Goal: Task Accomplishment & Management: Manage account settings

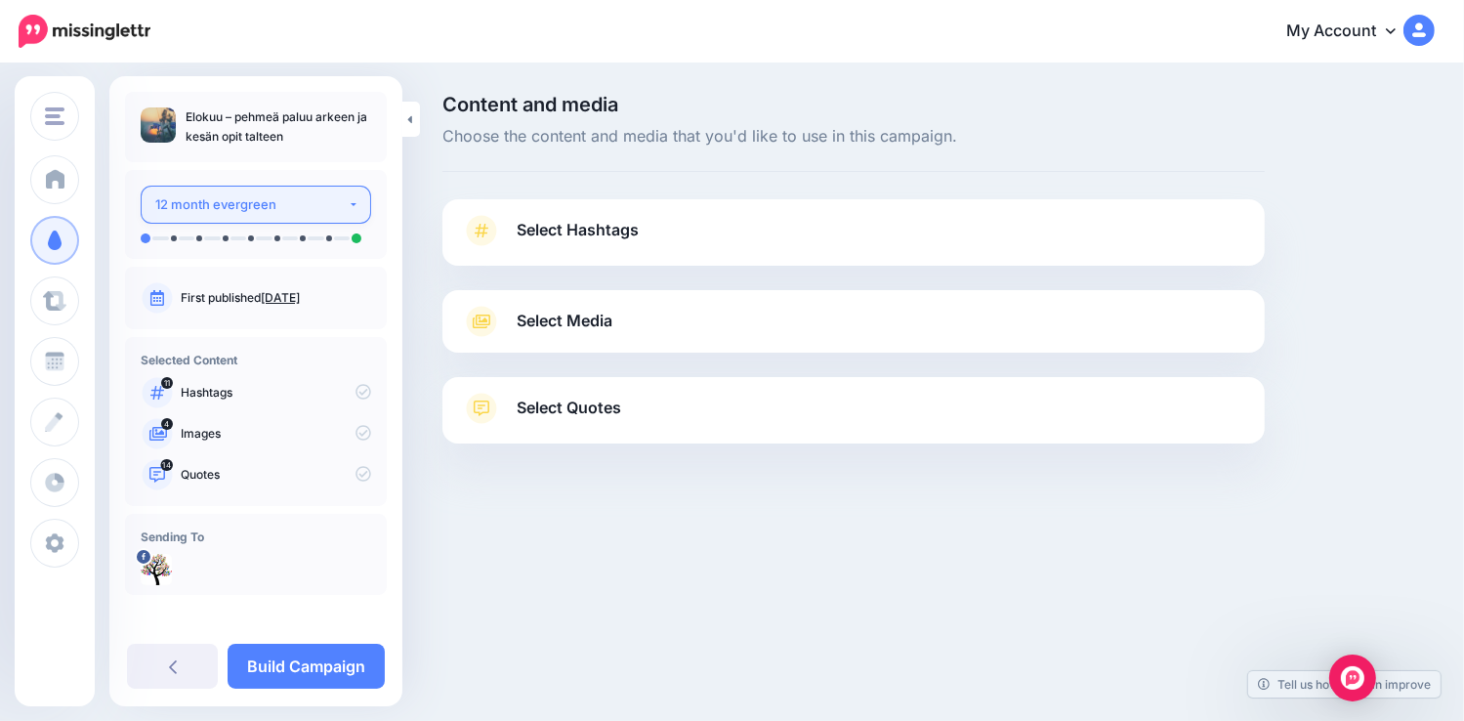
click at [337, 207] on div "12 month evergreen" at bounding box center [251, 204] width 192 height 22
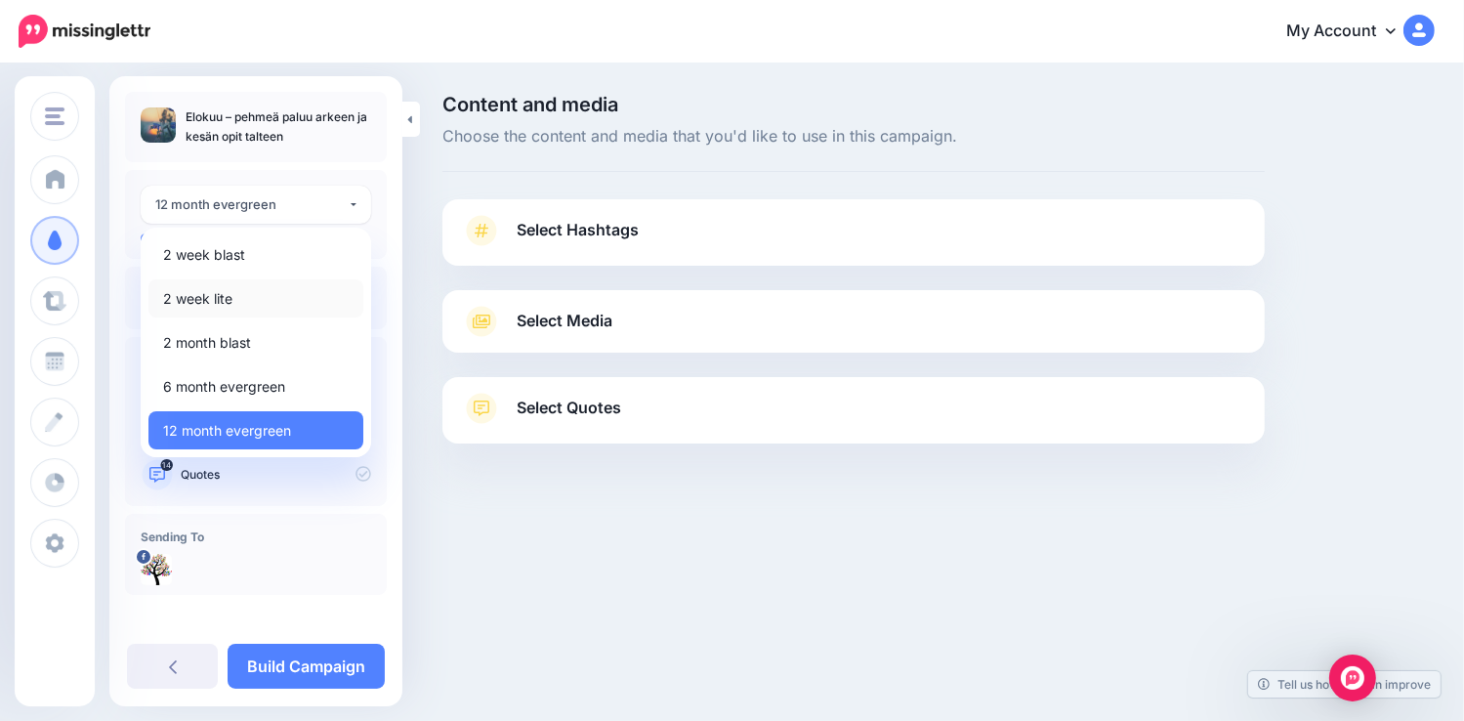
click at [254, 301] on link "2 week lite" at bounding box center [255, 298] width 215 height 38
select select "******"
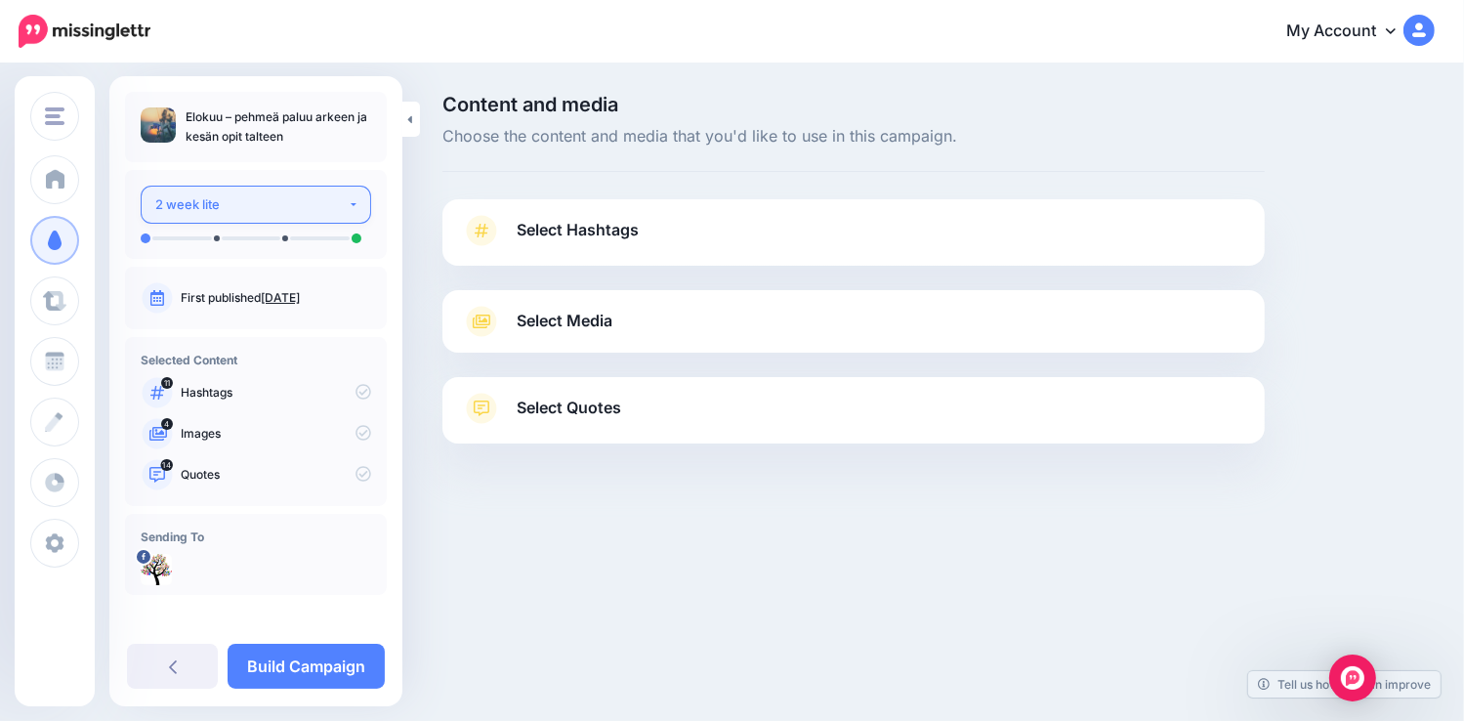
click at [347, 207] on button "2 week lite" at bounding box center [256, 205] width 230 height 38
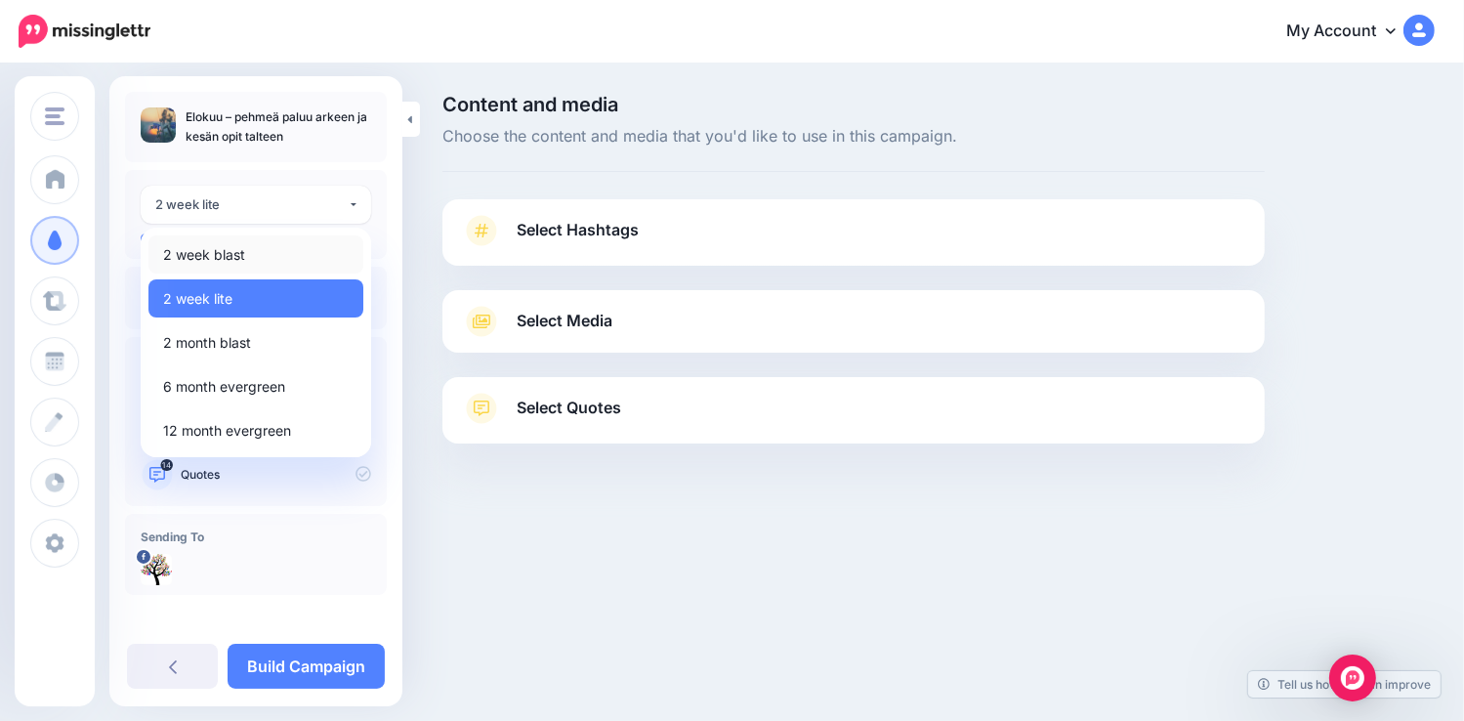
click at [292, 250] on link "2 week blast" at bounding box center [255, 254] width 215 height 38
select select "******"
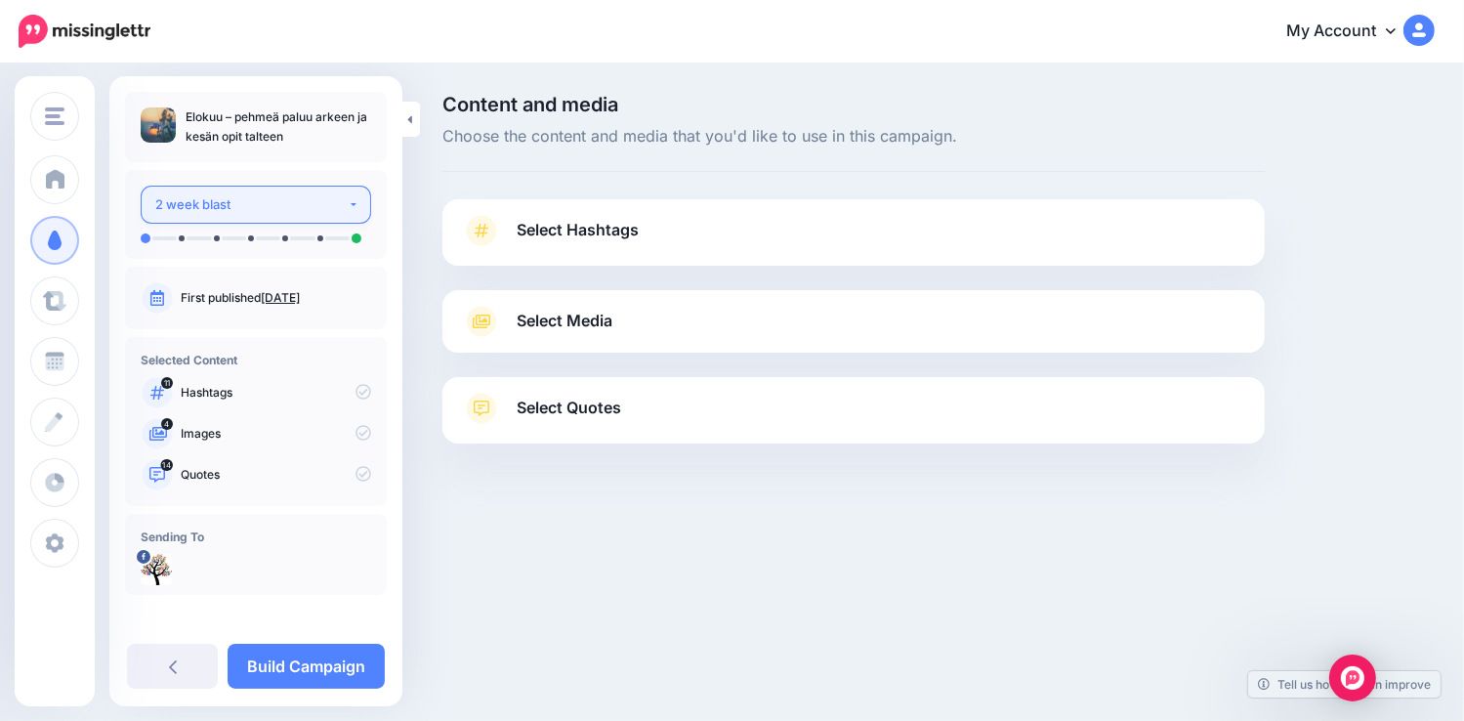
click at [344, 202] on button "2 week blast" at bounding box center [256, 205] width 230 height 38
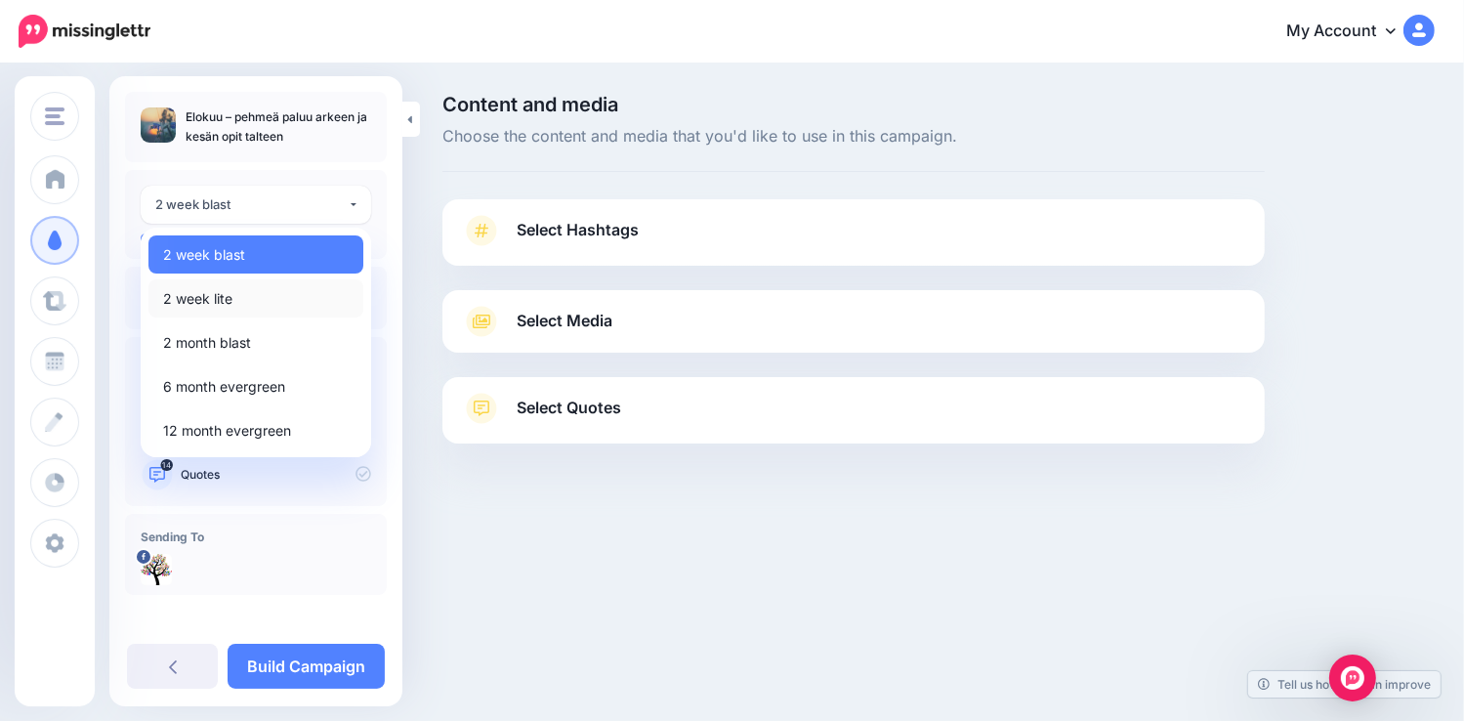
click at [264, 301] on link "2 week lite" at bounding box center [255, 298] width 215 height 38
select select "******"
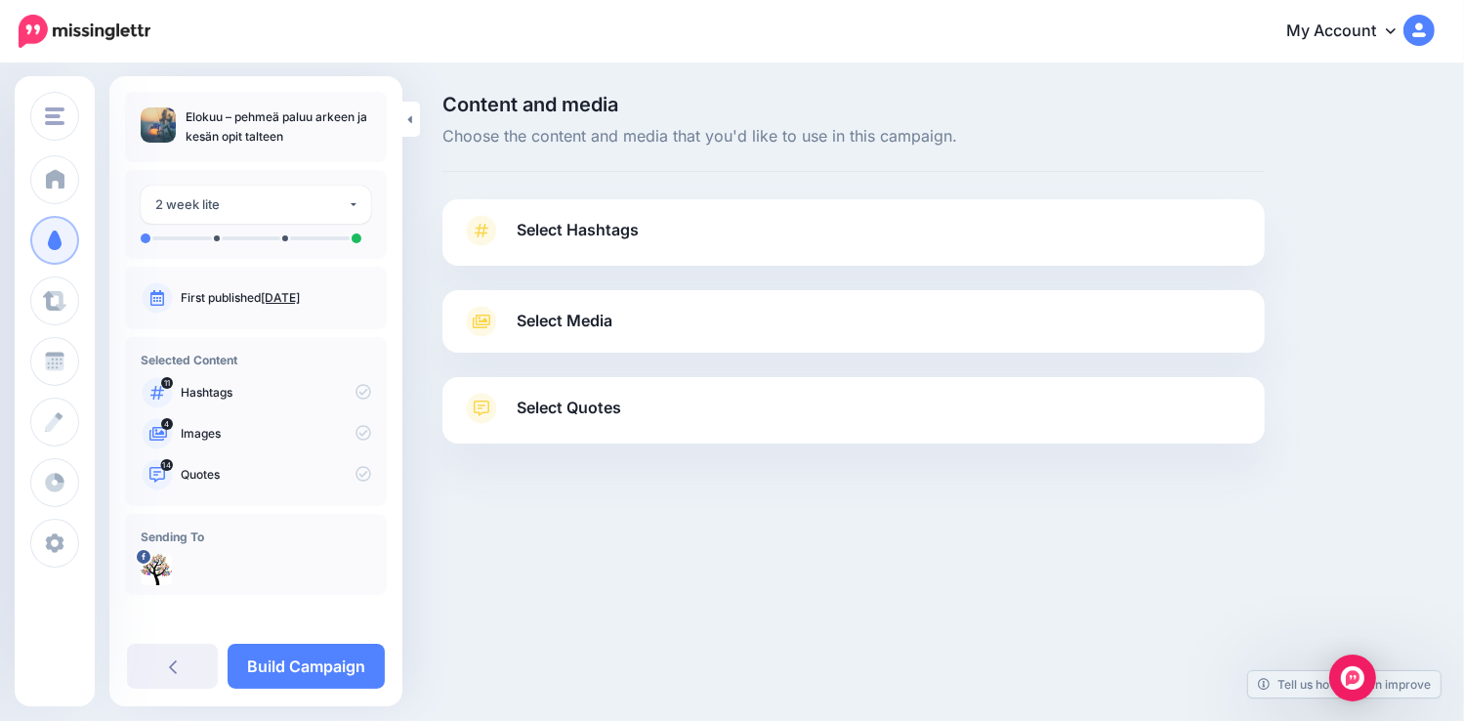
click at [596, 234] on span "Select Hashtags" at bounding box center [577, 230] width 122 height 26
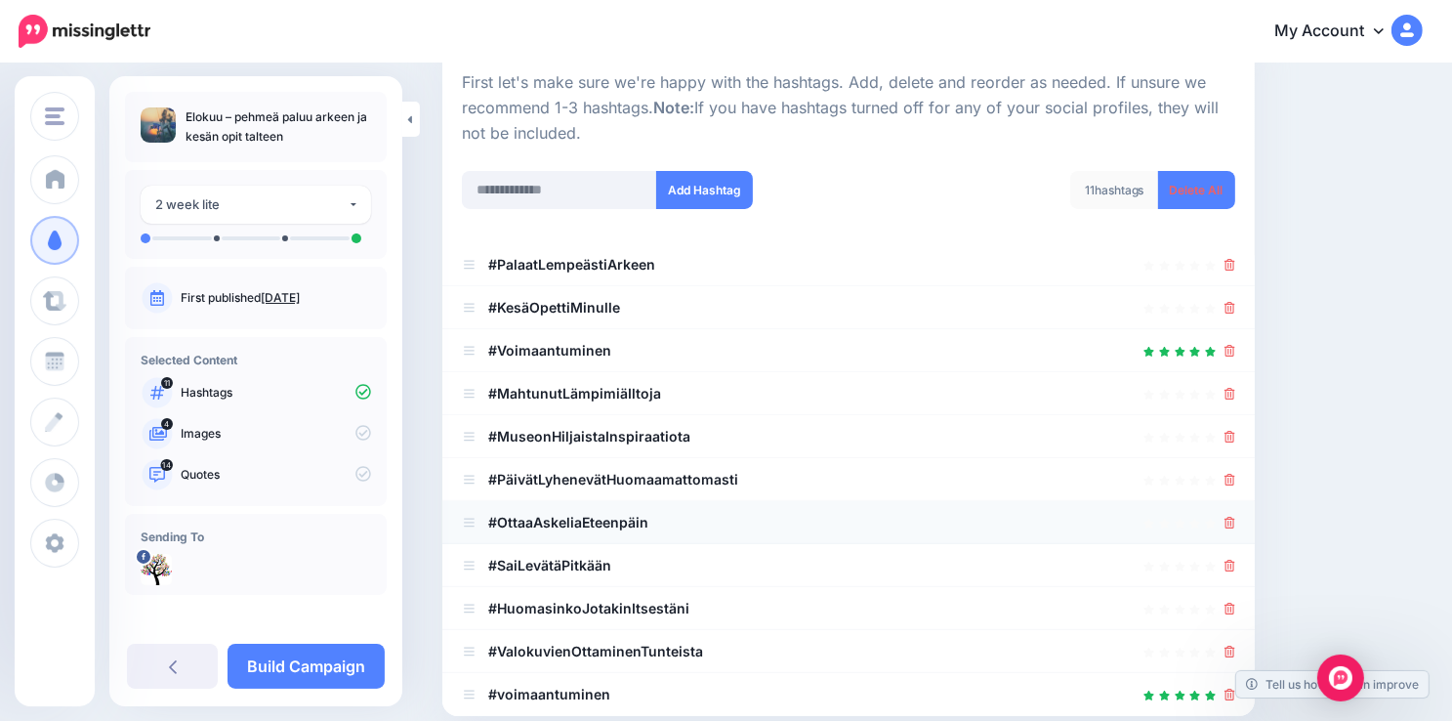
scroll to position [234, 0]
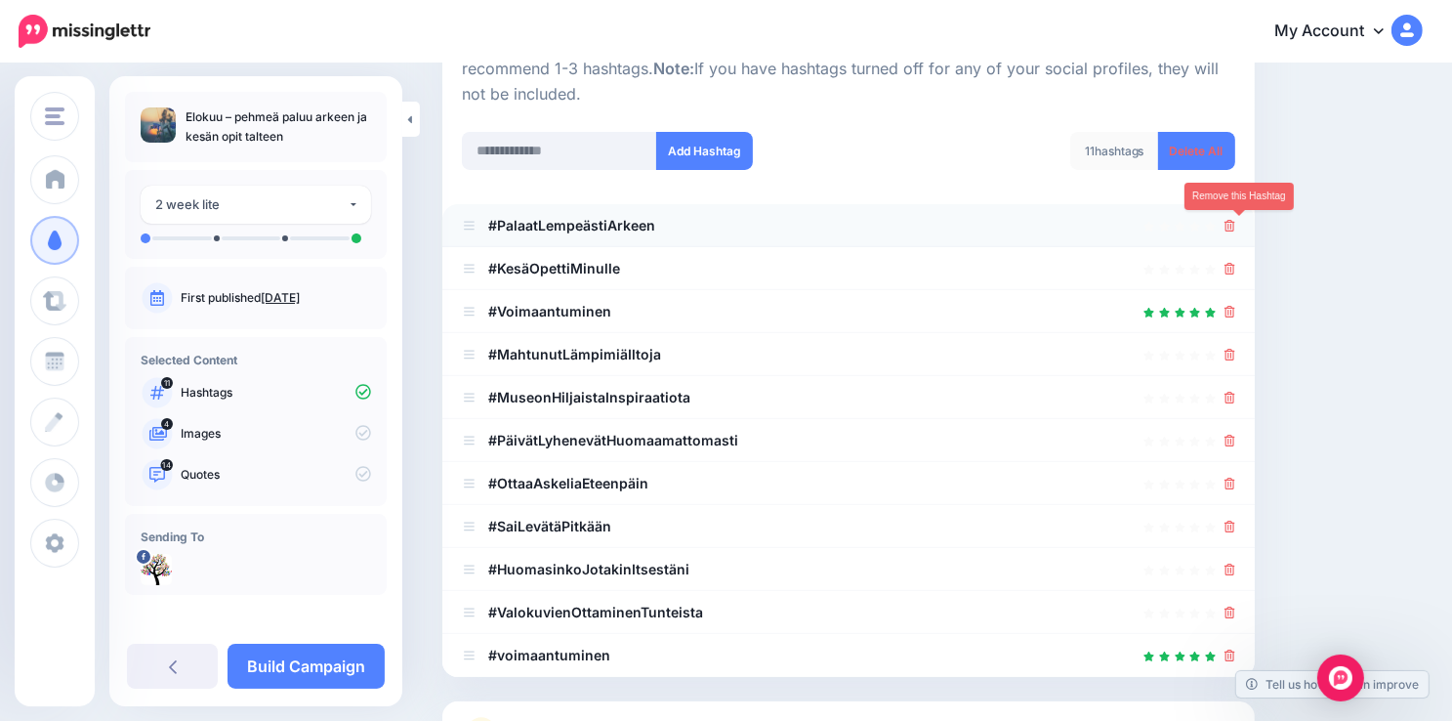
click at [1235, 227] on icon at bounding box center [1229, 226] width 11 height 12
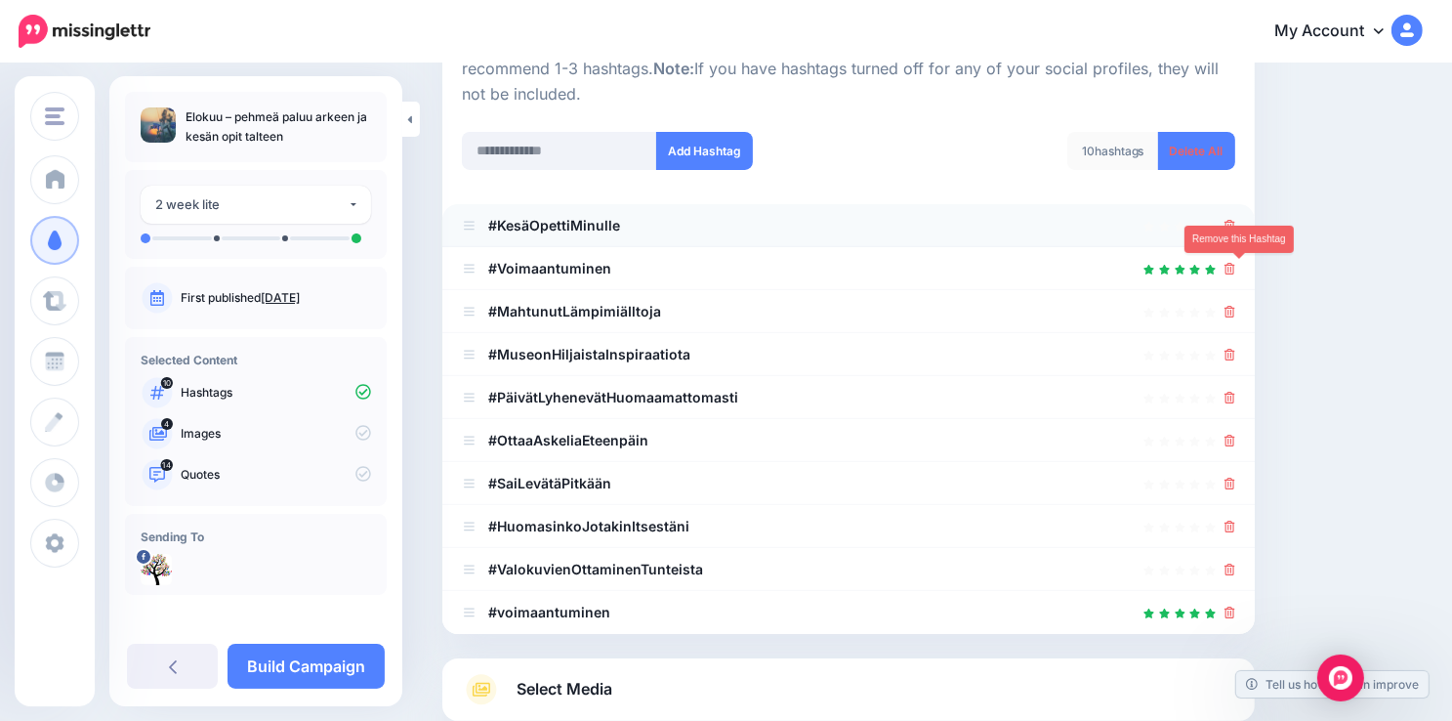
click at [1235, 267] on icon at bounding box center [1229, 269] width 11 height 12
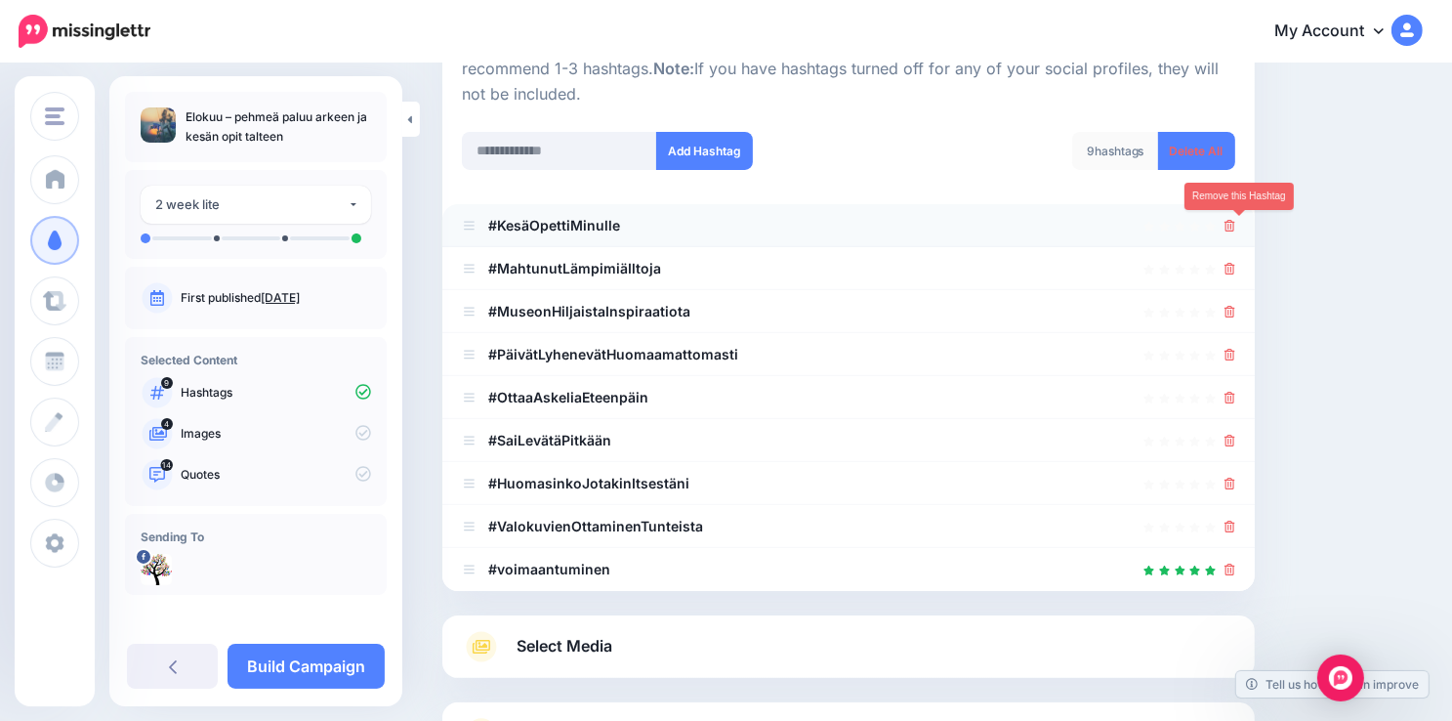
click at [1235, 229] on icon at bounding box center [1229, 226] width 11 height 12
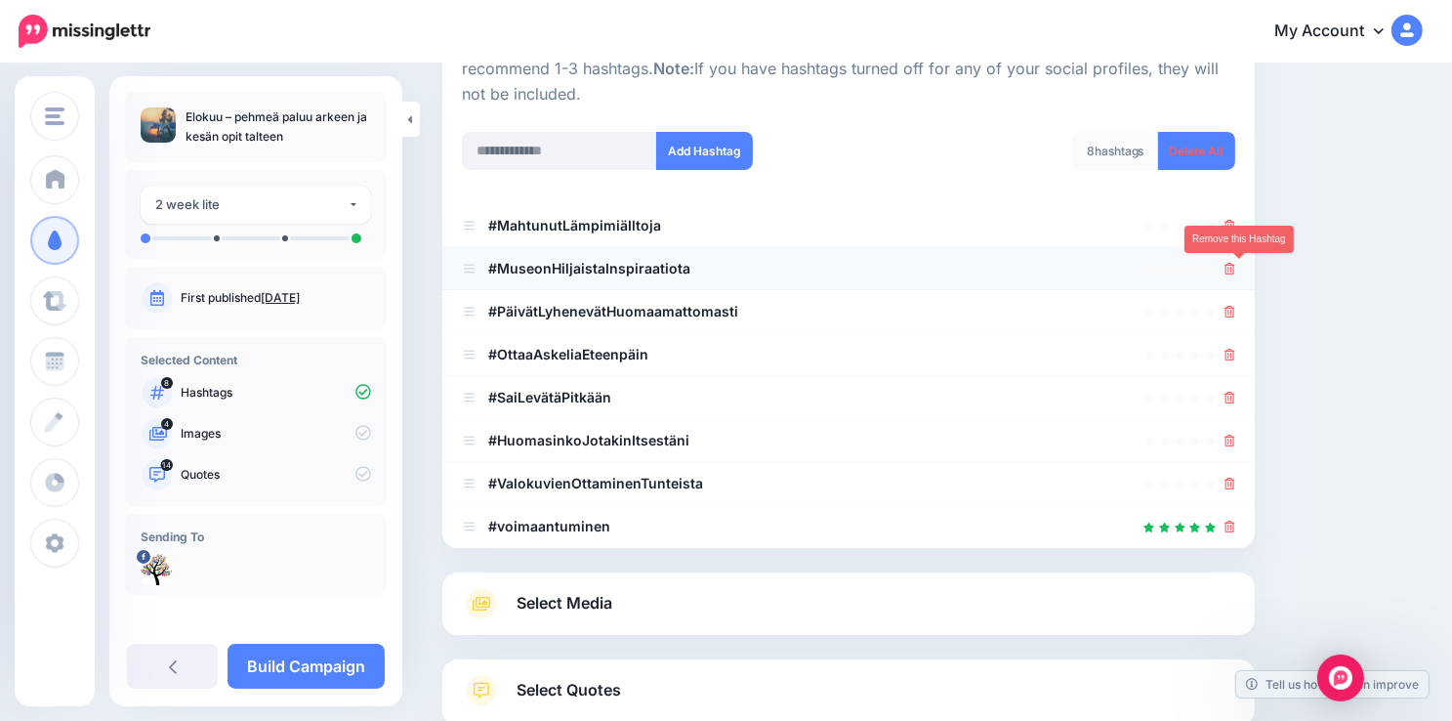
click at [1235, 266] on icon at bounding box center [1229, 269] width 11 height 12
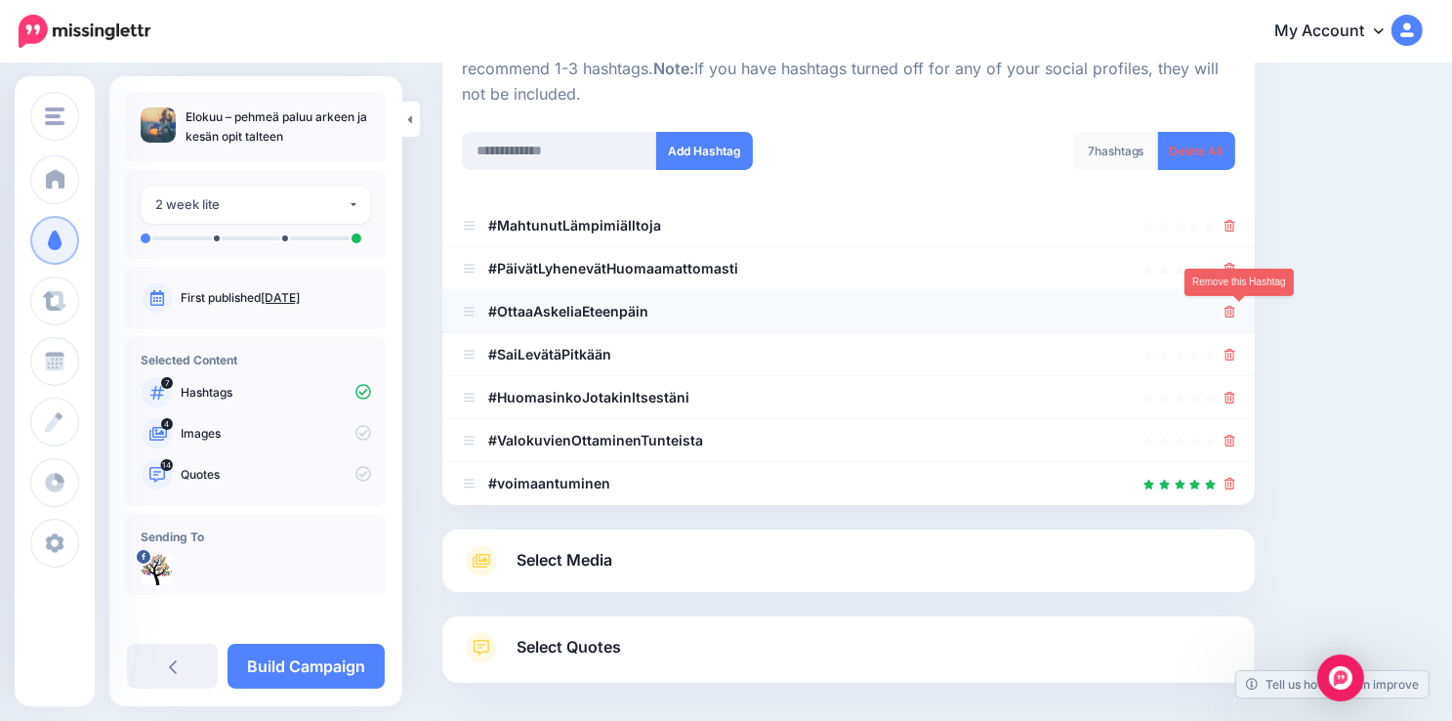
click at [1235, 308] on icon at bounding box center [1229, 312] width 11 height 12
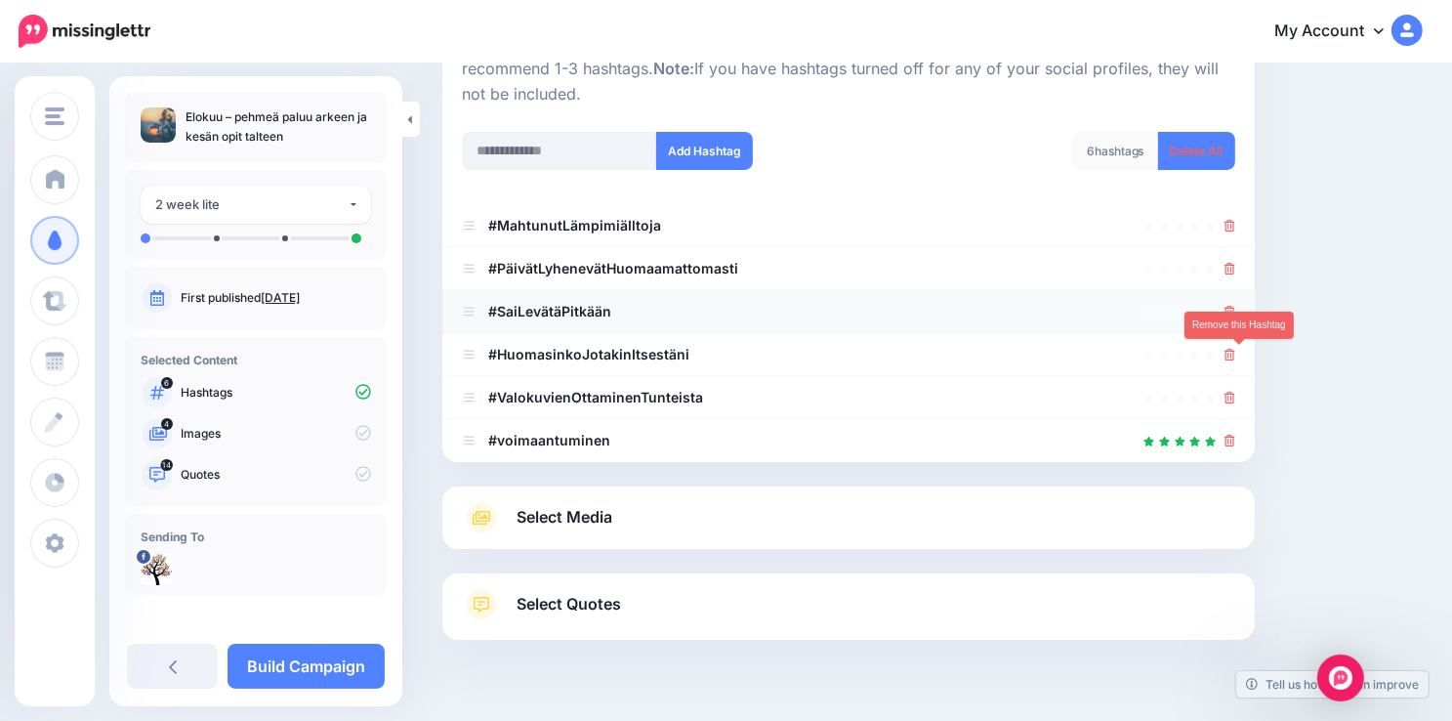
click at [1235, 351] on icon at bounding box center [1229, 355] width 11 height 12
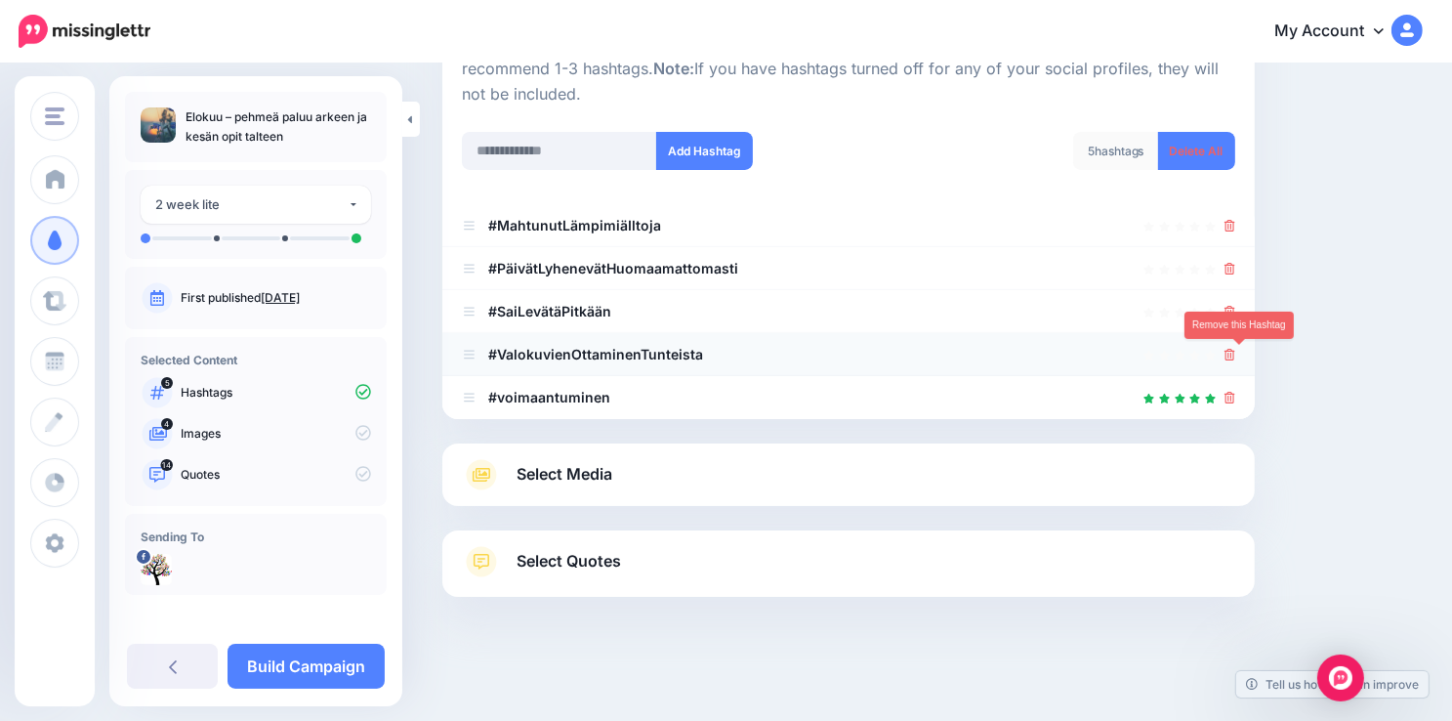
click at [1235, 355] on icon at bounding box center [1229, 355] width 11 height 12
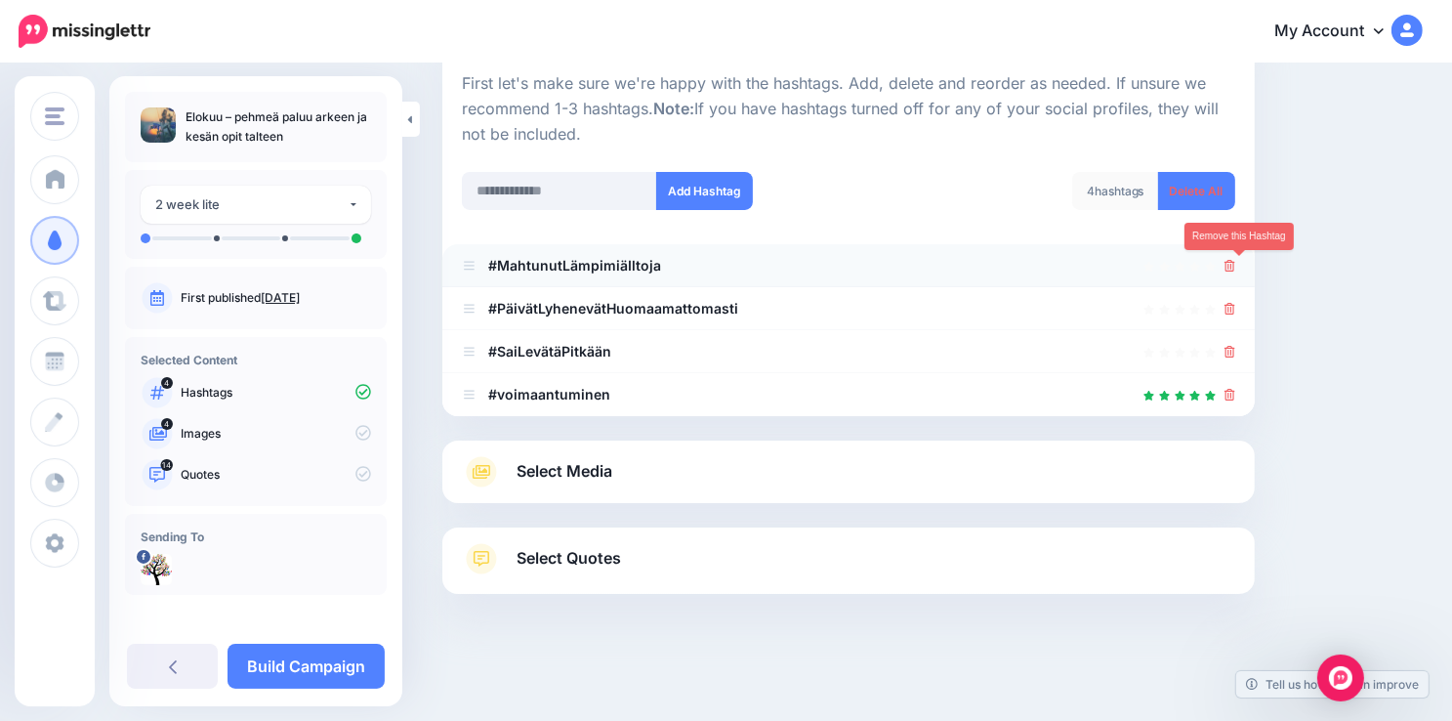
click at [1235, 264] on icon at bounding box center [1229, 266] width 11 height 12
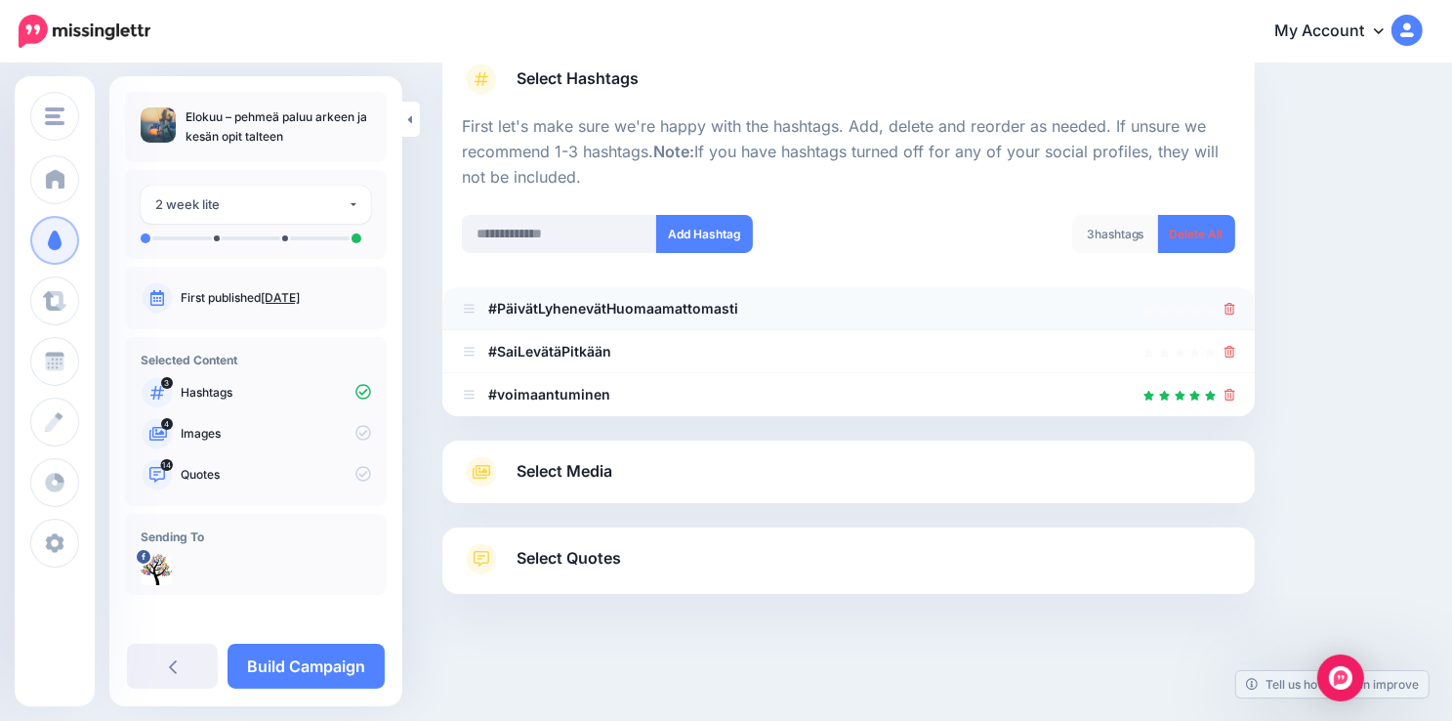
scroll to position [151, 0]
click at [1235, 306] on icon at bounding box center [1229, 309] width 11 height 12
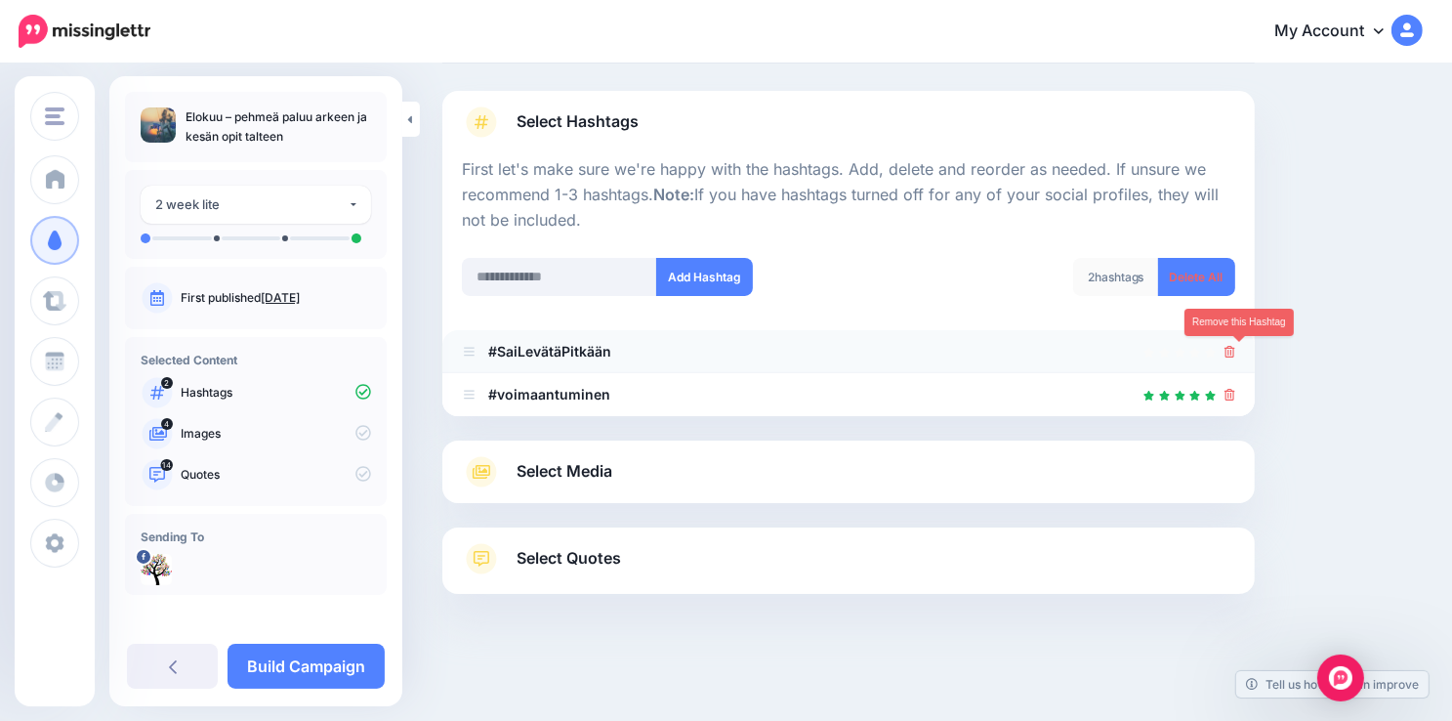
click at [1235, 348] on icon at bounding box center [1229, 352] width 11 height 12
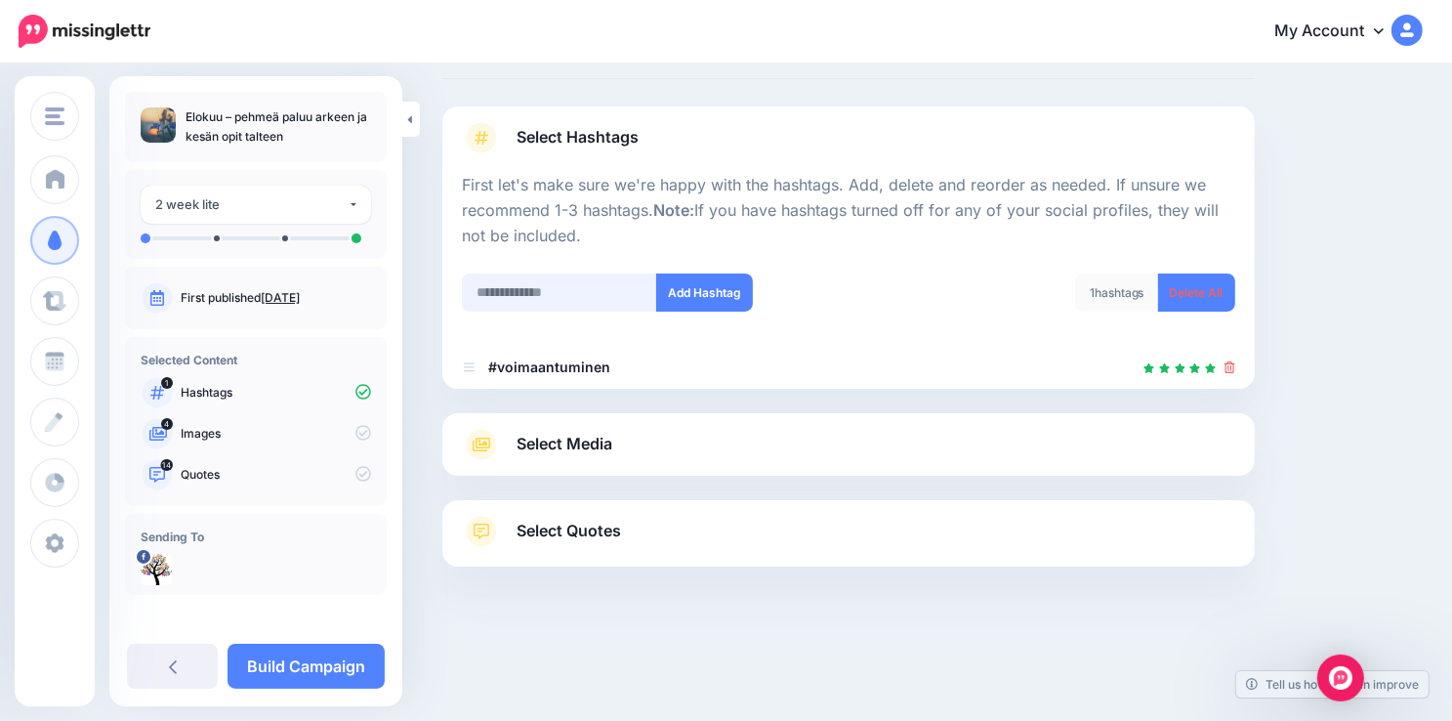
click at [592, 289] on input "text" at bounding box center [559, 292] width 195 height 38
type input "******"
click at [681, 294] on button "Add Hashtag" at bounding box center [704, 292] width 97 height 38
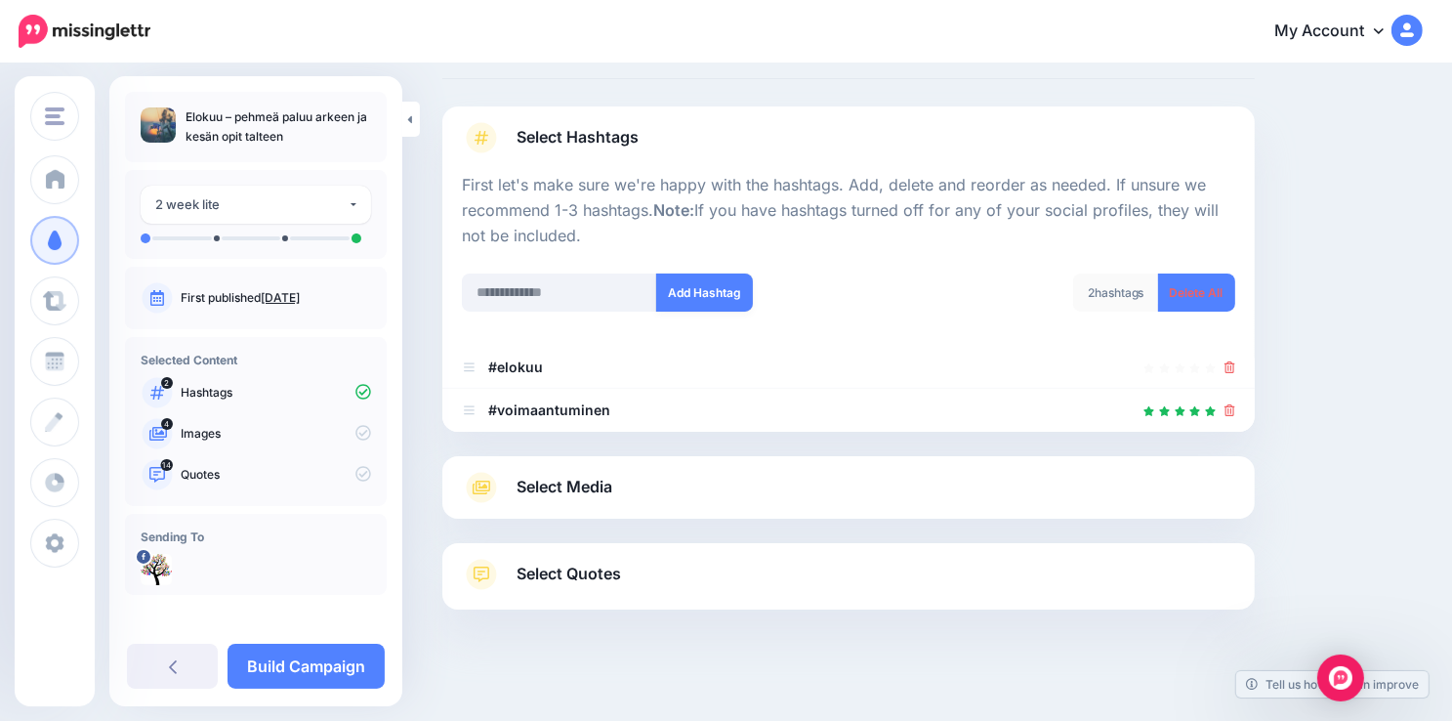
scroll to position [136, 0]
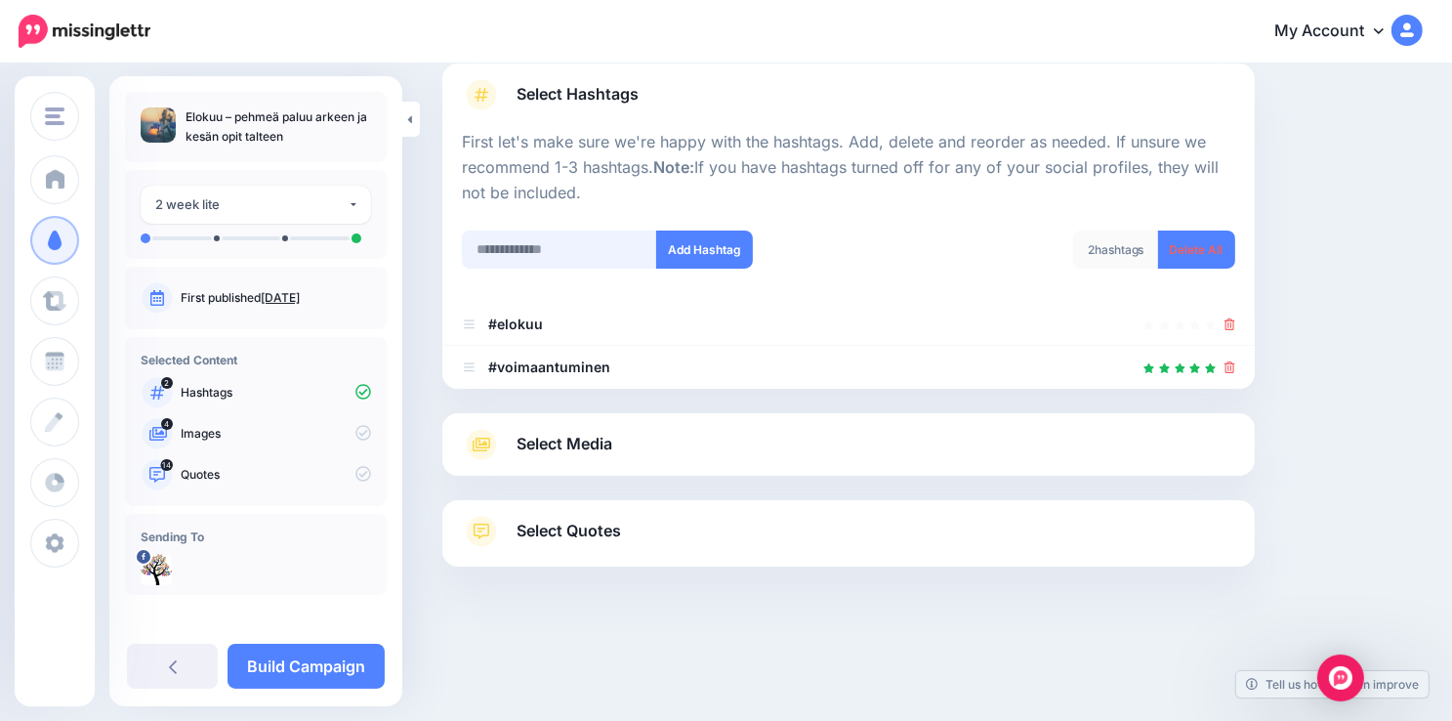
click at [578, 254] on input "text" at bounding box center [559, 249] width 195 height 38
type input "********"
click at [708, 255] on button "Add Hashtag" at bounding box center [704, 249] width 97 height 38
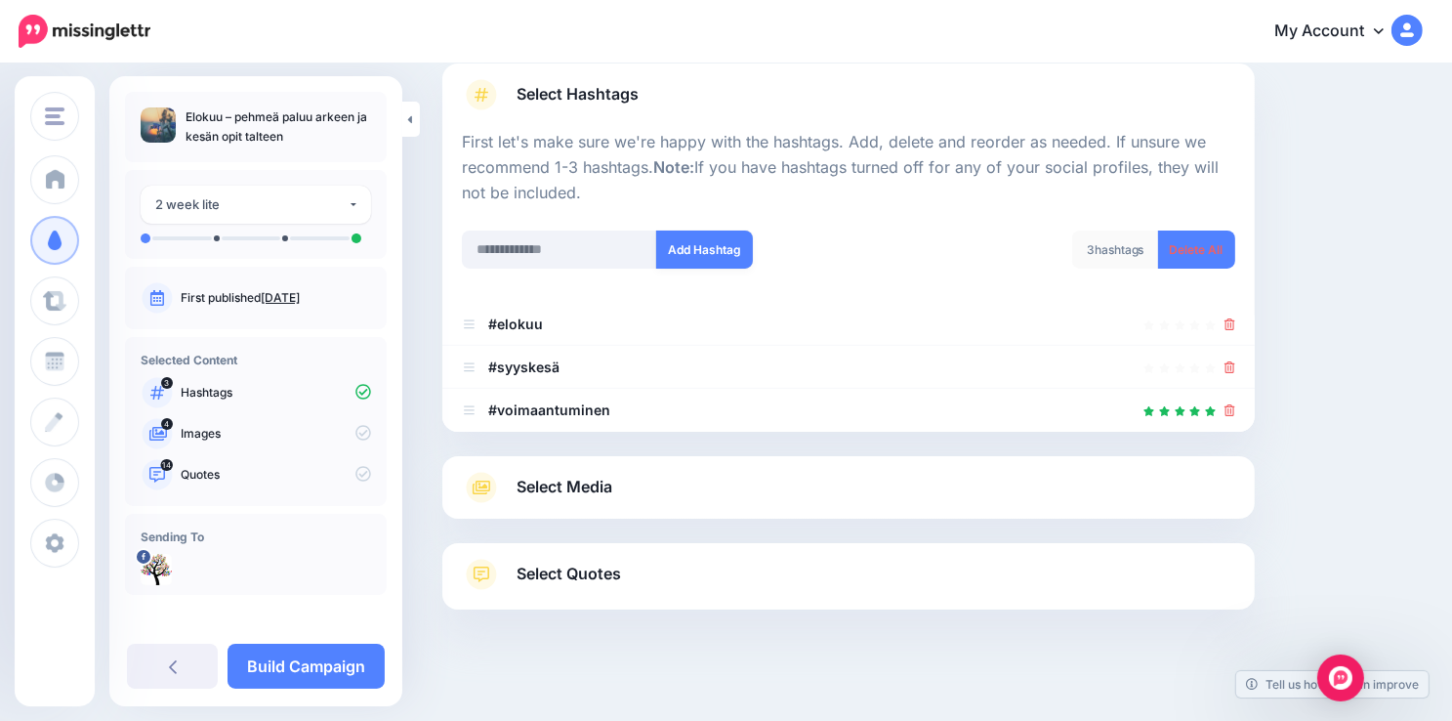
scroll to position [179, 0]
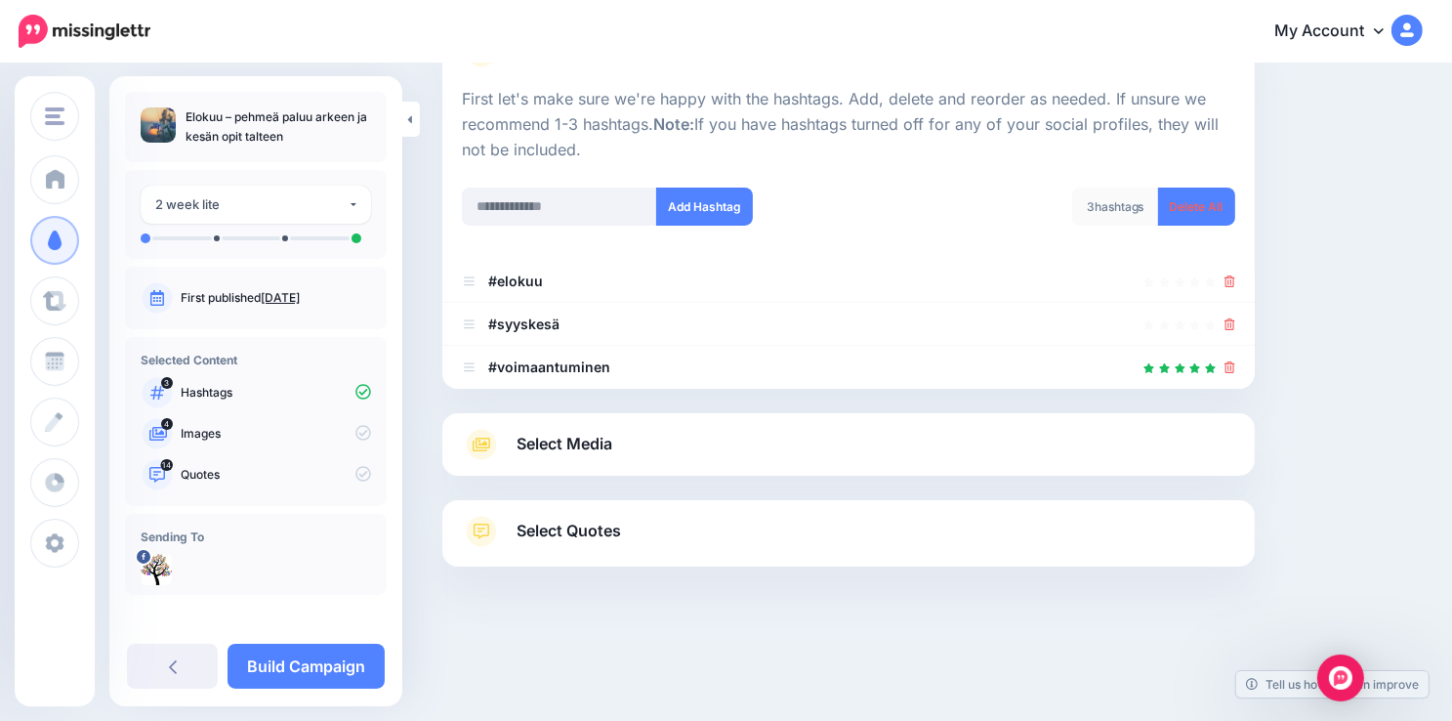
click at [601, 437] on span "Select Media" at bounding box center [564, 444] width 96 height 26
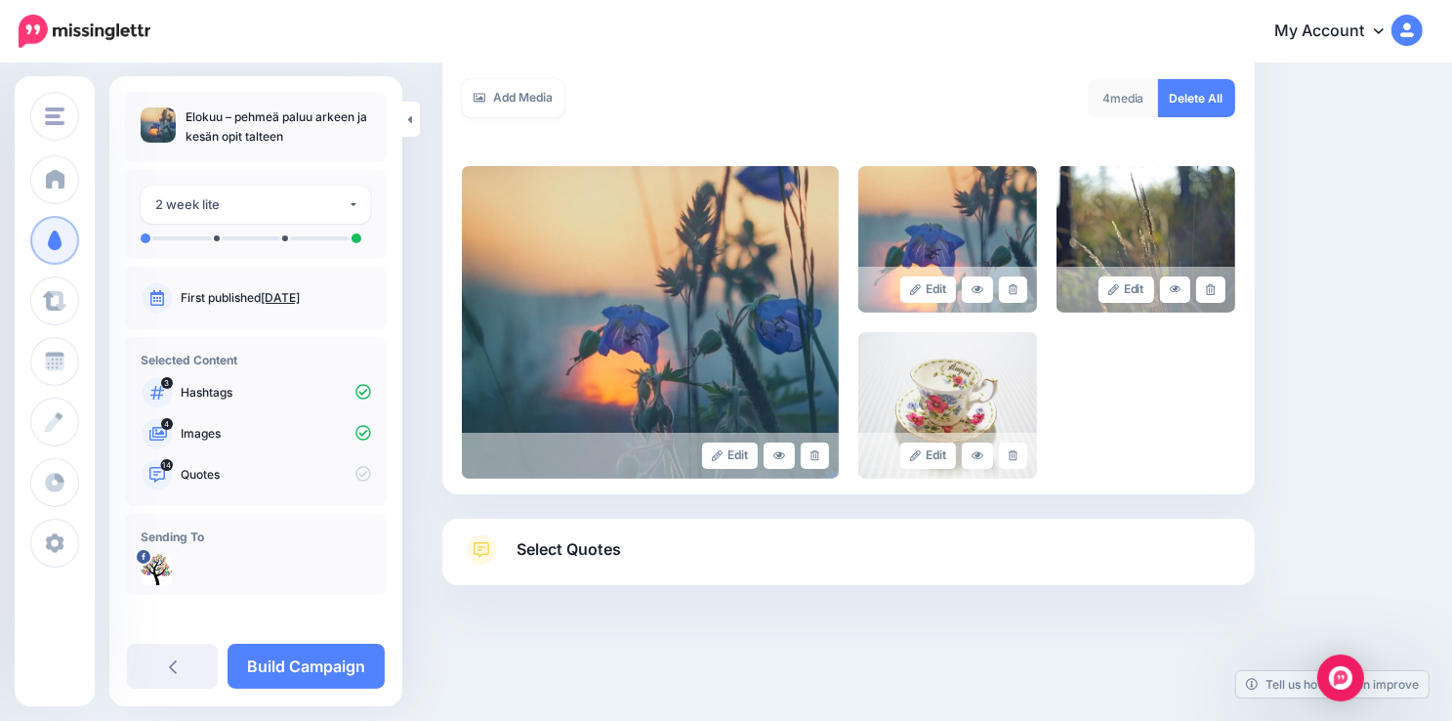
scroll to position [360, 0]
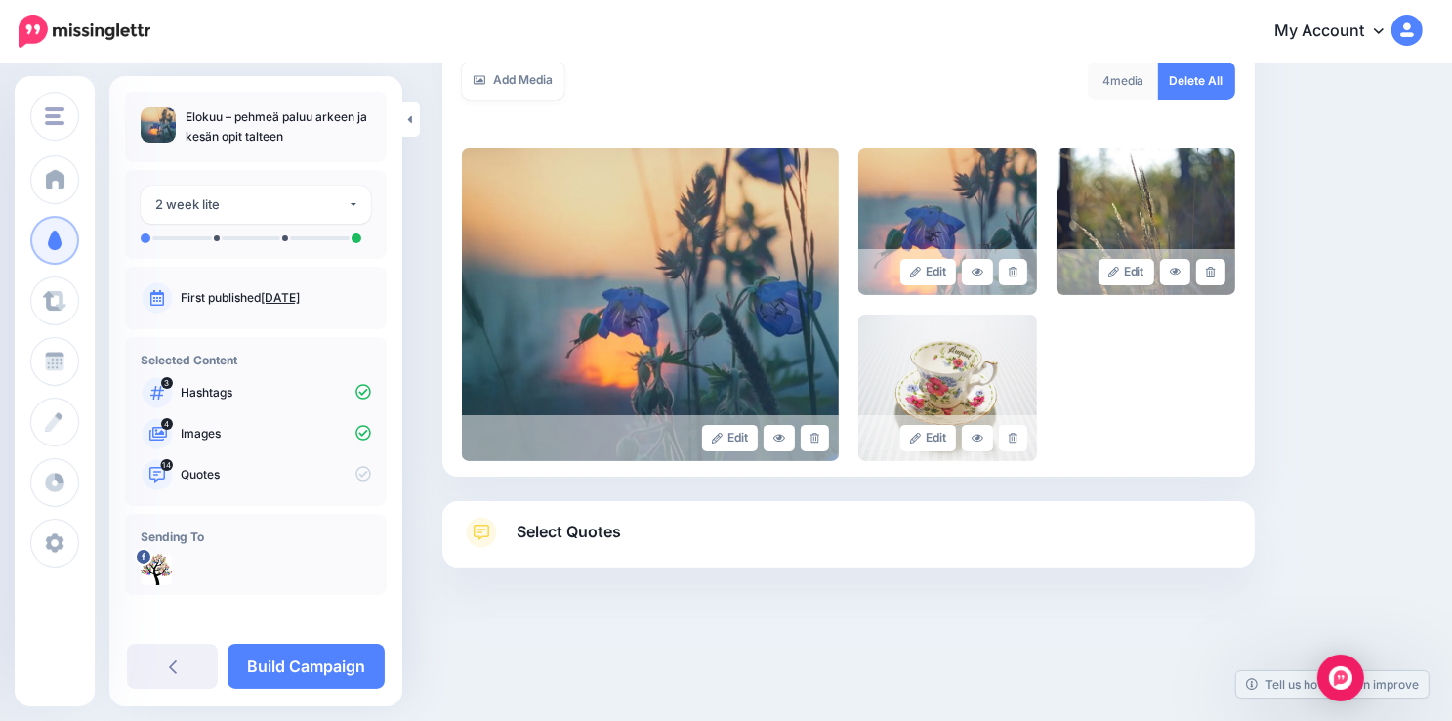
click at [566, 528] on span "Select Quotes" at bounding box center [568, 531] width 104 height 26
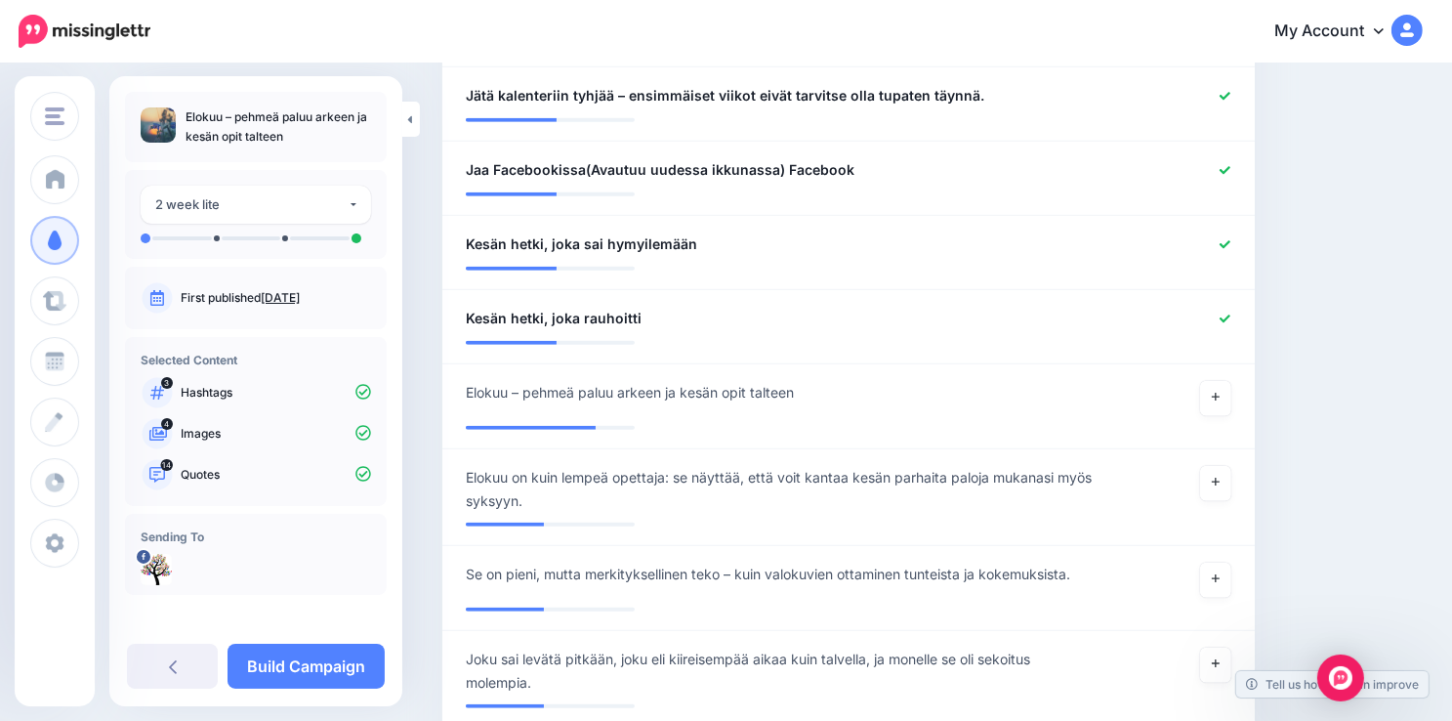
scroll to position [1453, 0]
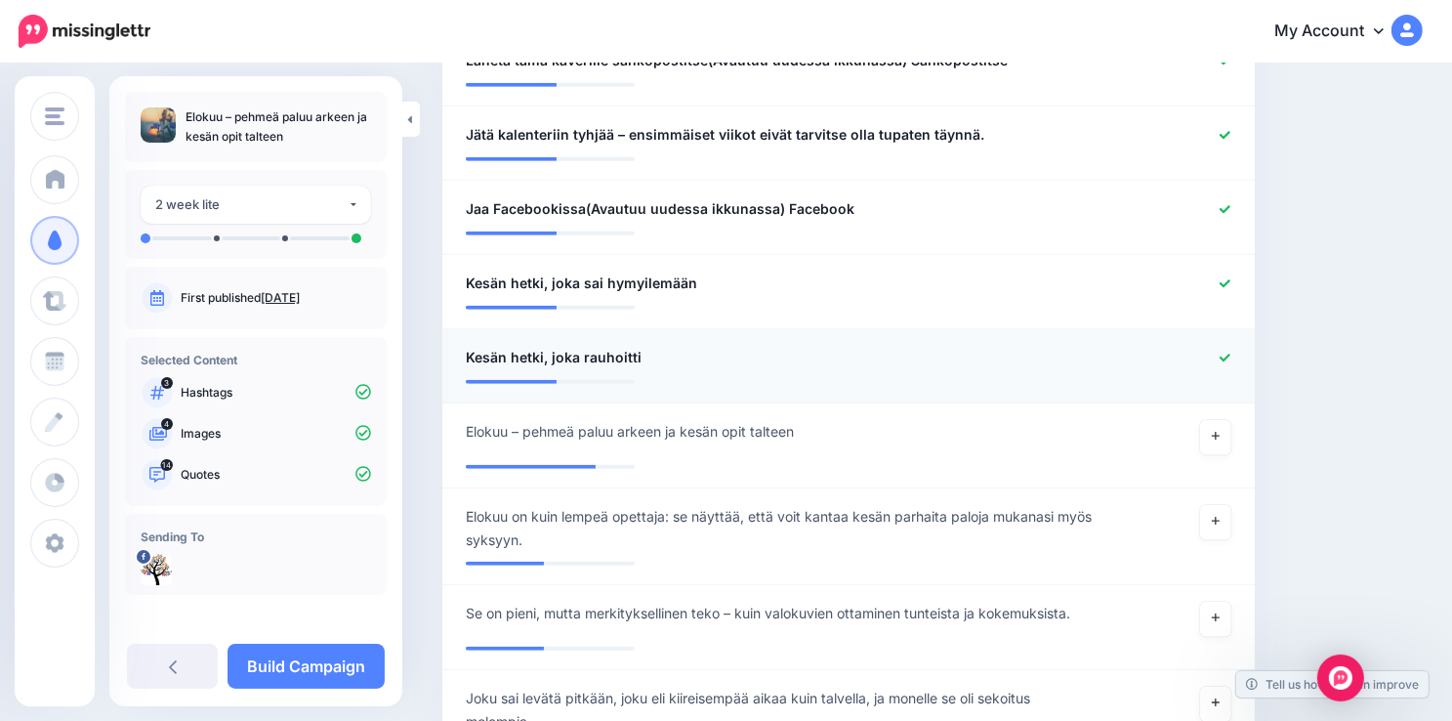
click at [1230, 356] on icon at bounding box center [1224, 357] width 11 height 8
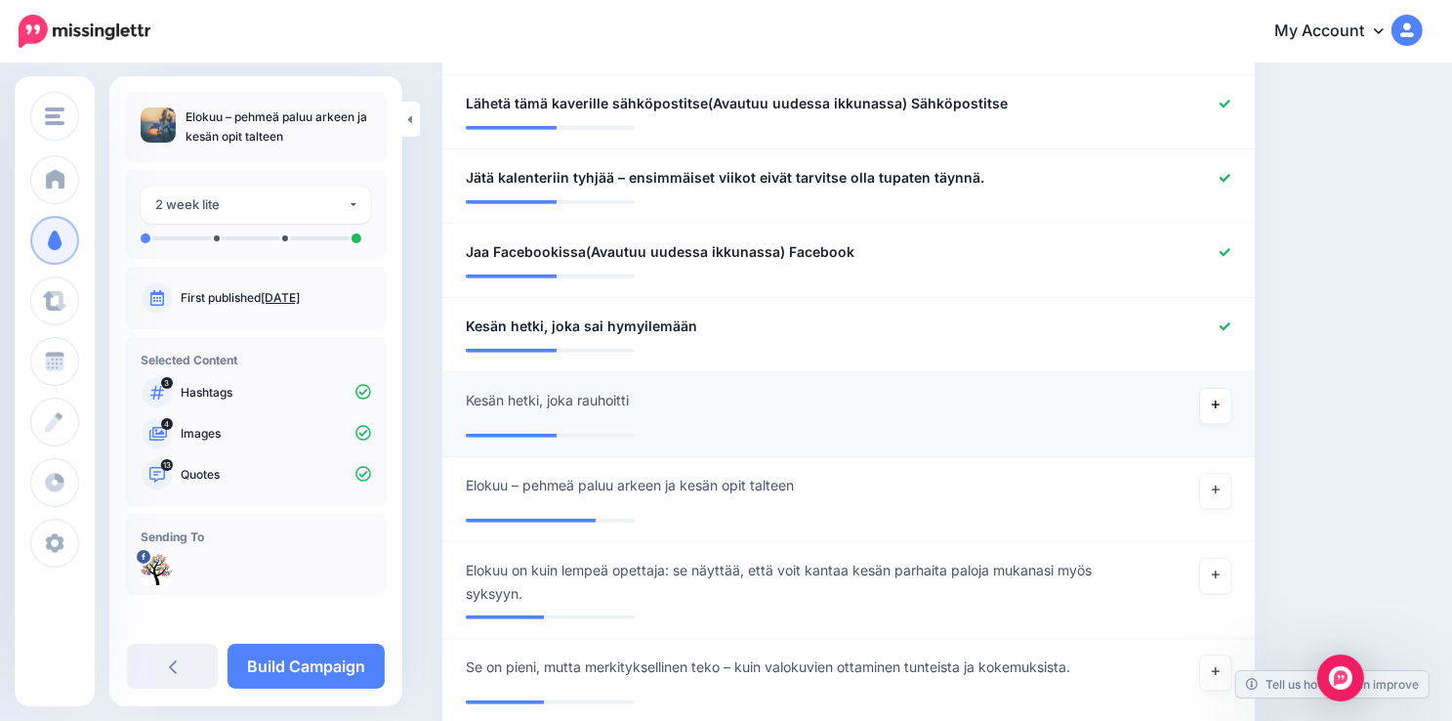
scroll to position [1375, 0]
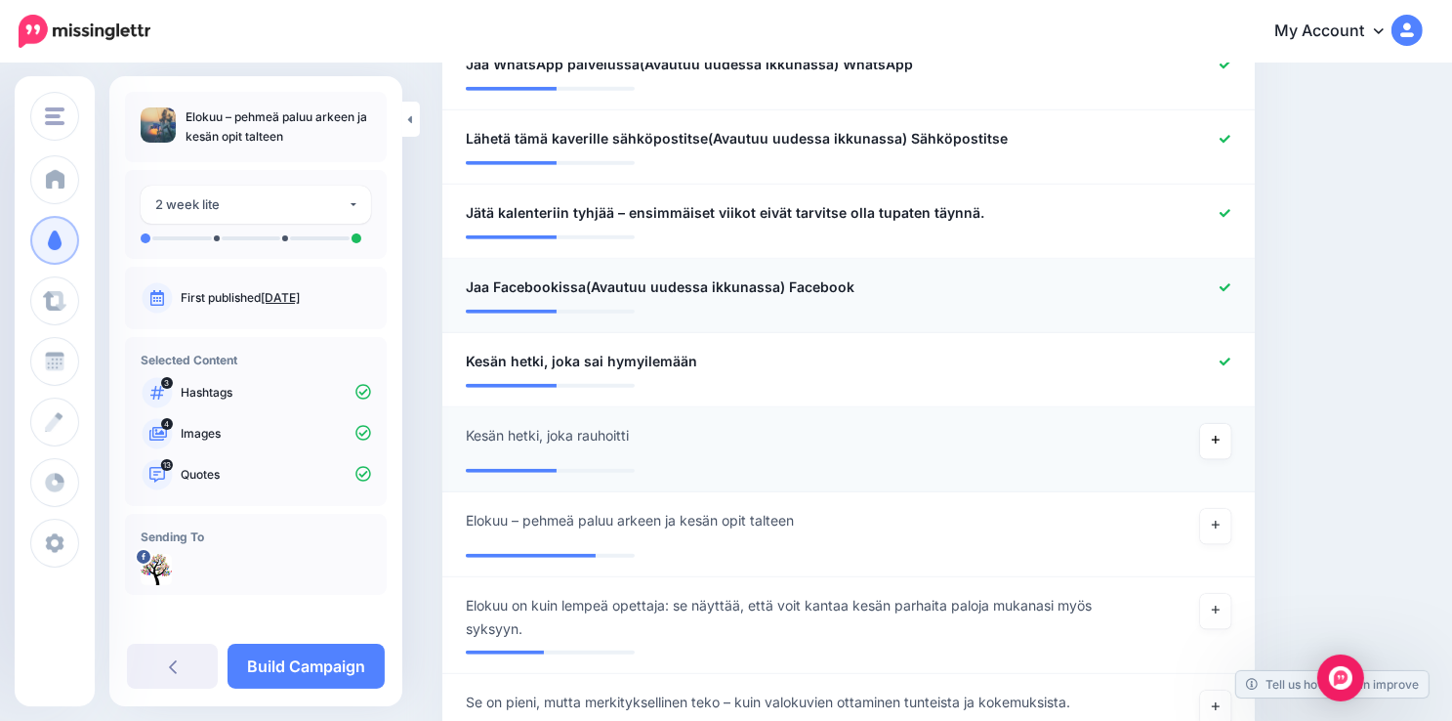
click at [1230, 282] on icon at bounding box center [1224, 287] width 11 height 11
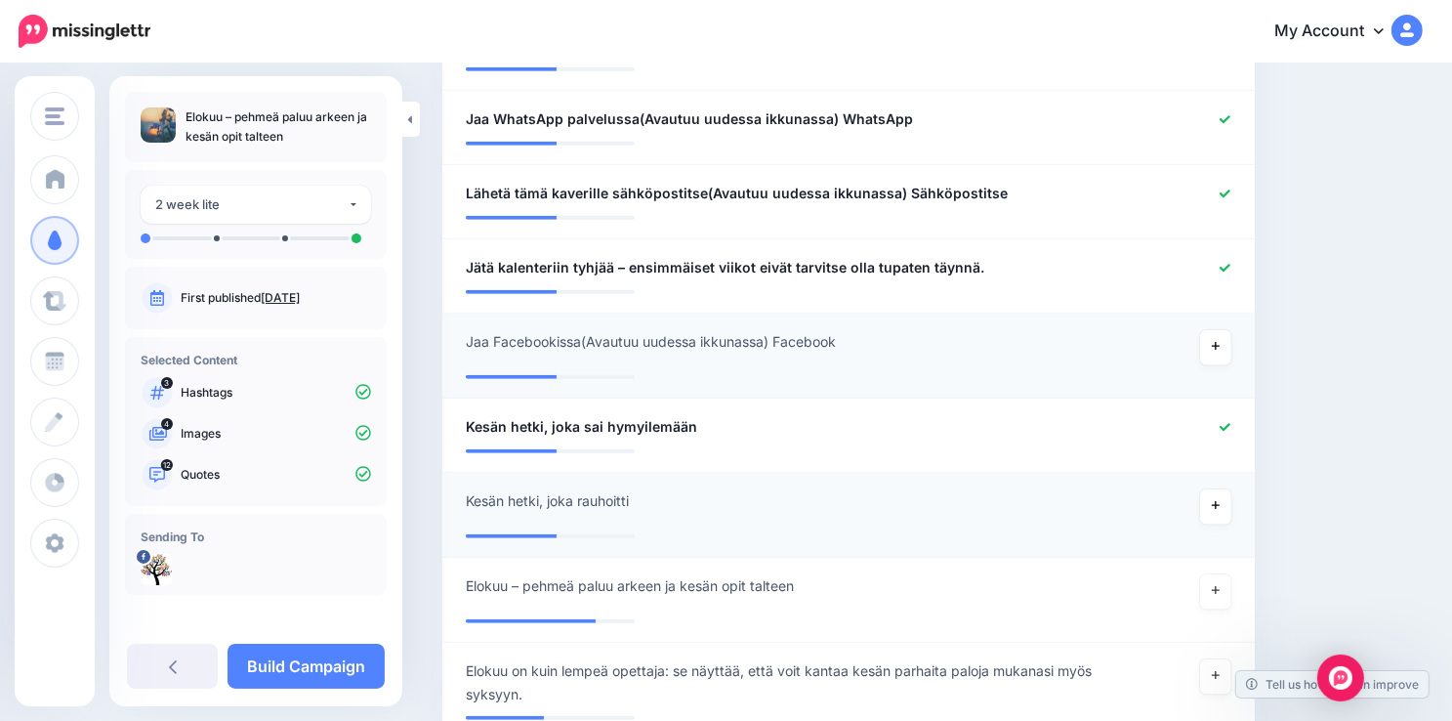
scroll to position [1297, 0]
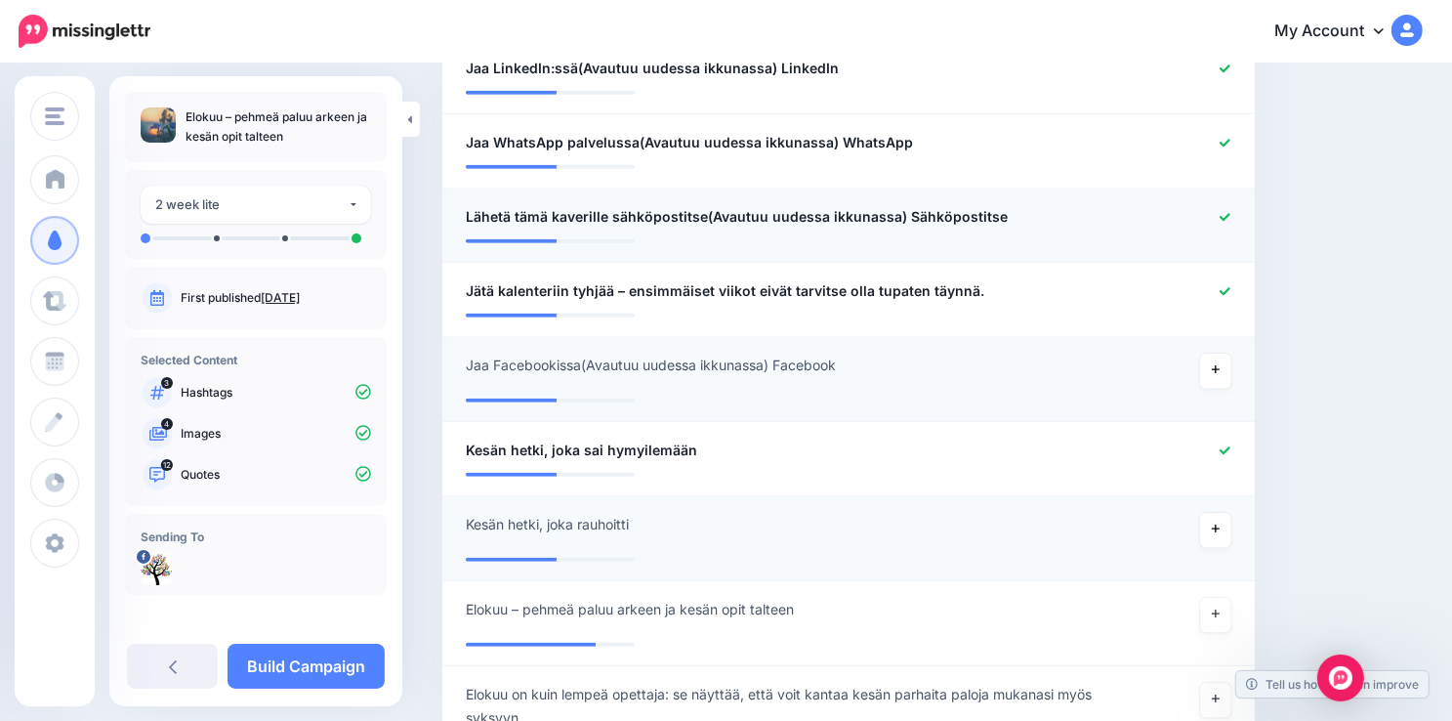
click at [1242, 211] on div at bounding box center [1179, 217] width 133 height 24
click at [1230, 214] on icon at bounding box center [1224, 217] width 11 height 8
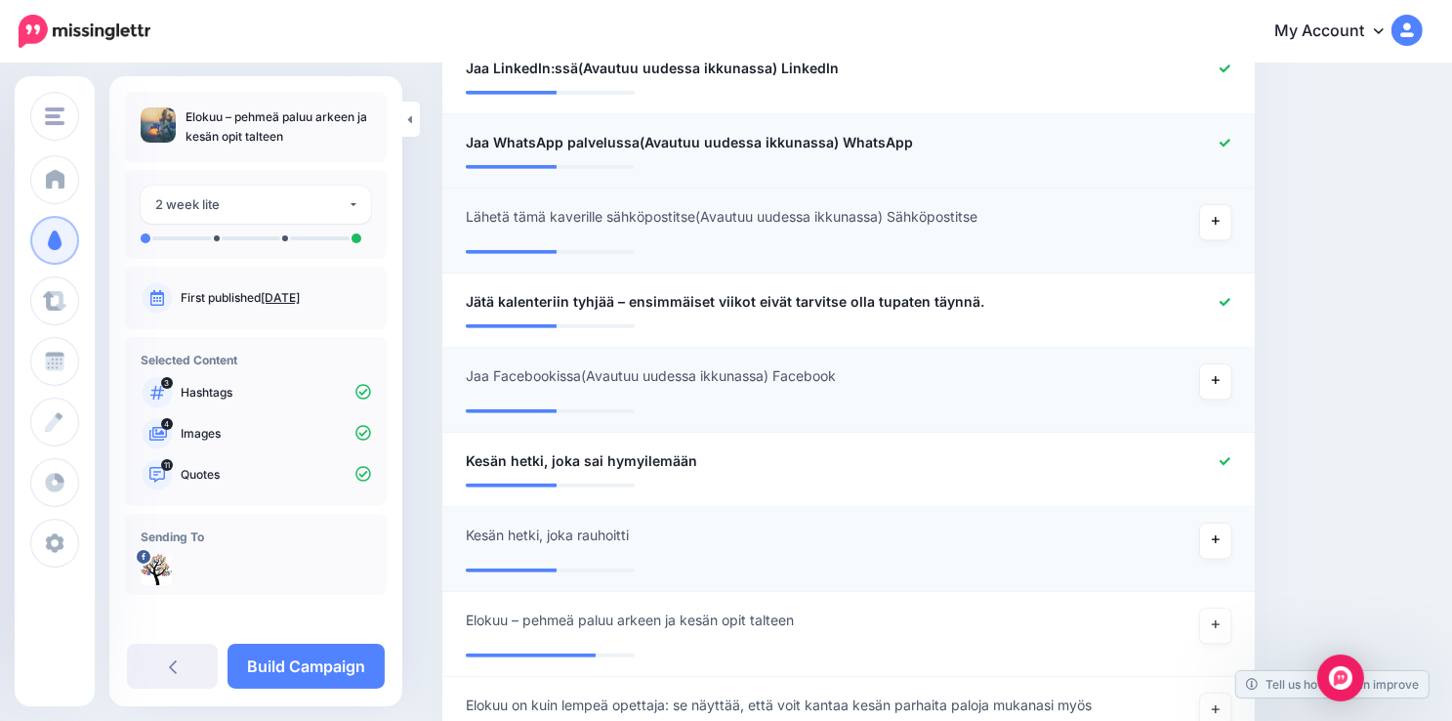
click at [1230, 142] on icon at bounding box center [1224, 143] width 11 height 8
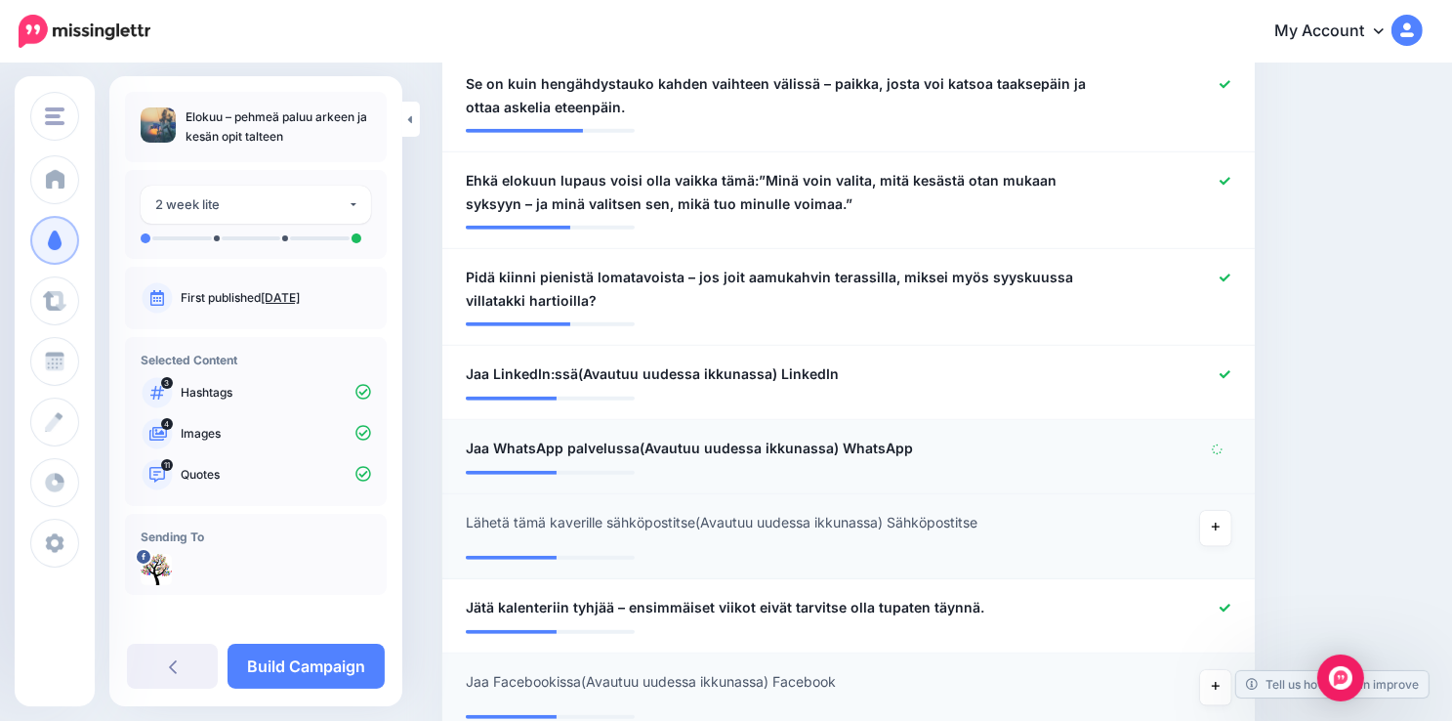
scroll to position [984, 0]
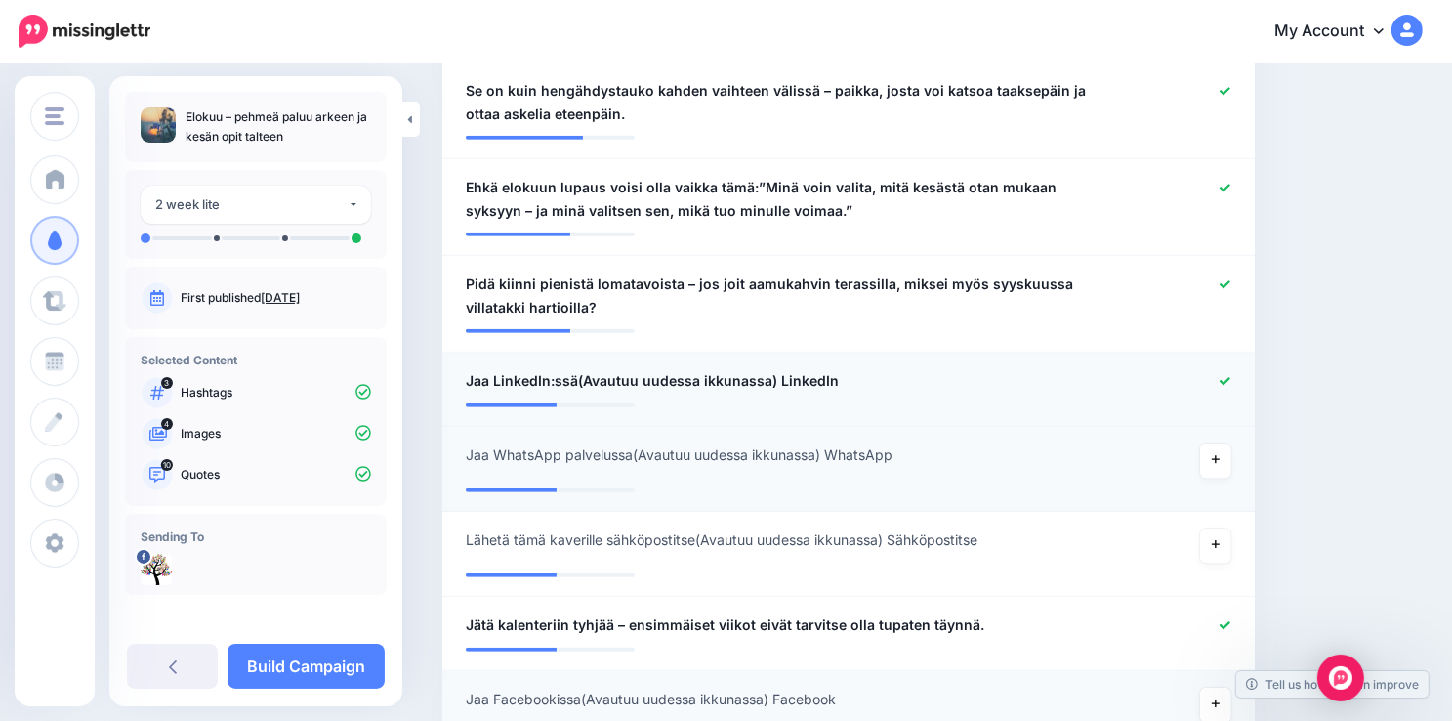
click at [1230, 384] on icon at bounding box center [1224, 381] width 11 height 11
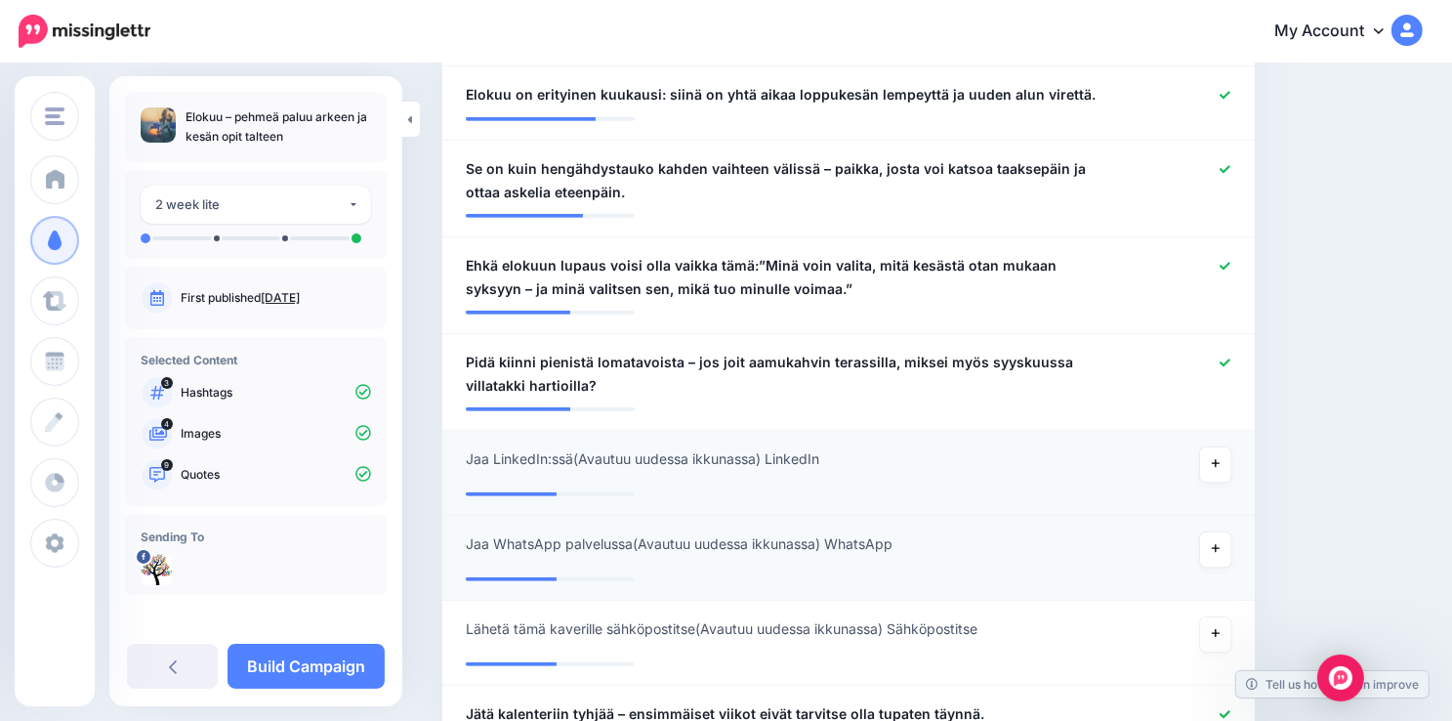
scroll to position [828, 0]
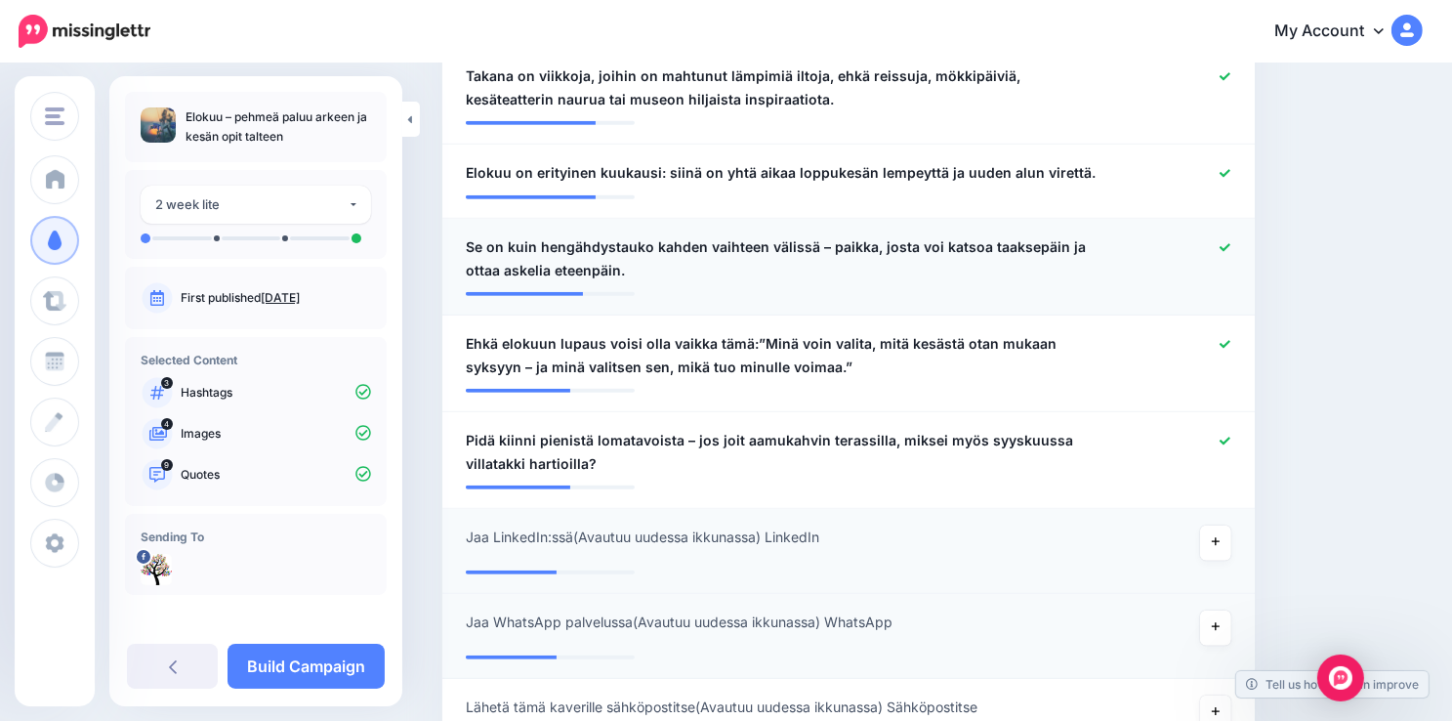
click at [1230, 248] on icon at bounding box center [1224, 247] width 11 height 11
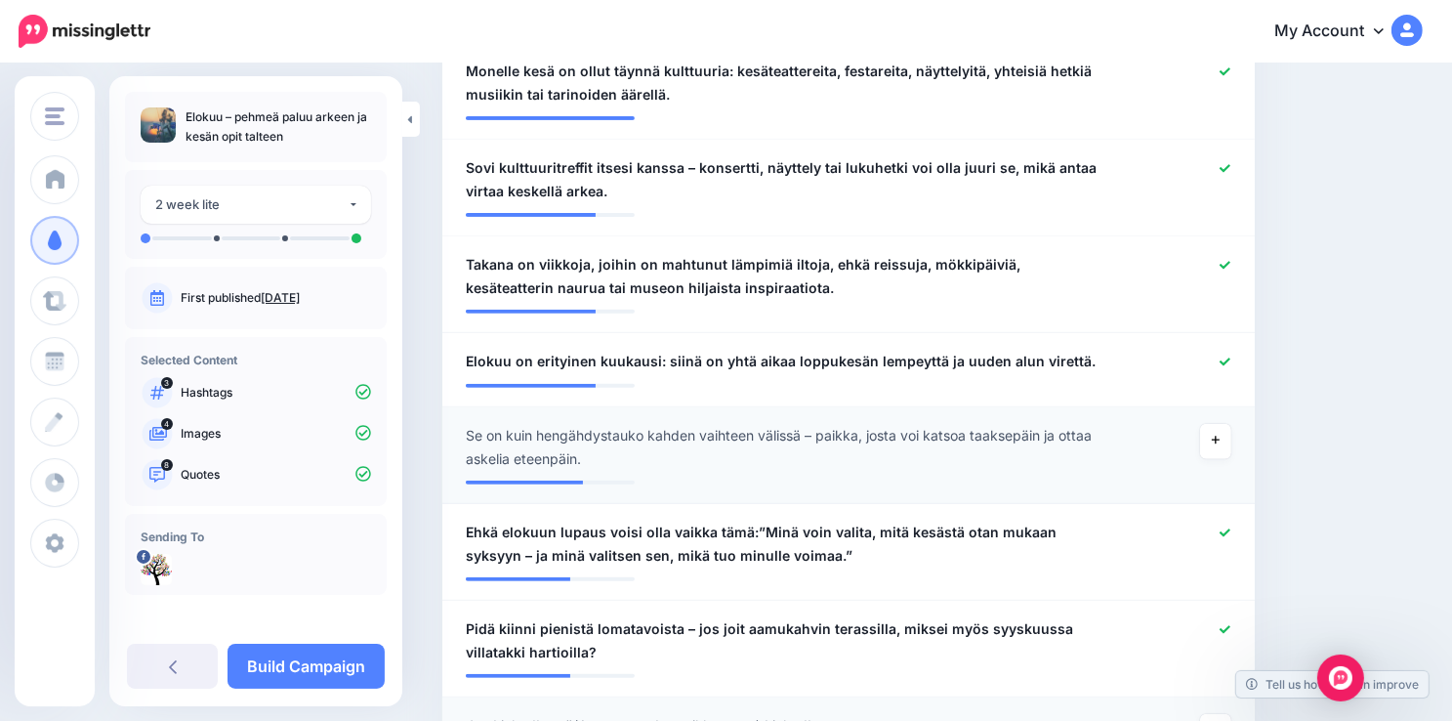
scroll to position [594, 0]
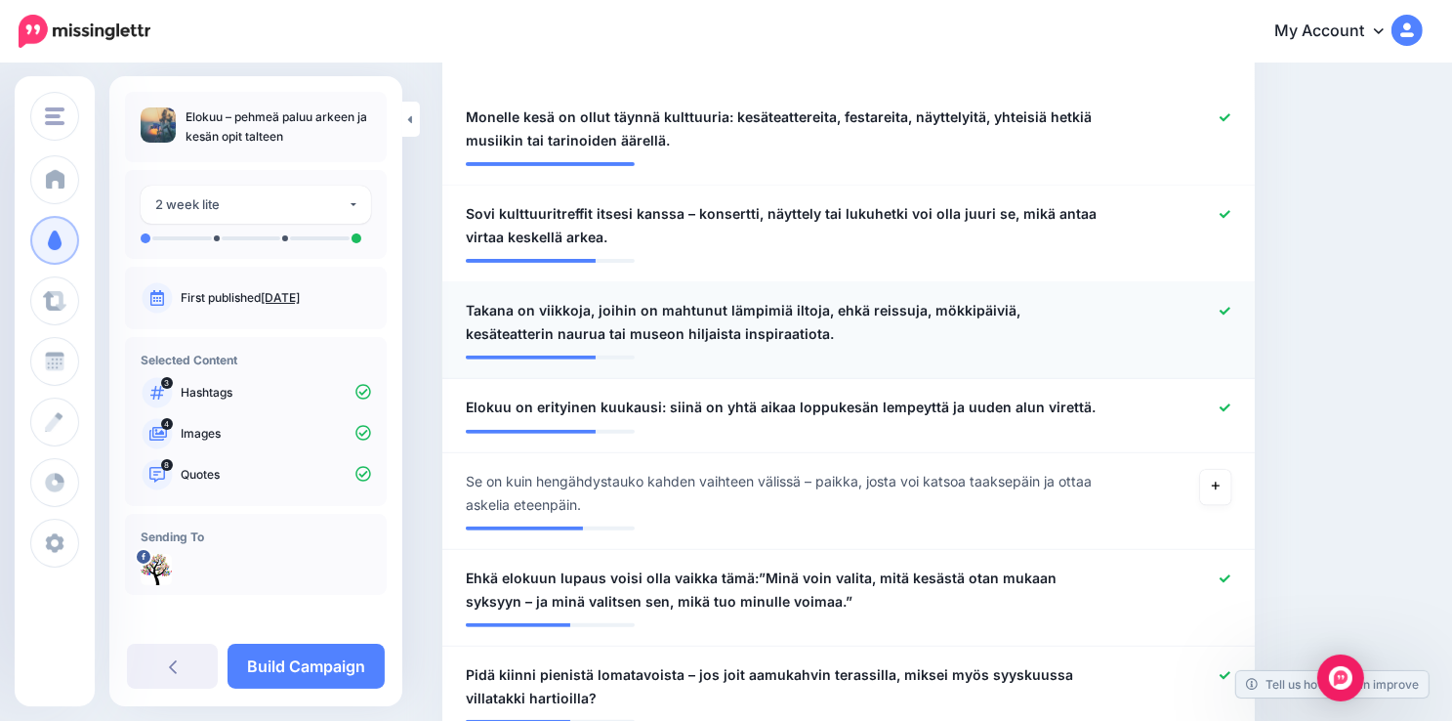
click at [1230, 309] on icon at bounding box center [1224, 311] width 11 height 11
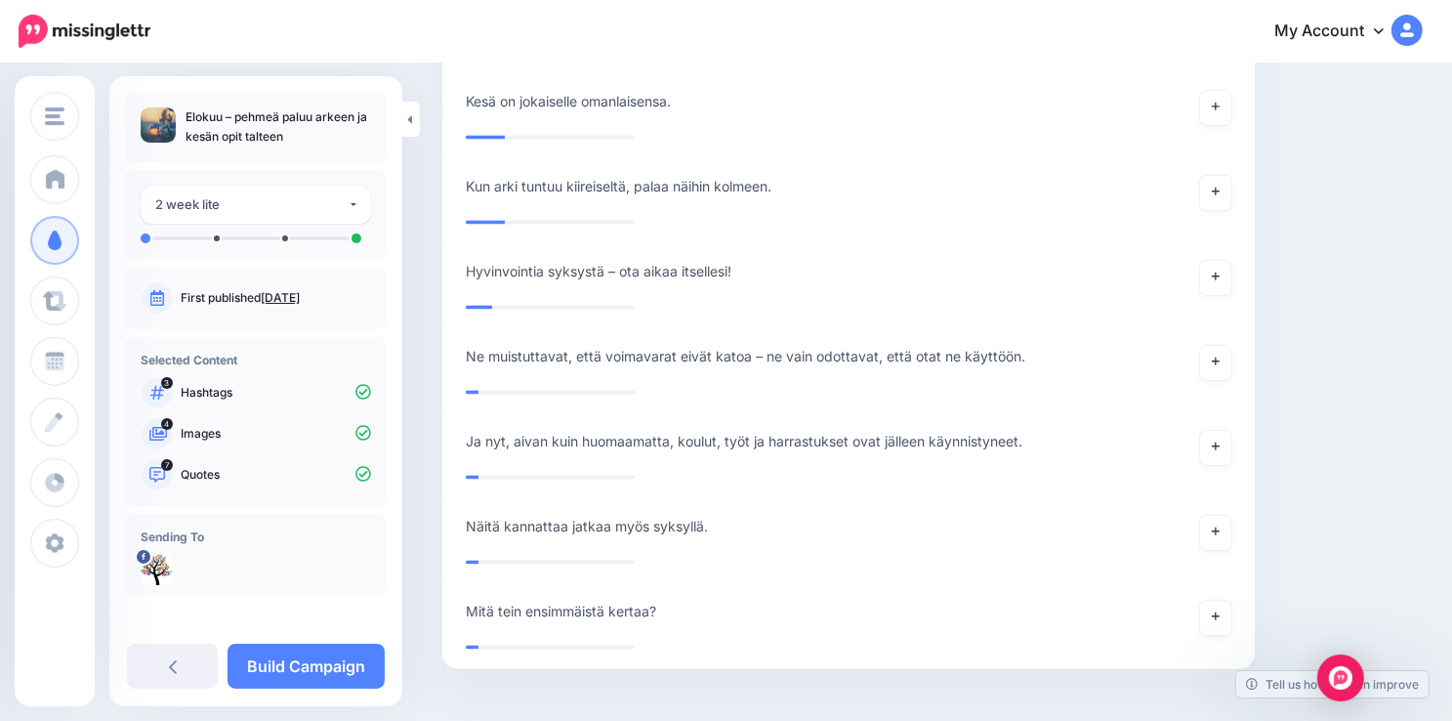
scroll to position [3757, 0]
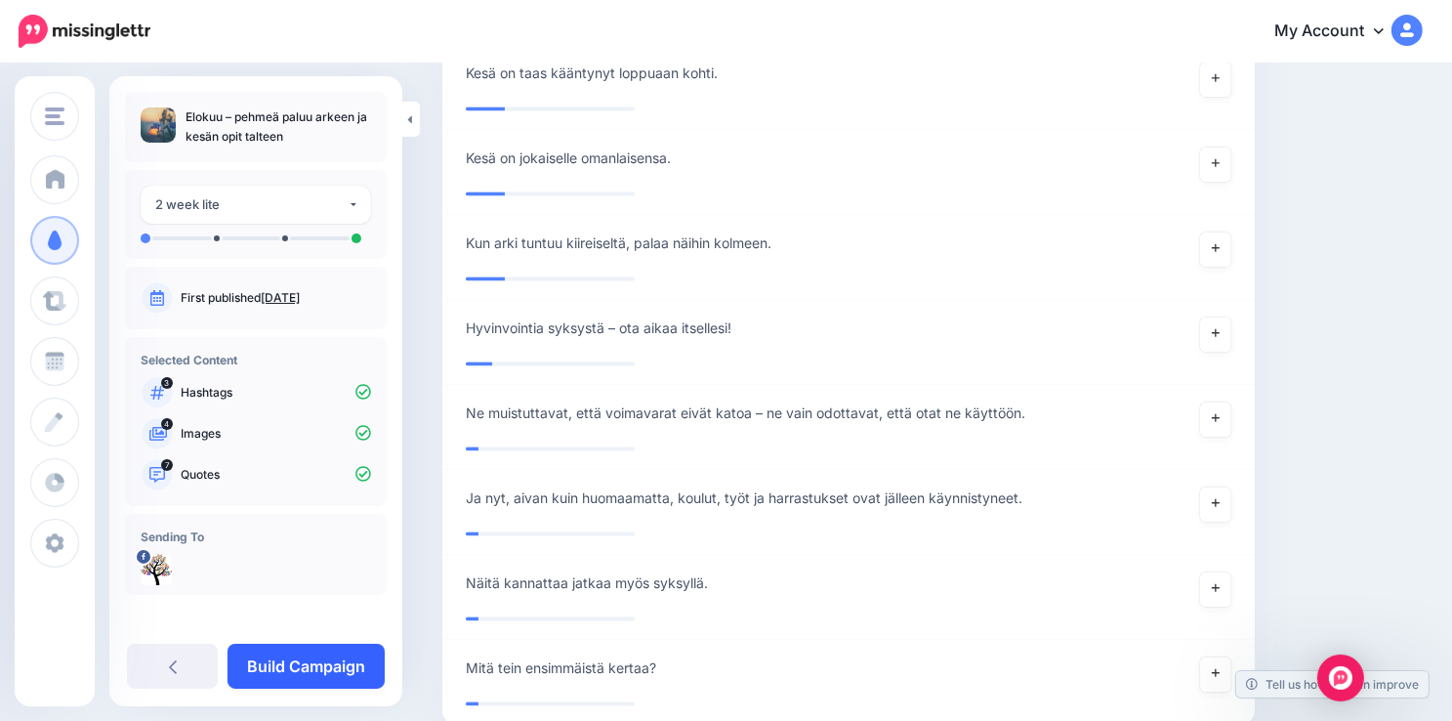
click at [292, 669] on link "Build Campaign" at bounding box center [305, 665] width 157 height 45
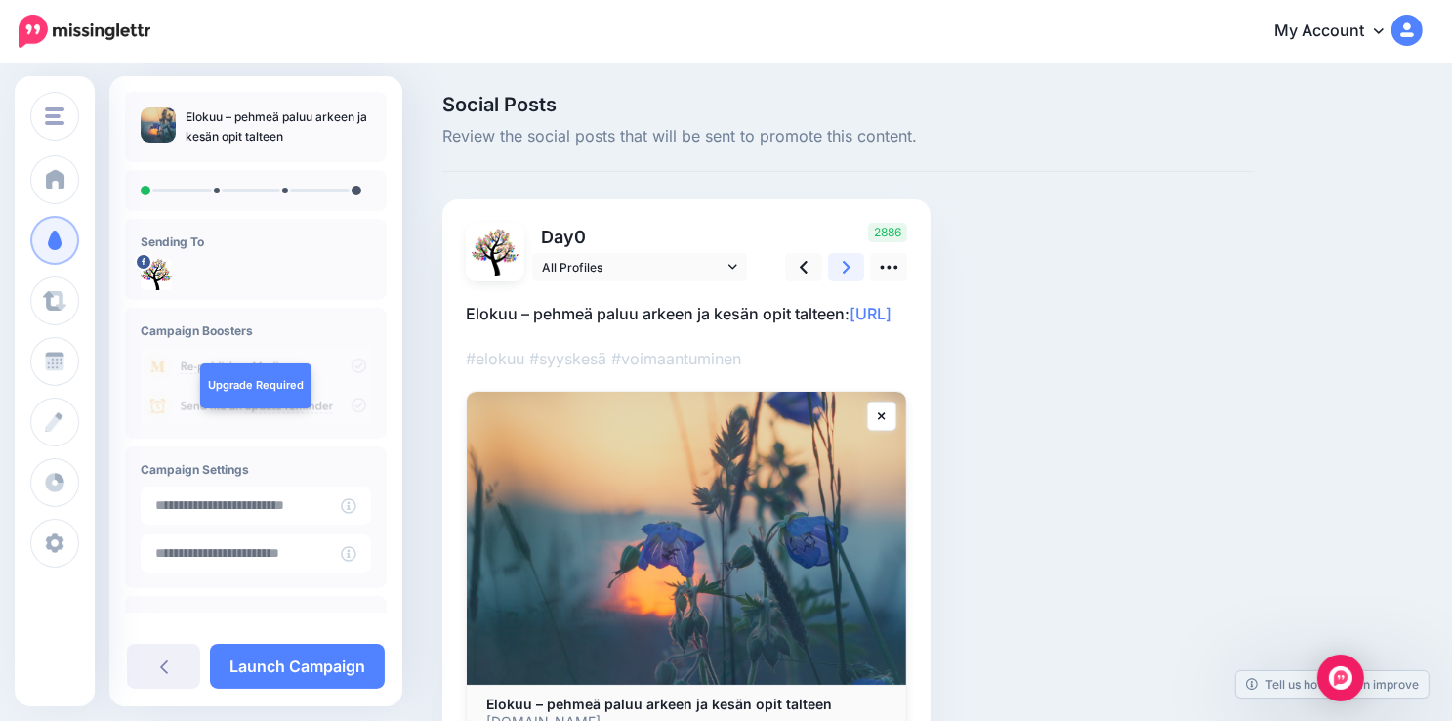
click at [844, 263] on icon at bounding box center [847, 267] width 8 height 21
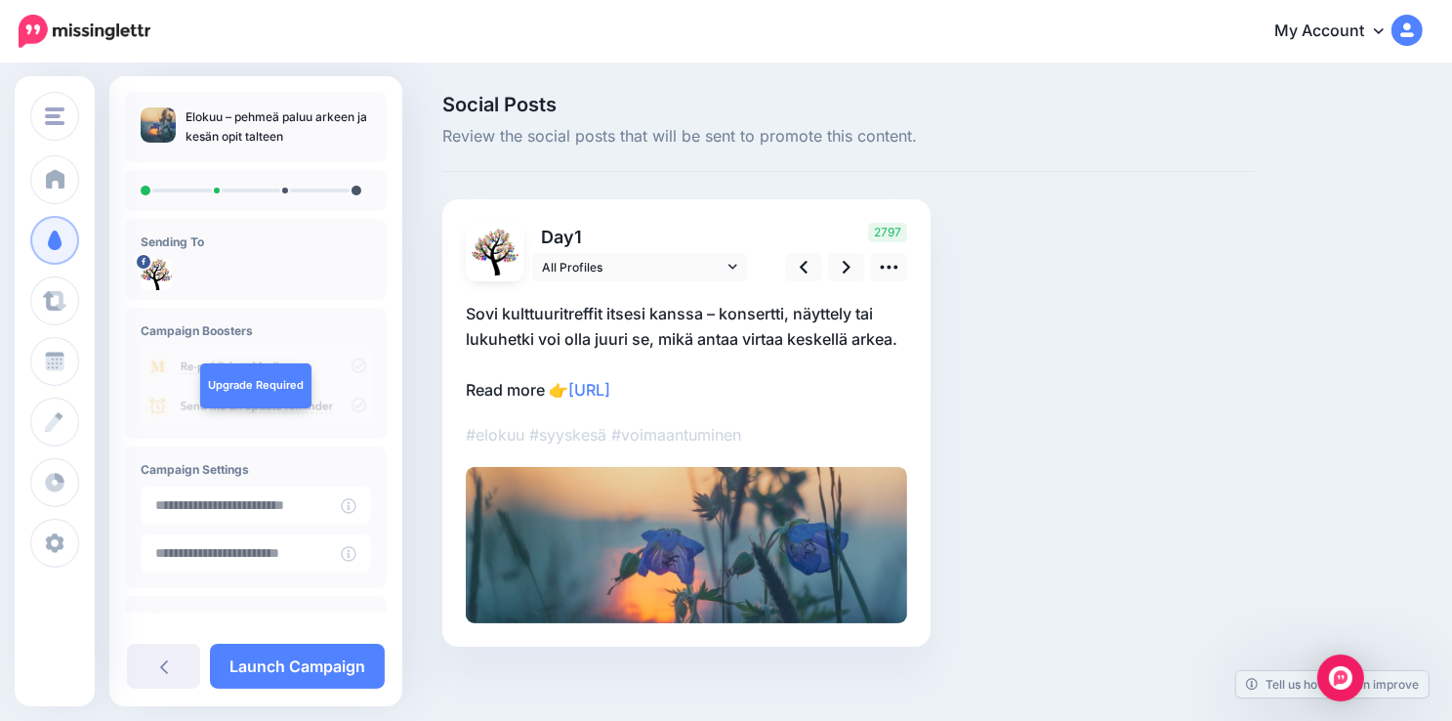
click at [511, 387] on p "Sovi kulttuuritreffit itsesi kanssa – konsertti, näyttely tai lukuhetki voi oll…" at bounding box center [686, 352] width 441 height 102
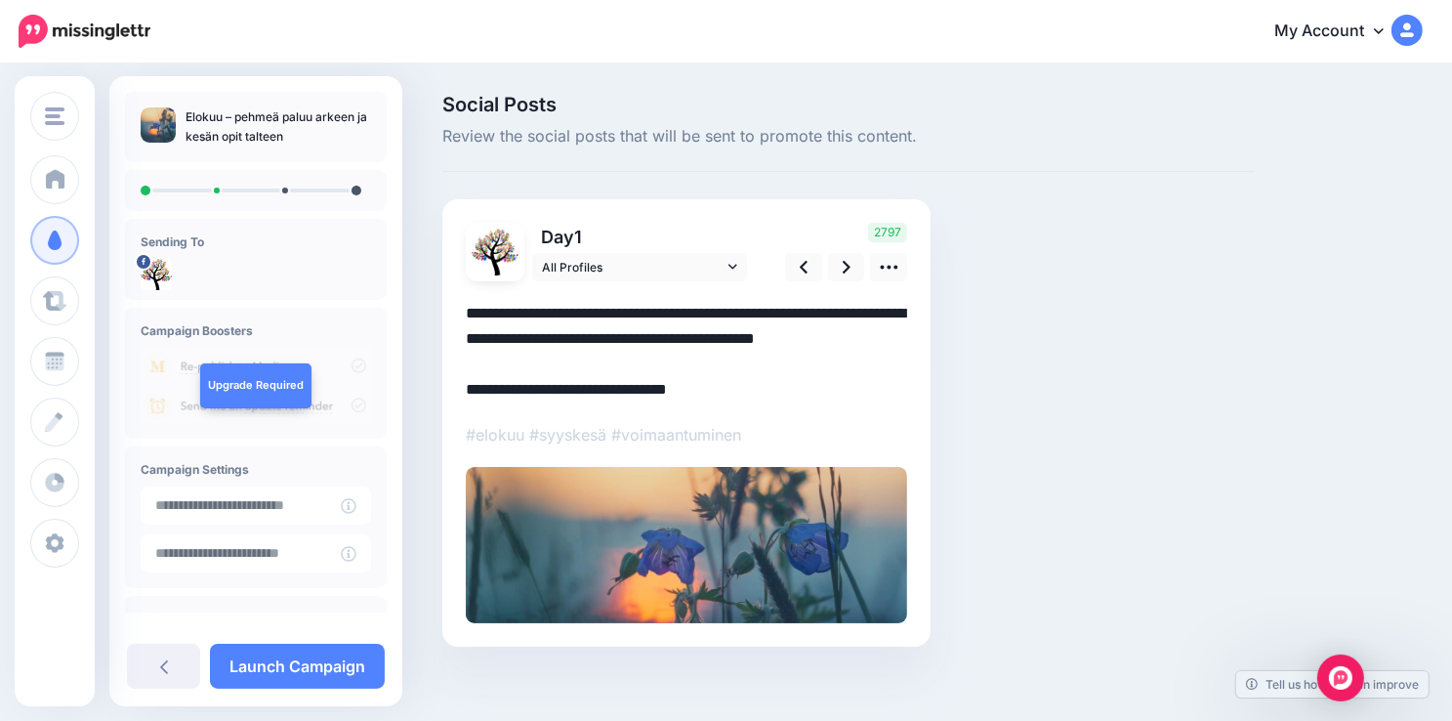
drag, startPoint x: 547, startPoint y: 391, endPoint x: 465, endPoint y: 383, distance: 82.4
click at [465, 383] on div "Day 1 All Profiles" at bounding box center [686, 422] width 488 height 447
click at [845, 261] on icon at bounding box center [847, 267] width 8 height 21
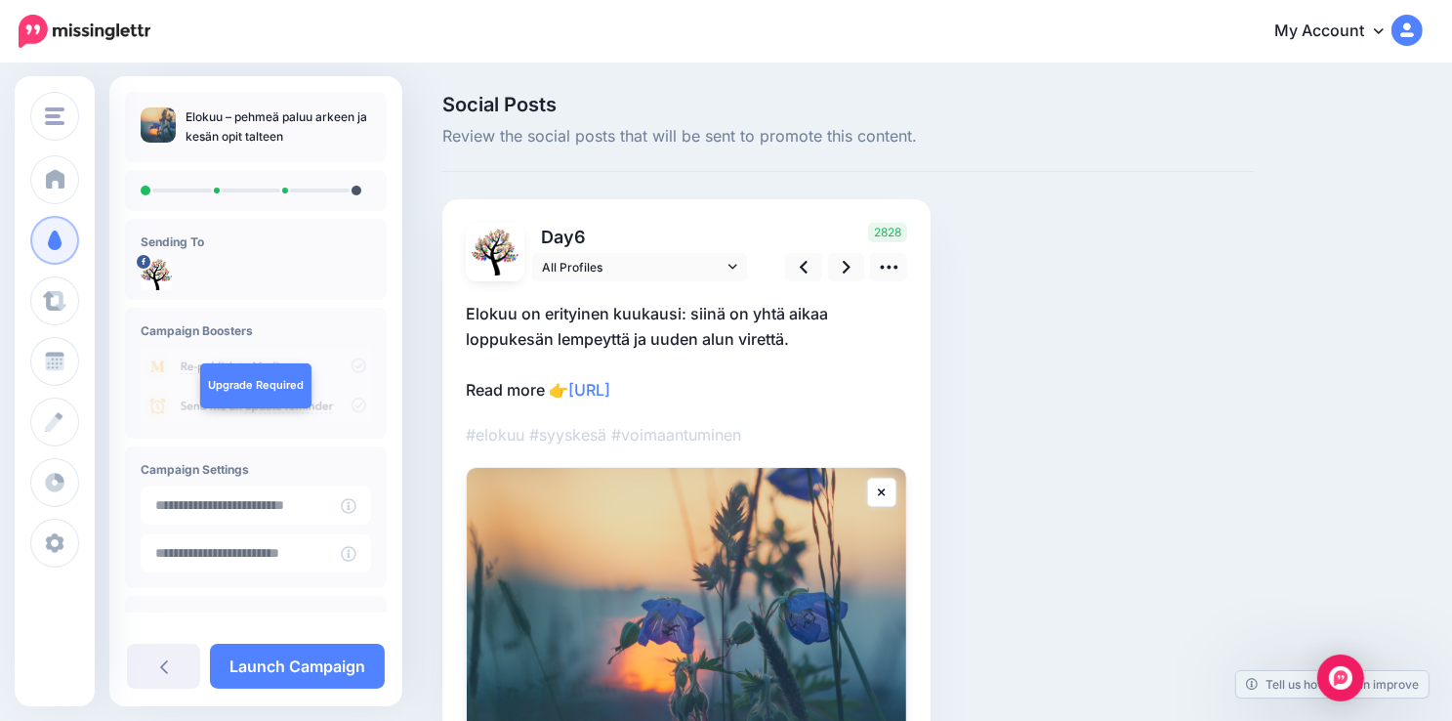
click at [535, 387] on p "Elokuu on erityinen kuukausi: siinä on yhtä aikaa loppukesän lempeyttä ja uuden…" at bounding box center [686, 352] width 441 height 102
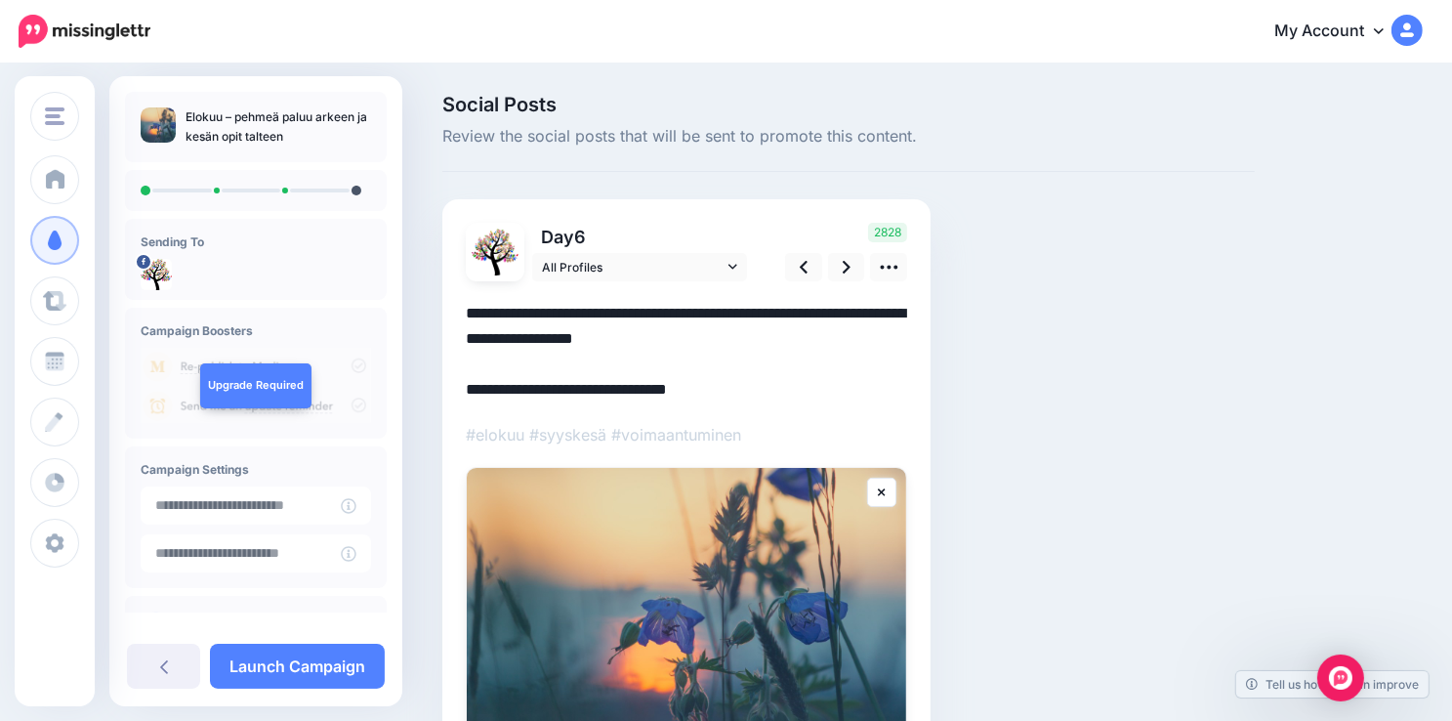
drag, startPoint x: 543, startPoint y: 388, endPoint x: 447, endPoint y: 375, distance: 96.5
click at [447, 375] on div "Day 6 All Profiles" at bounding box center [686, 519] width 488 height 641
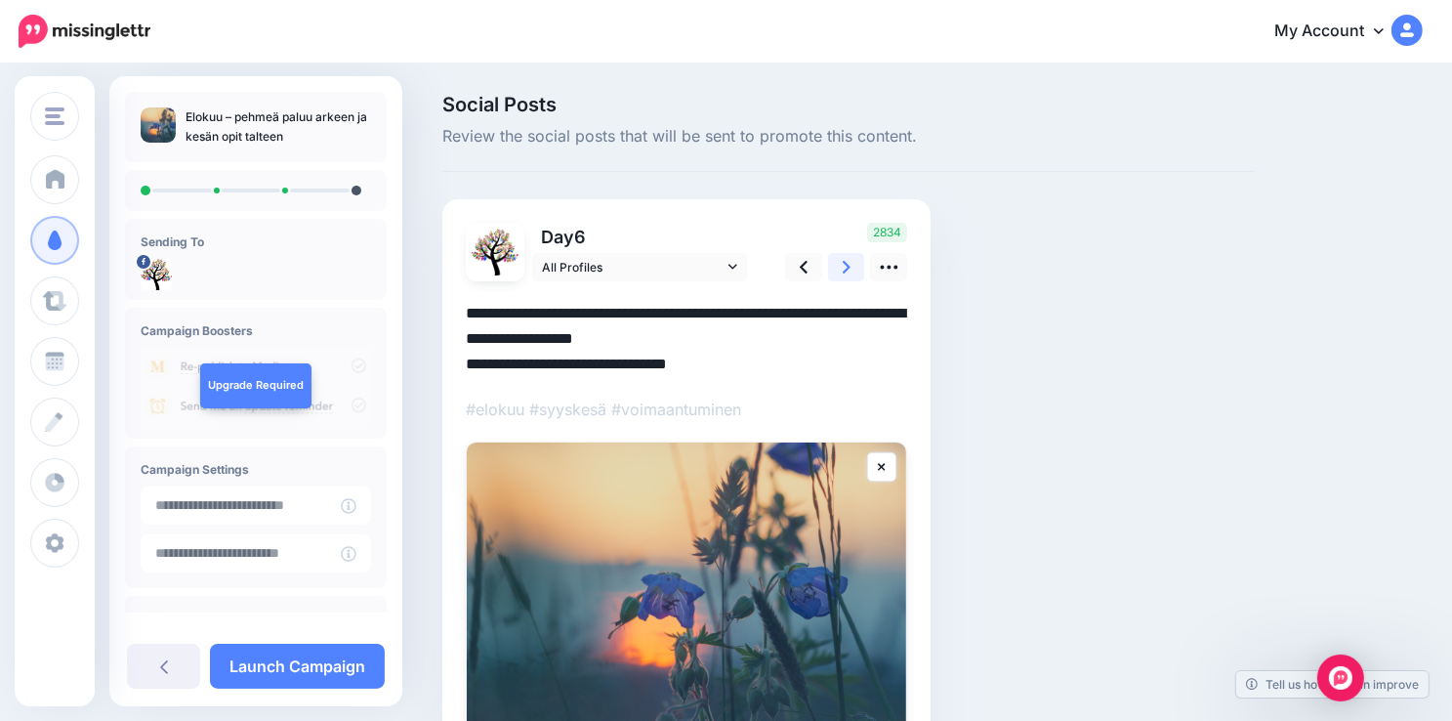
click at [845, 266] on icon at bounding box center [847, 267] width 8 height 21
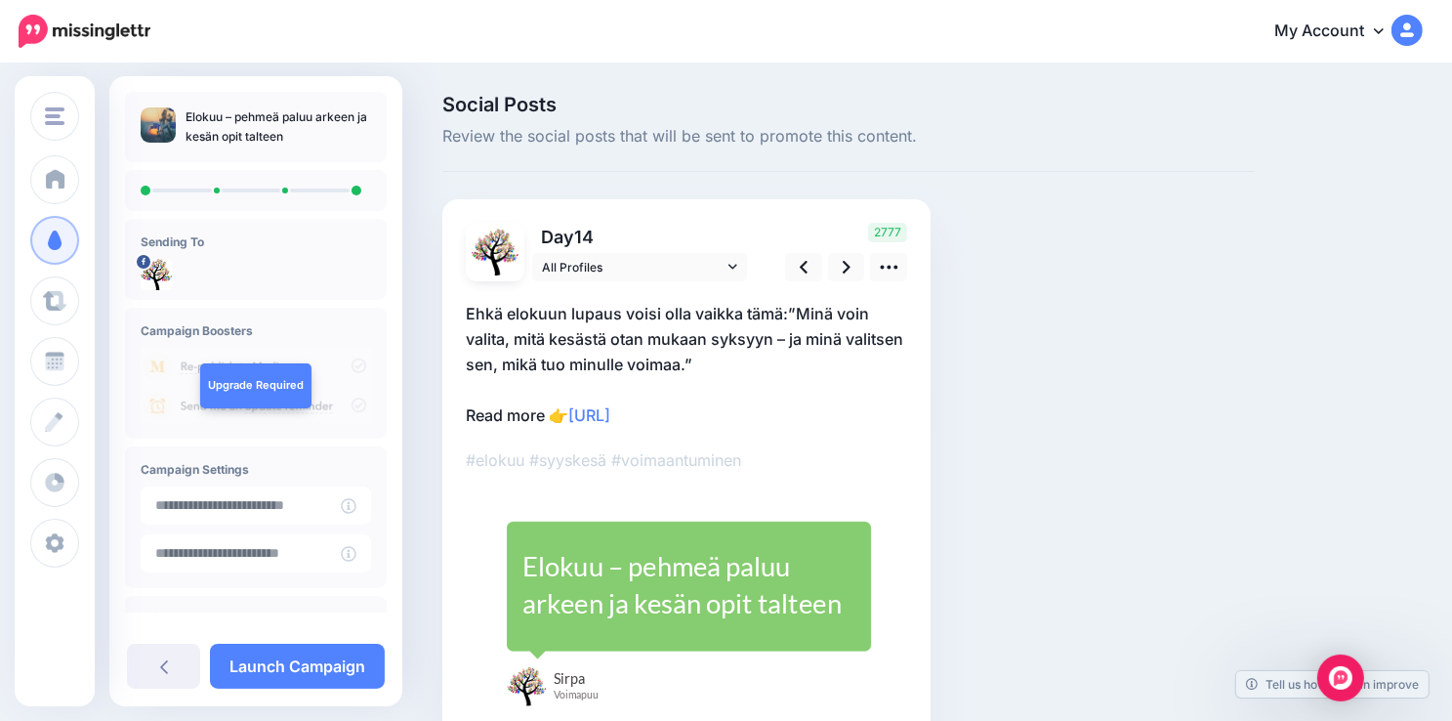
click at [533, 411] on p "Ehkä elokuun lupaus voisi olla vaikka tämä:”Minä voin valita, mitä kesästä otan…" at bounding box center [686, 364] width 441 height 127
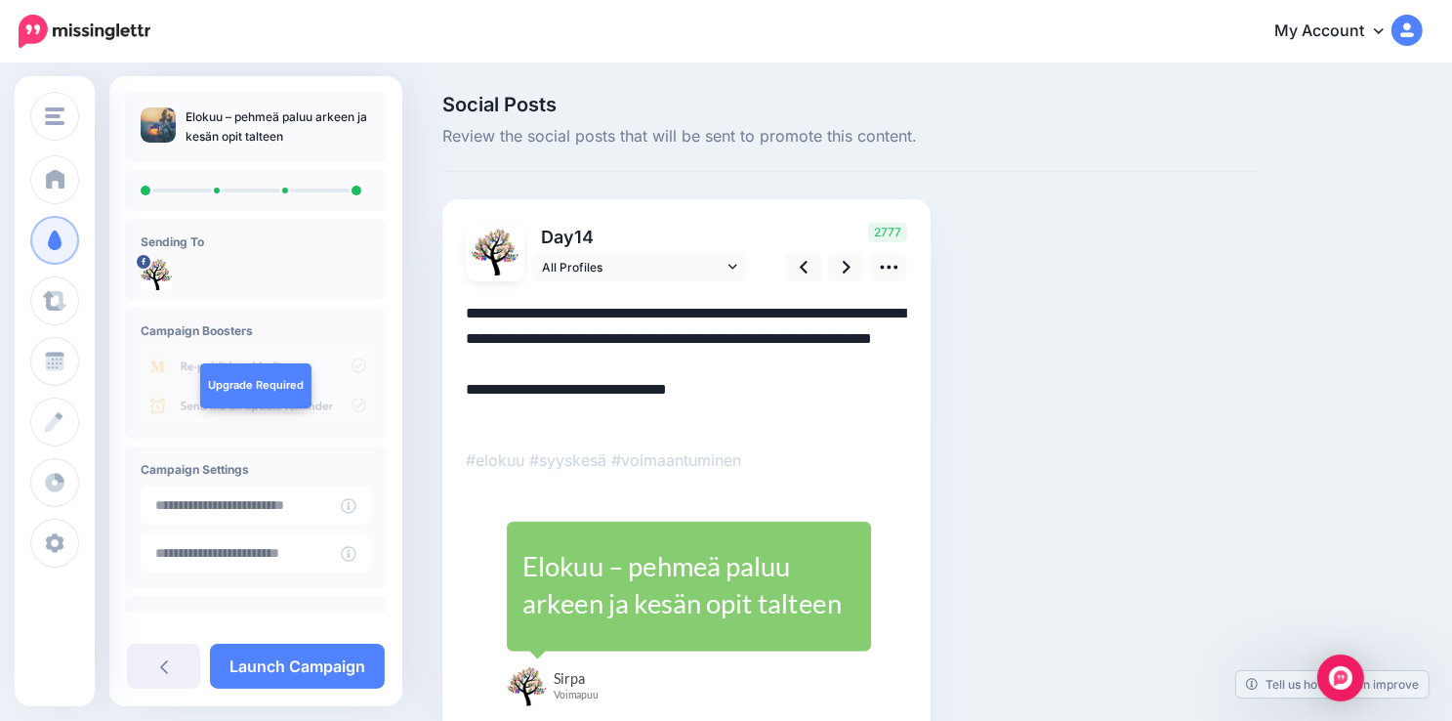
drag, startPoint x: 547, startPoint y: 414, endPoint x: 464, endPoint y: 408, distance: 83.2
click at [464, 408] on div "Day 14 All Profiles" at bounding box center [686, 469] width 488 height 540
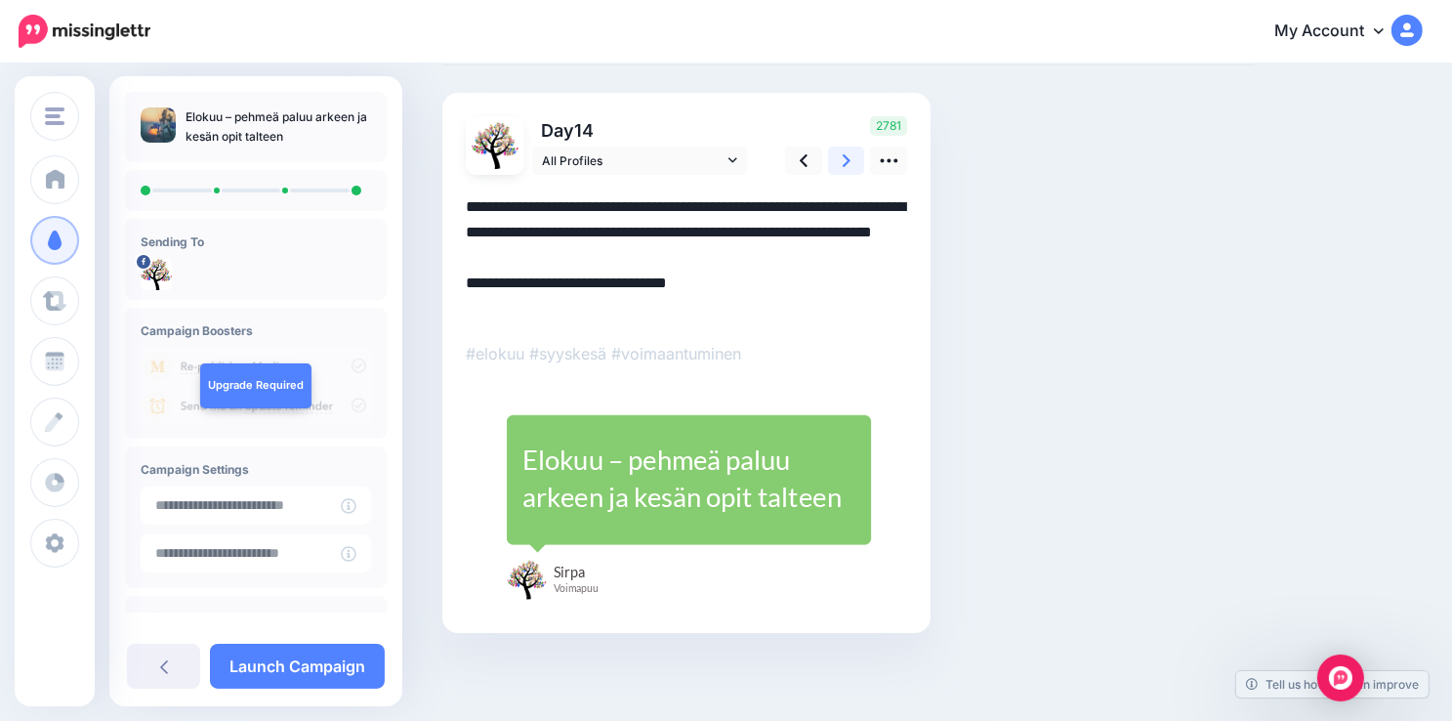
type textarea "**********"
click at [847, 156] on icon at bounding box center [847, 160] width 8 height 21
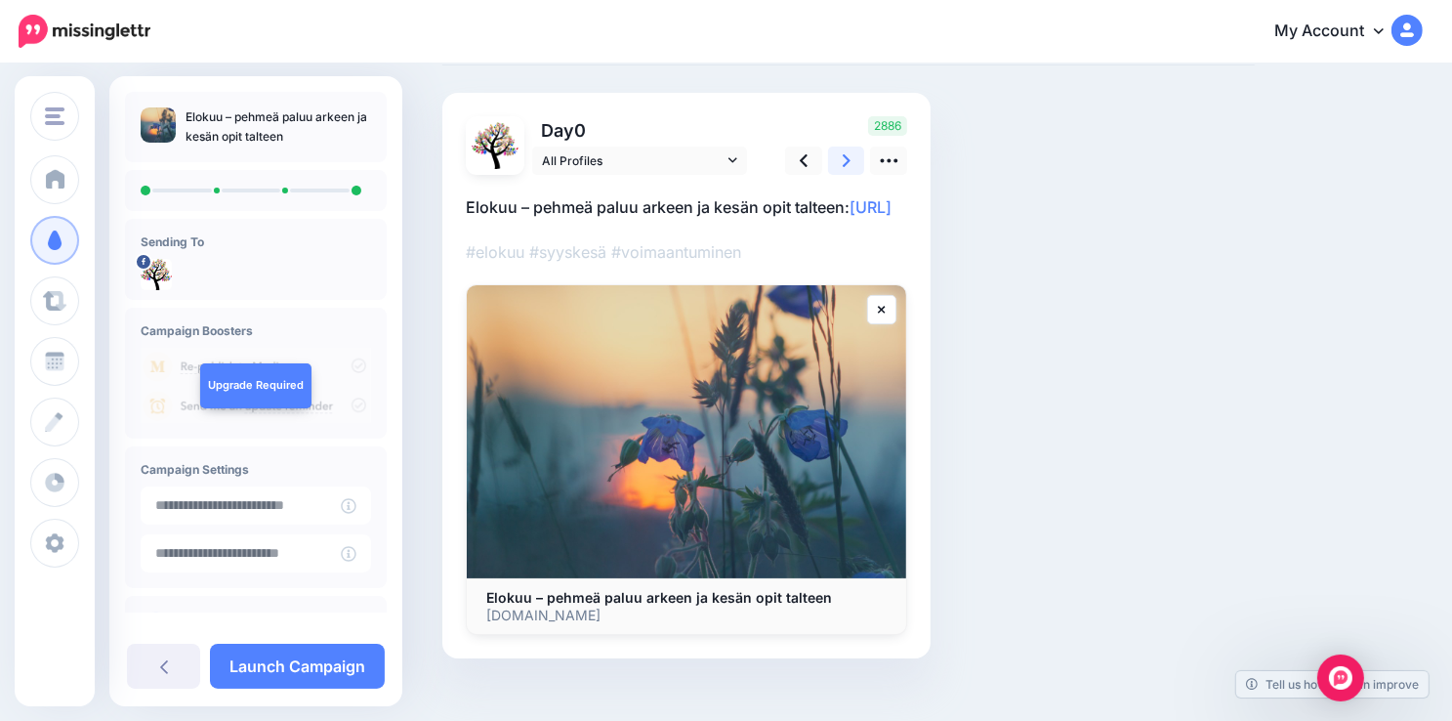
click at [844, 164] on icon at bounding box center [847, 160] width 8 height 13
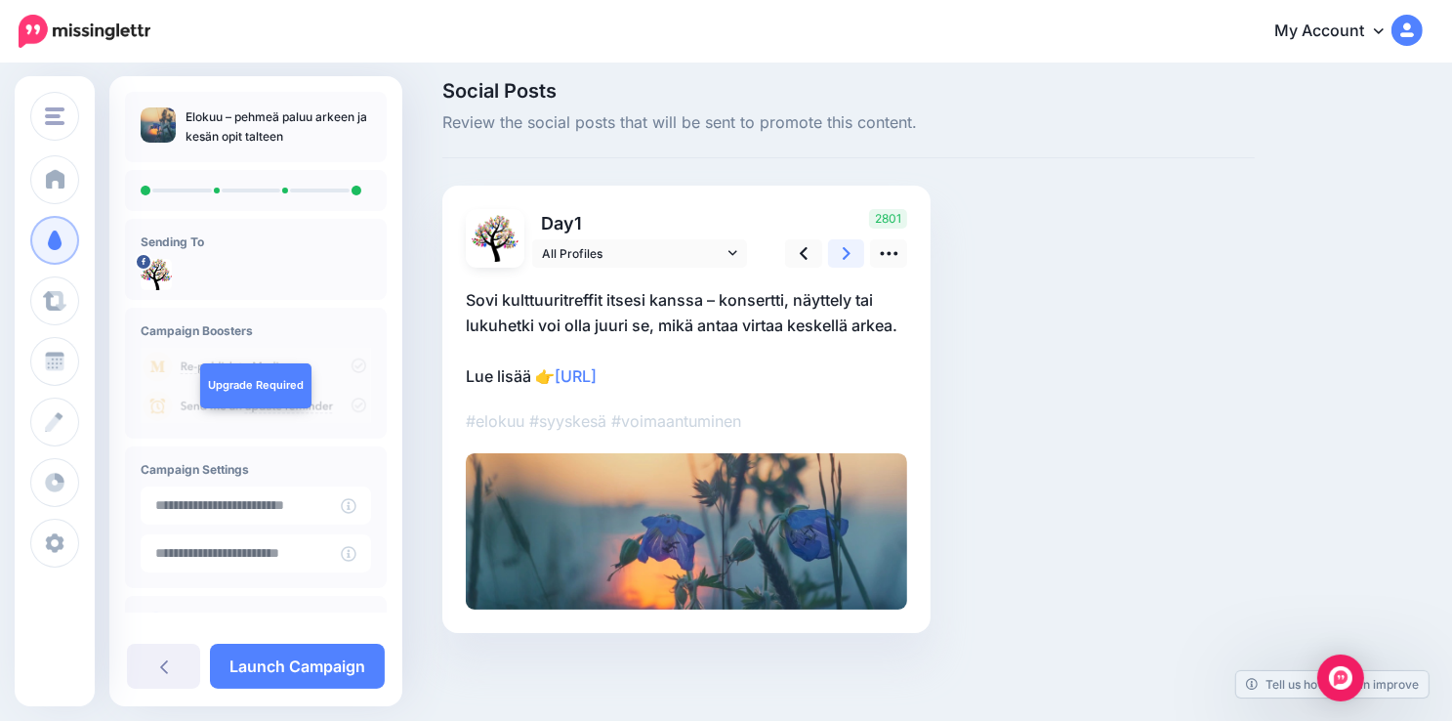
scroll to position [0, 0]
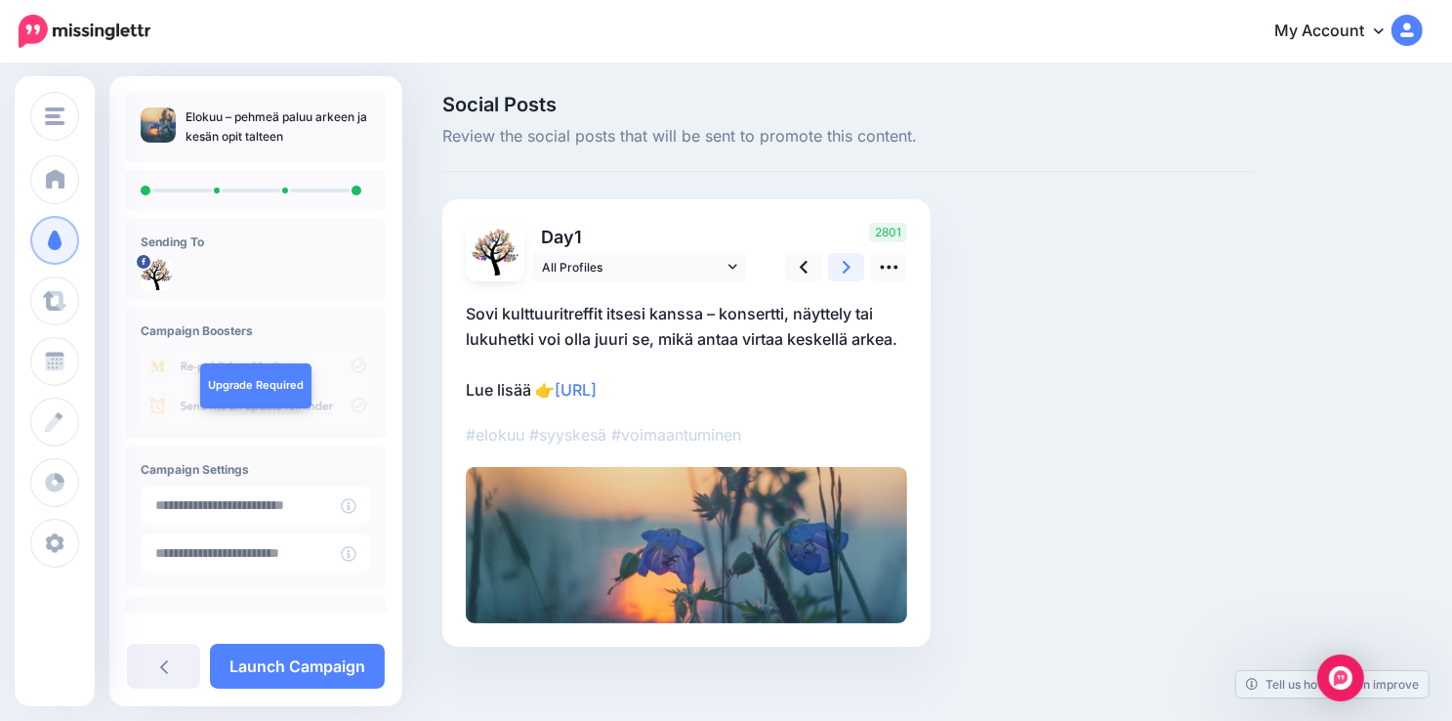
click at [846, 264] on icon at bounding box center [847, 267] width 8 height 13
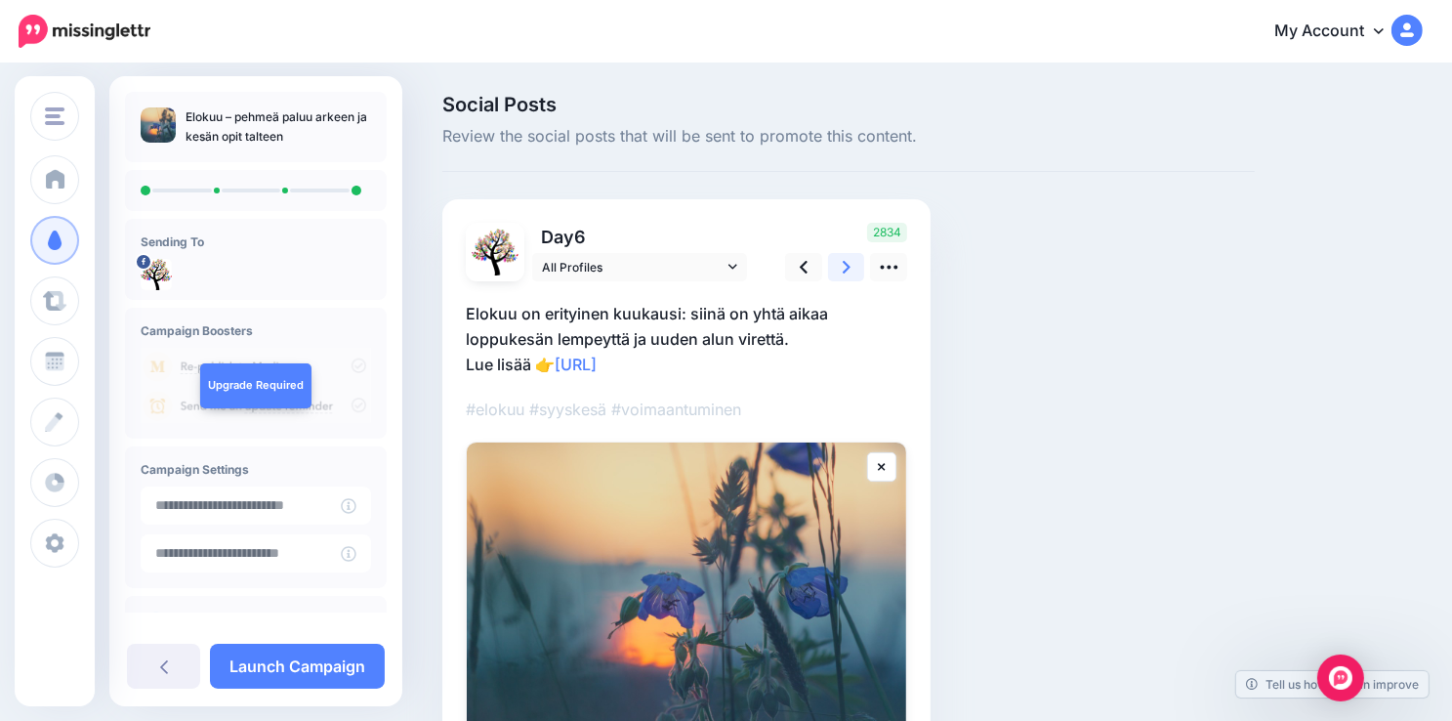
click at [846, 264] on icon at bounding box center [847, 267] width 8 height 13
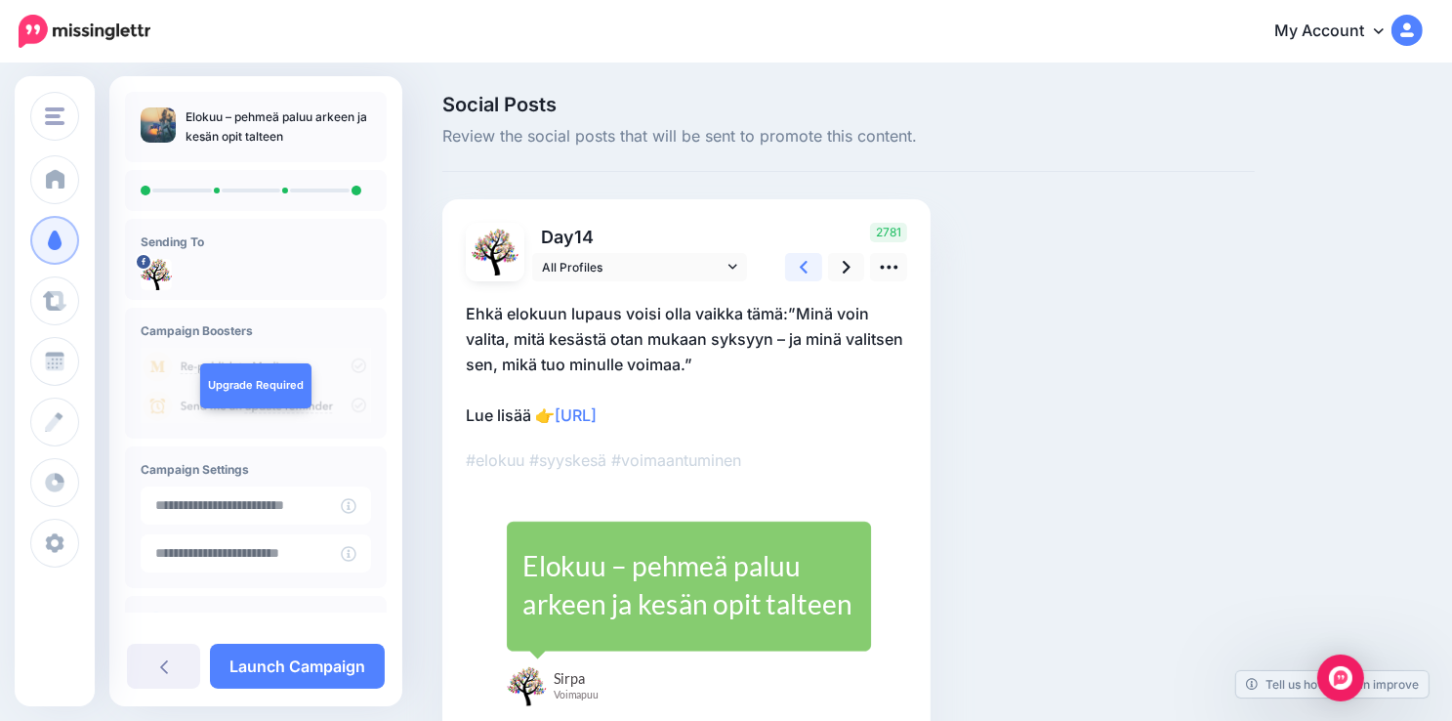
click at [805, 264] on icon at bounding box center [804, 267] width 8 height 21
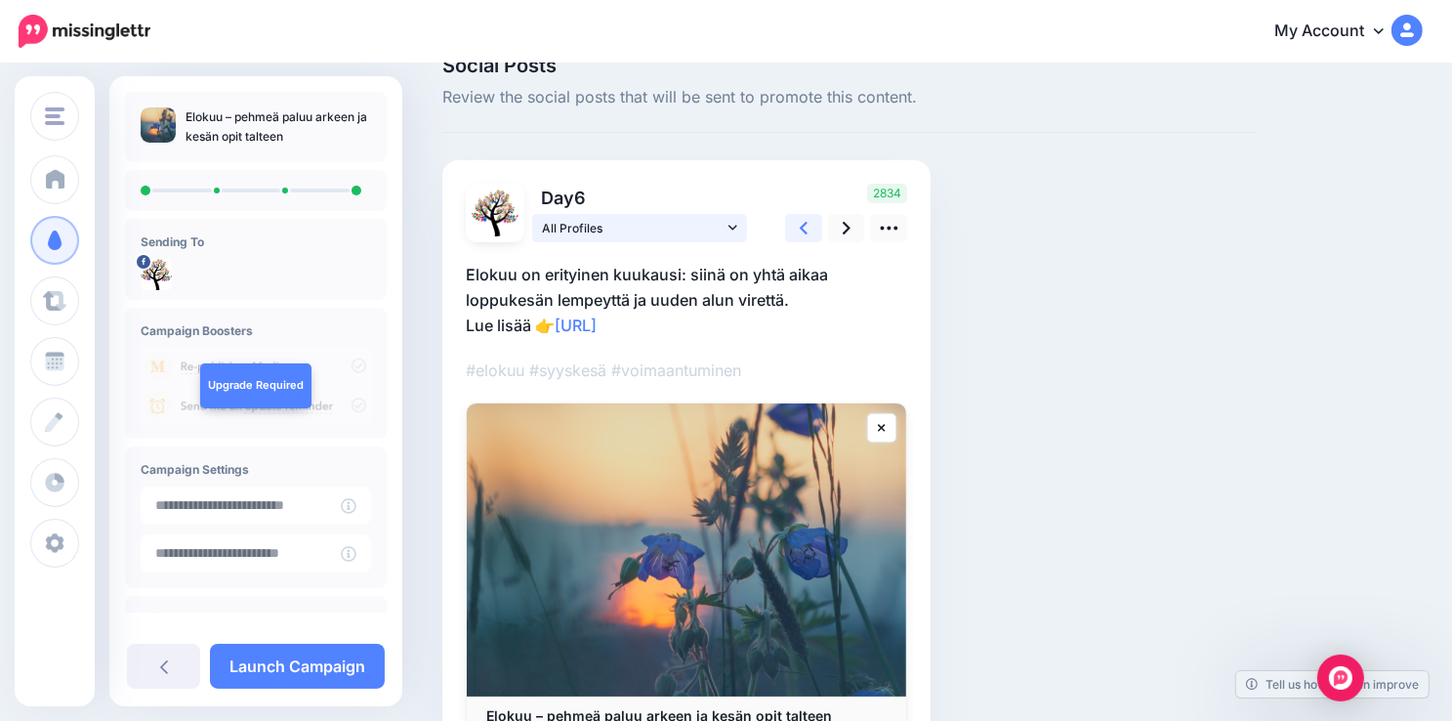
scroll to position [26, 0]
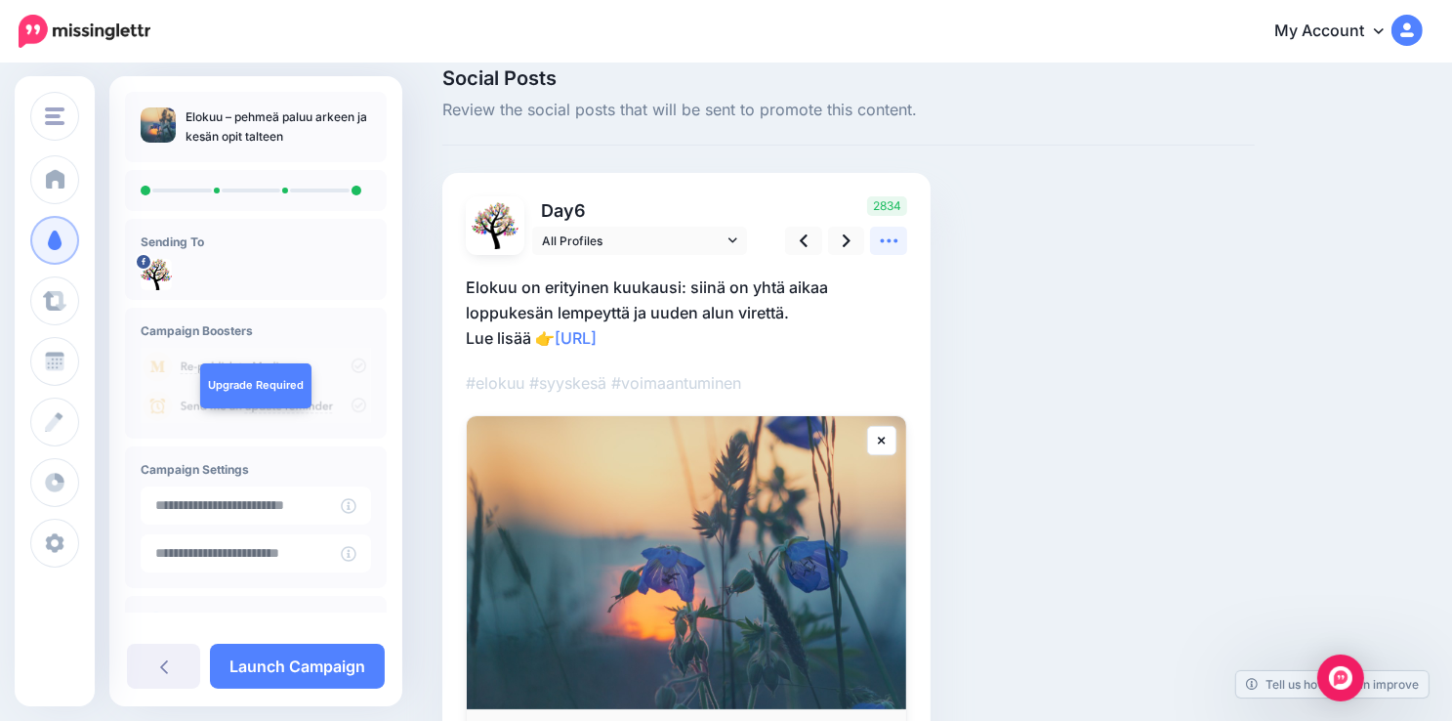
click at [886, 247] on icon at bounding box center [889, 240] width 21 height 21
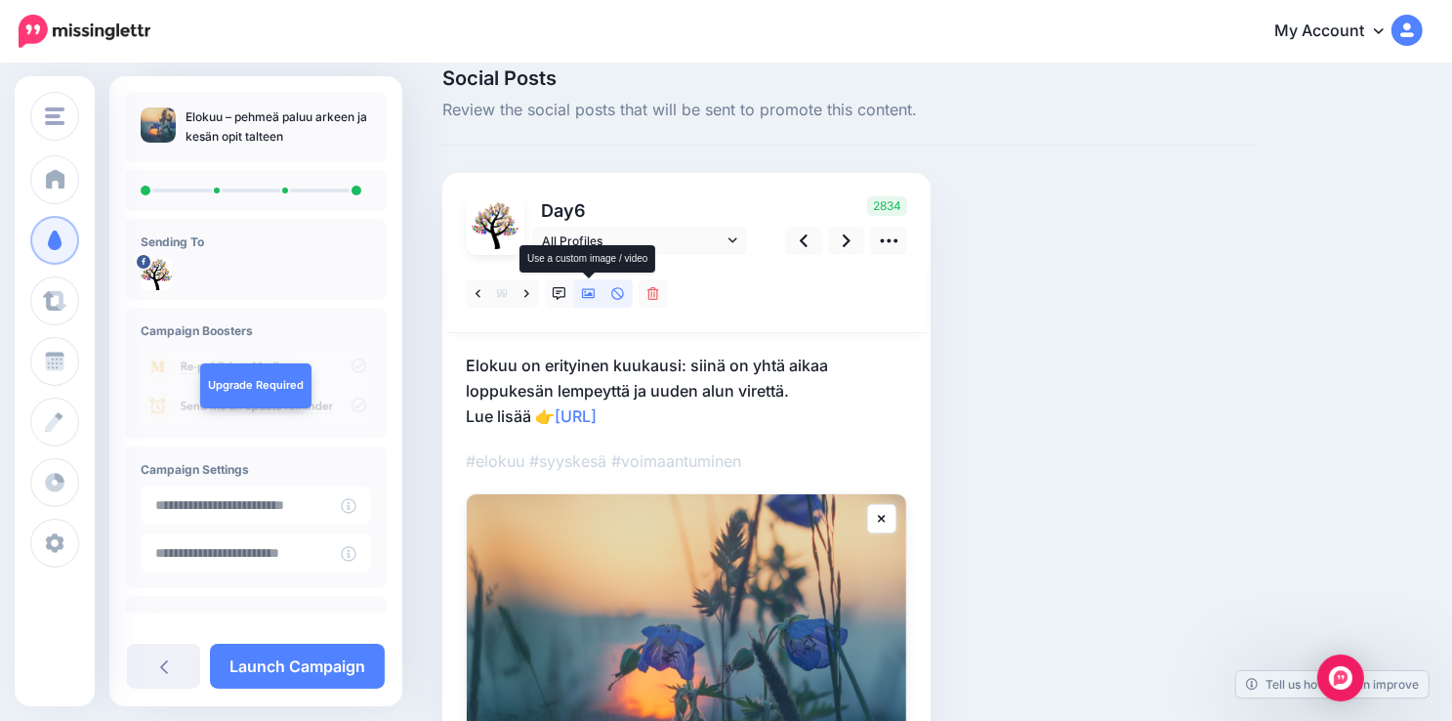
click at [590, 293] on icon at bounding box center [589, 294] width 14 height 10
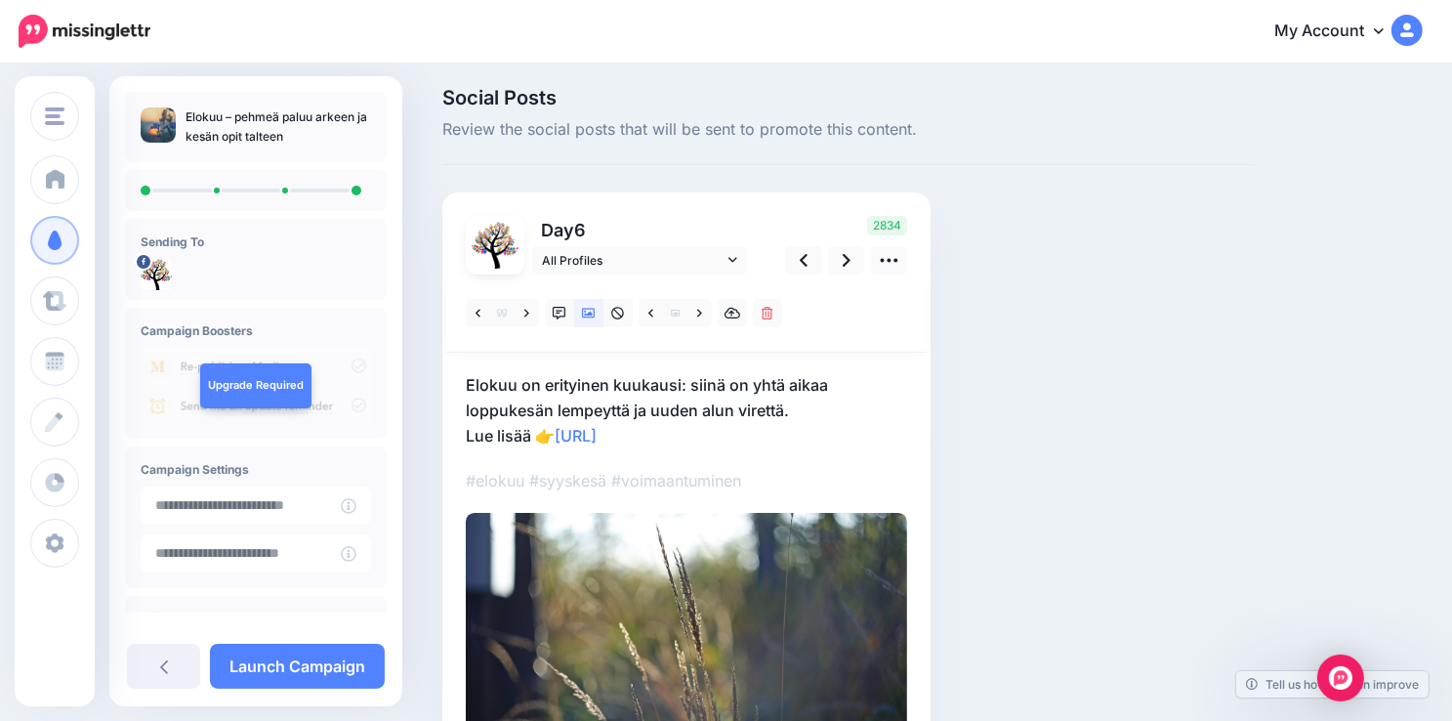
scroll to position [0, 0]
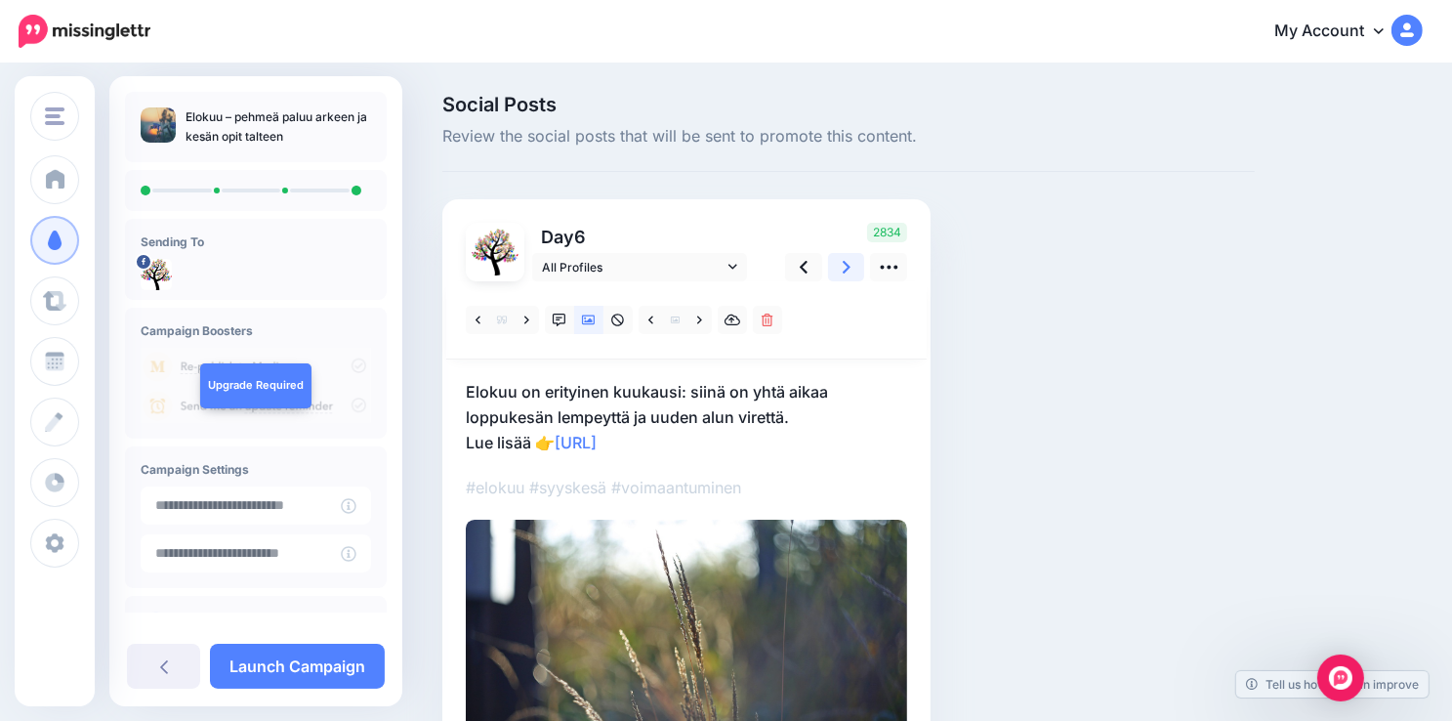
click at [841, 271] on link at bounding box center [846, 267] width 37 height 28
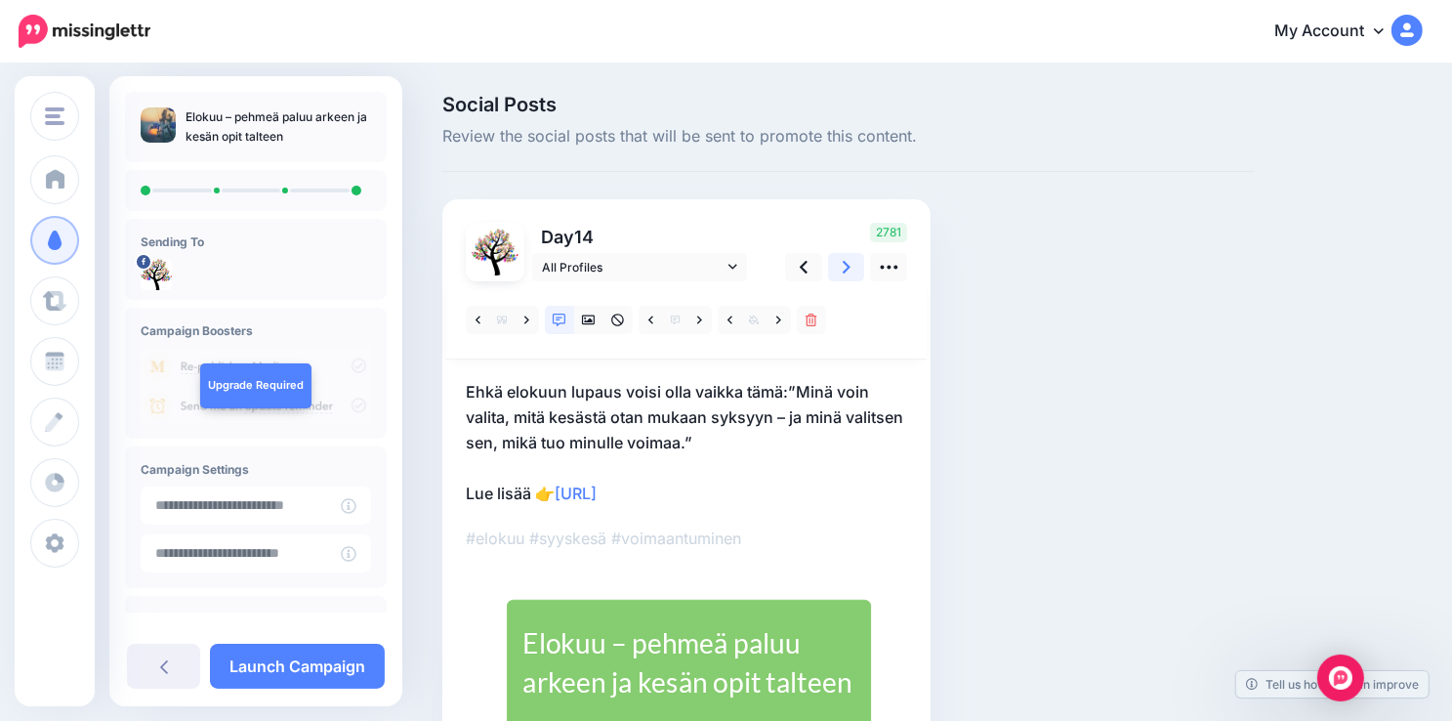
click at [844, 269] on icon at bounding box center [847, 267] width 8 height 21
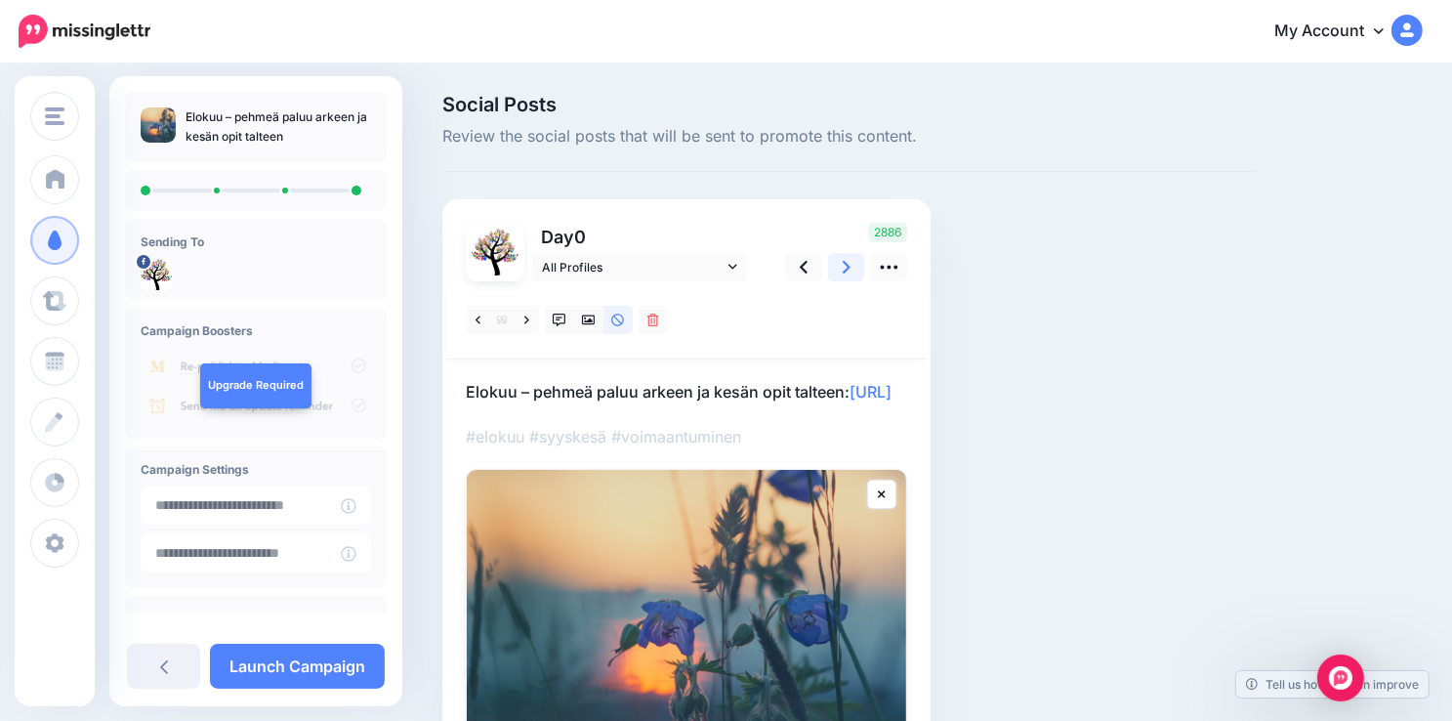
click at [844, 269] on icon at bounding box center [847, 267] width 8 height 21
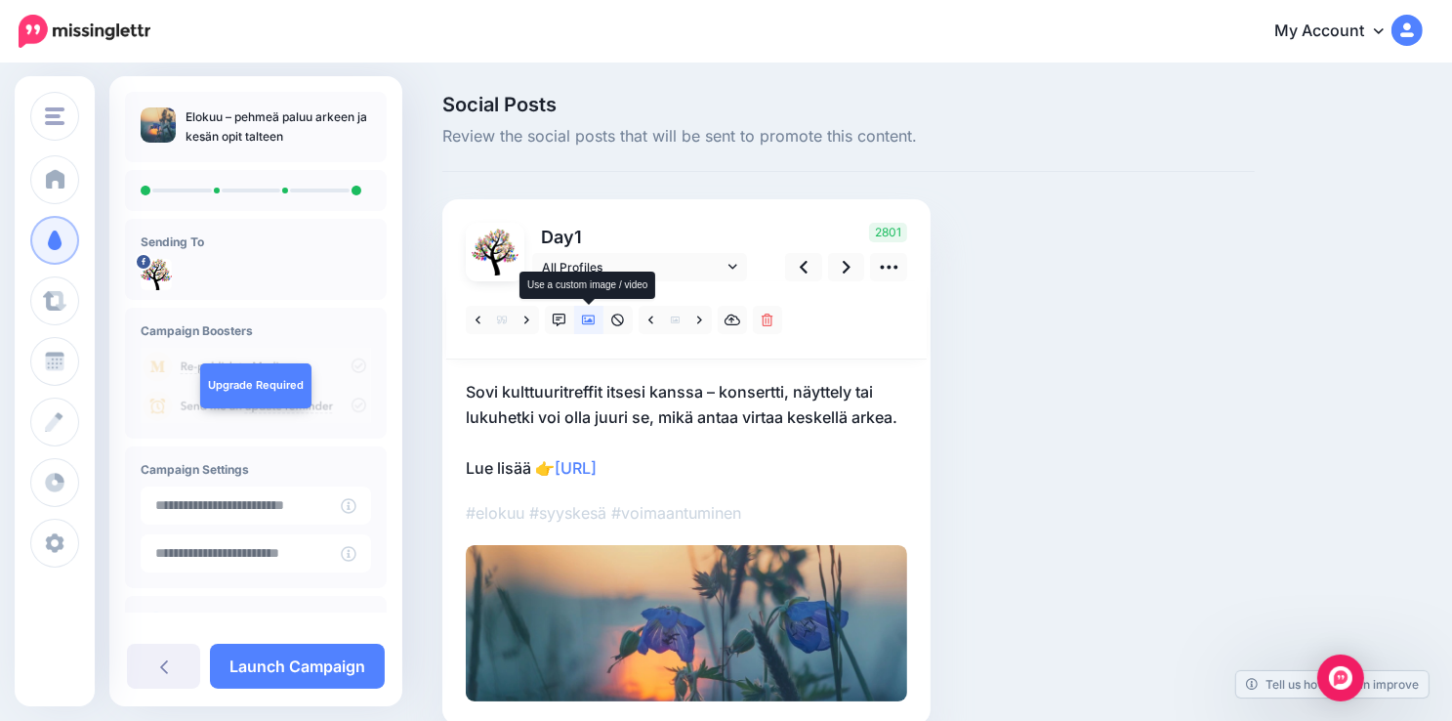
click at [586, 320] on icon at bounding box center [589, 320] width 14 height 10
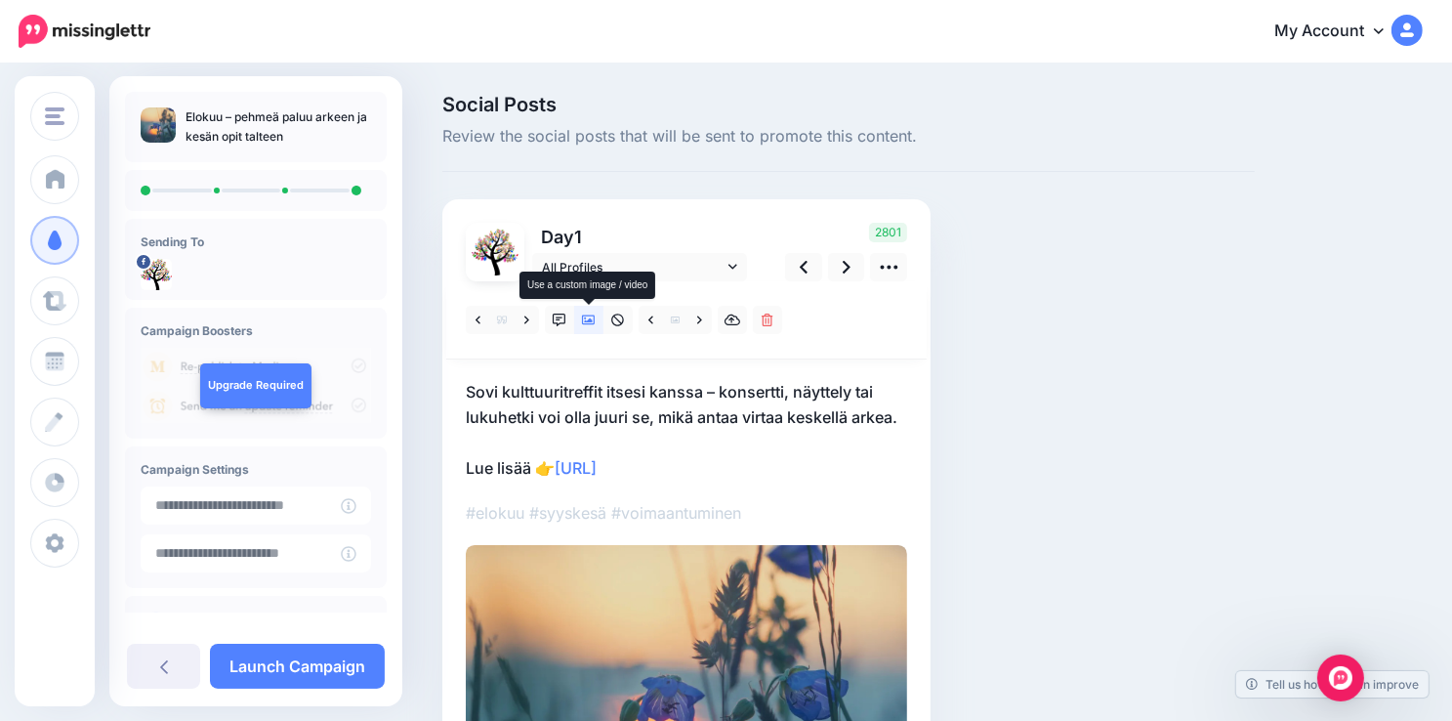
click at [586, 320] on icon at bounding box center [589, 320] width 14 height 10
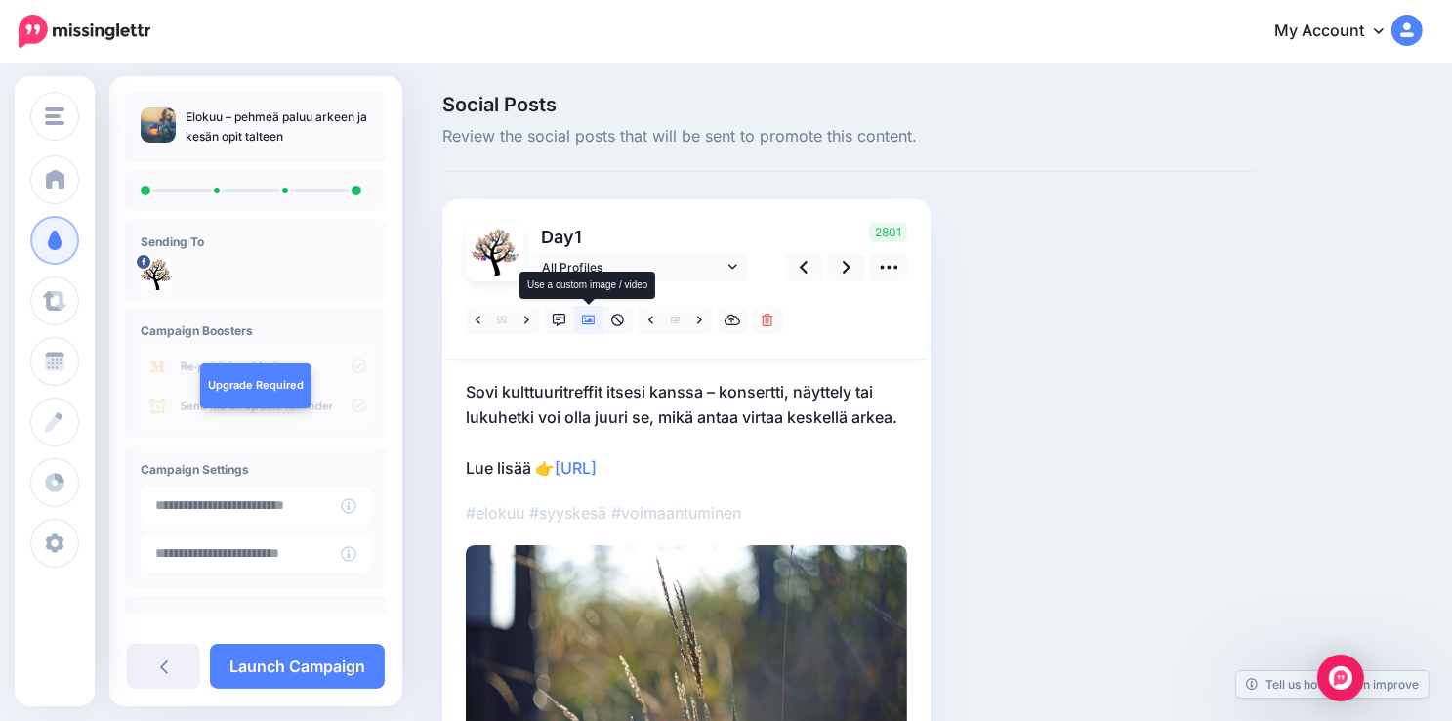
click at [586, 320] on icon at bounding box center [589, 320] width 14 height 10
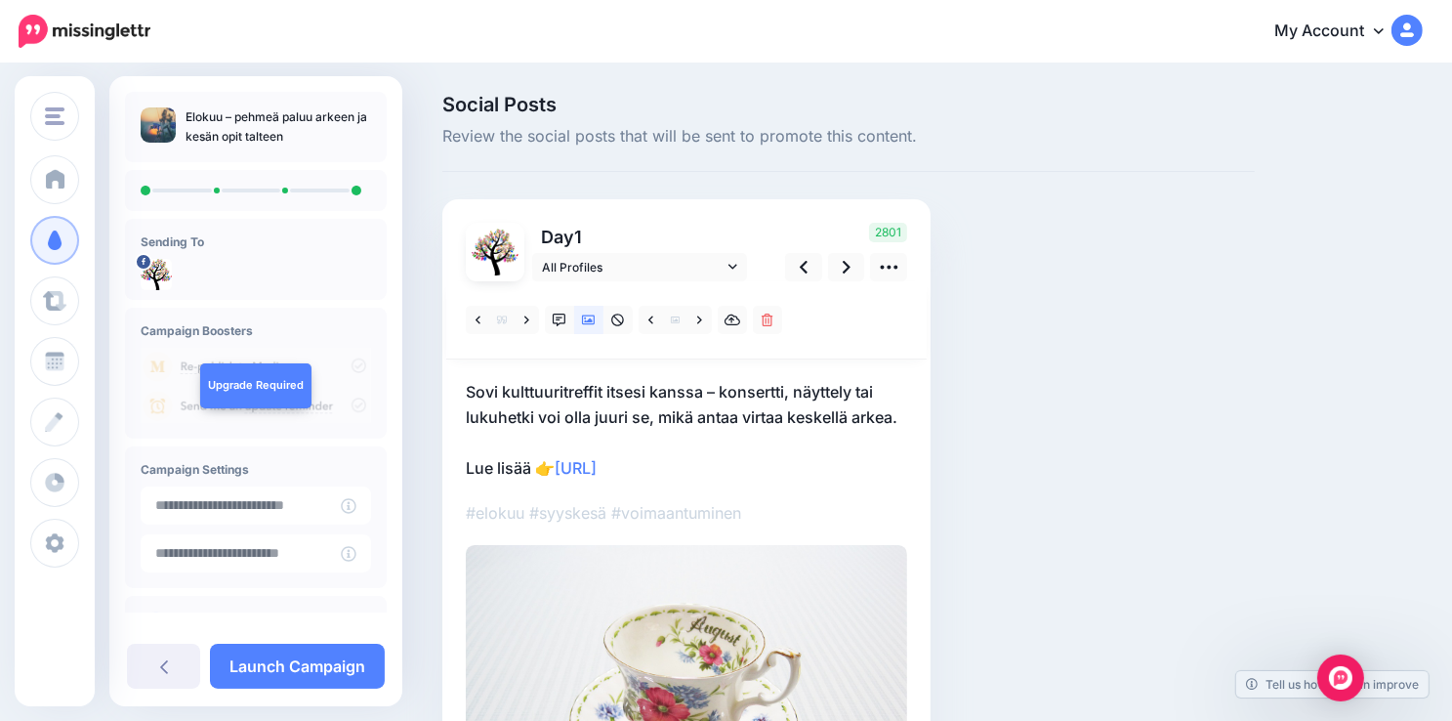
click at [1024, 437] on div "Social Posts Review the social posts that will be sent to promote this content.…" at bounding box center [849, 526] width 842 height 863
click at [843, 263] on icon at bounding box center [847, 267] width 8 height 21
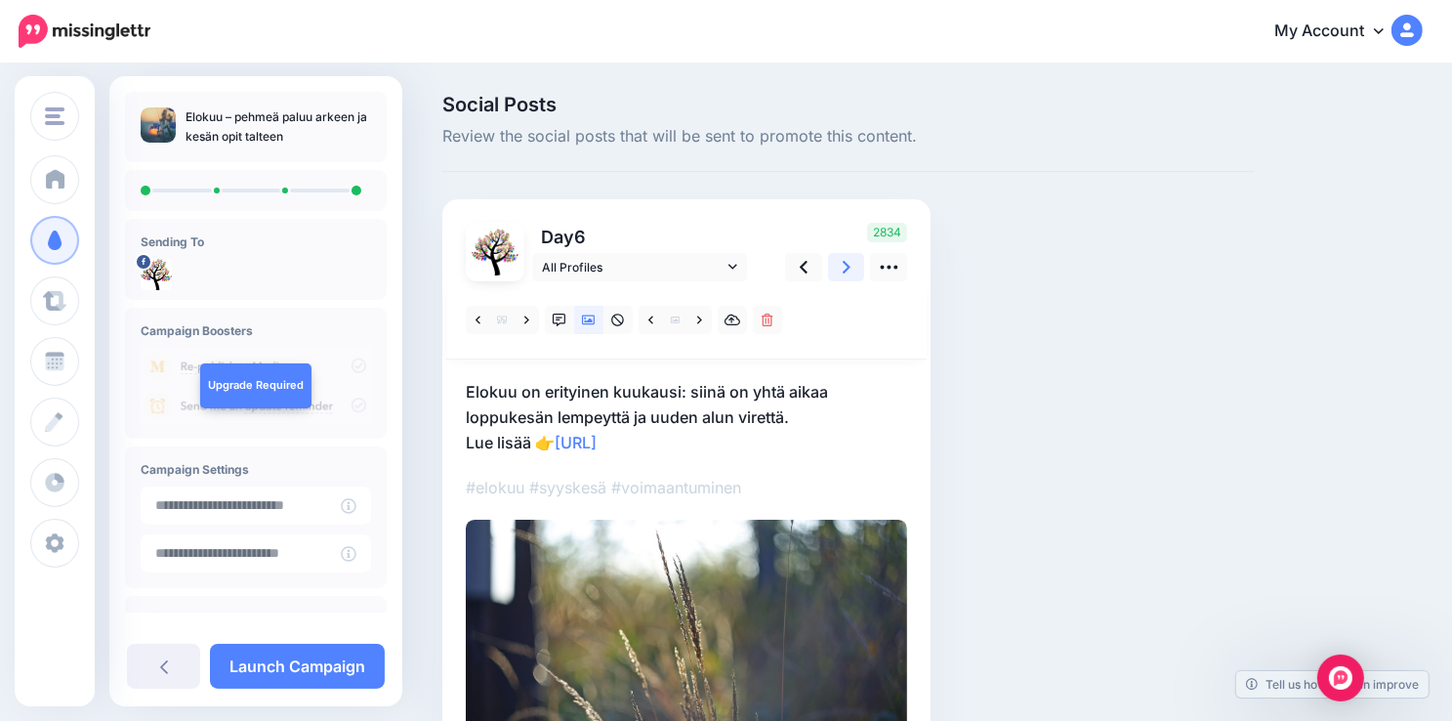
click at [844, 265] on icon at bounding box center [847, 267] width 8 height 21
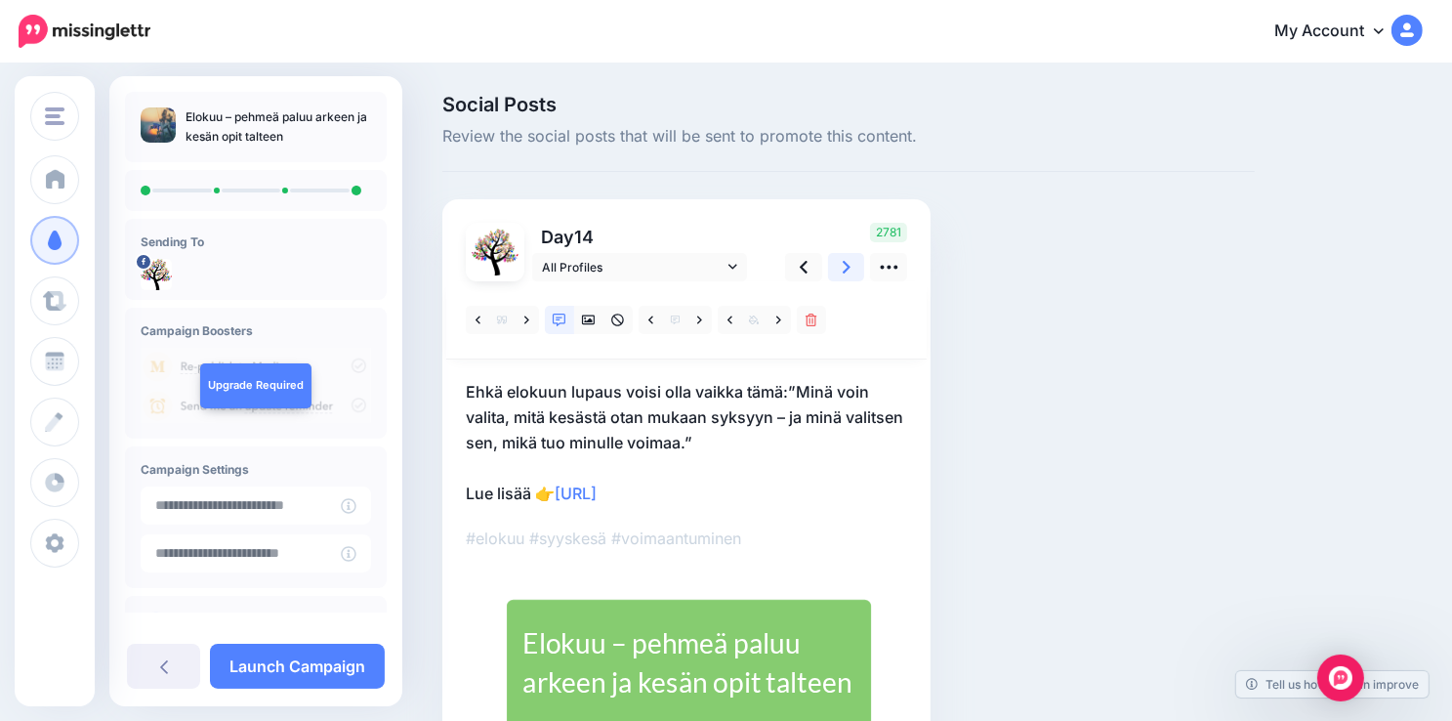
click at [844, 265] on icon at bounding box center [847, 267] width 8 height 21
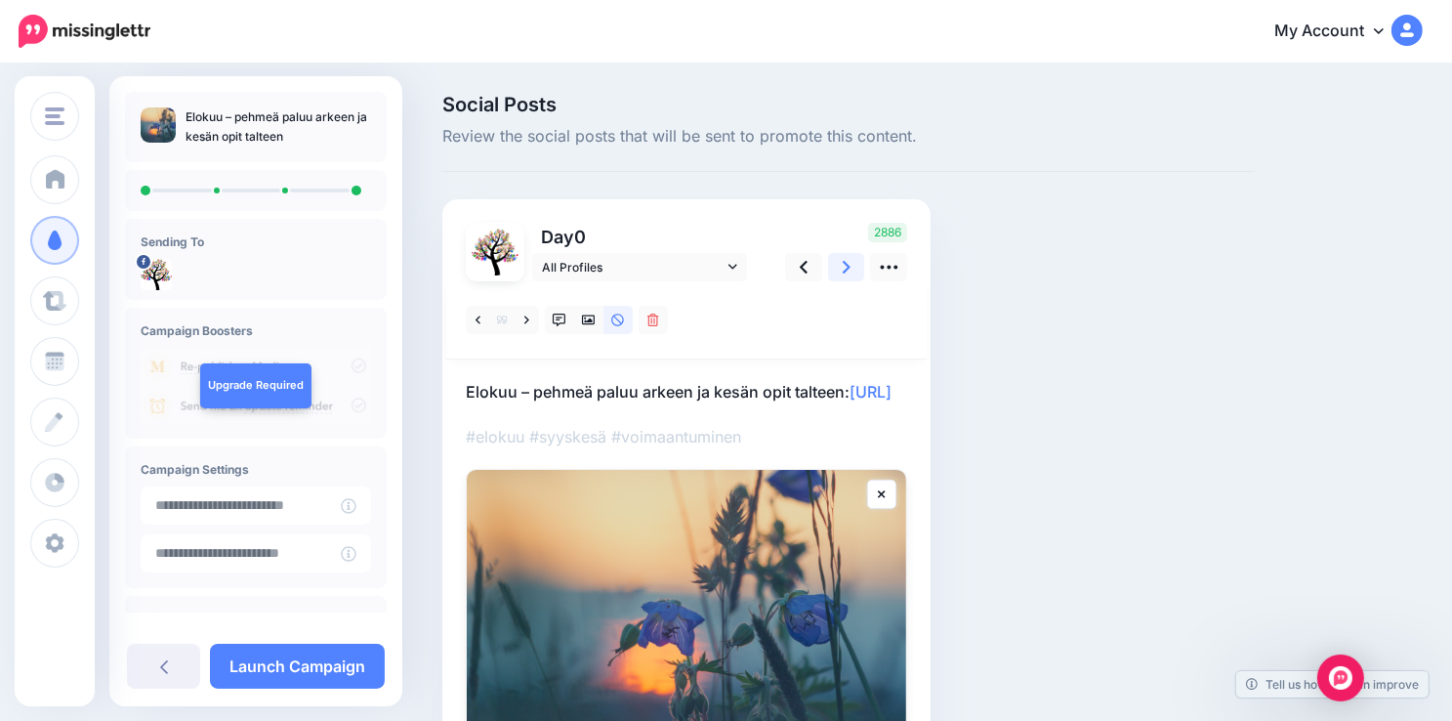
click at [844, 265] on icon at bounding box center [847, 267] width 8 height 21
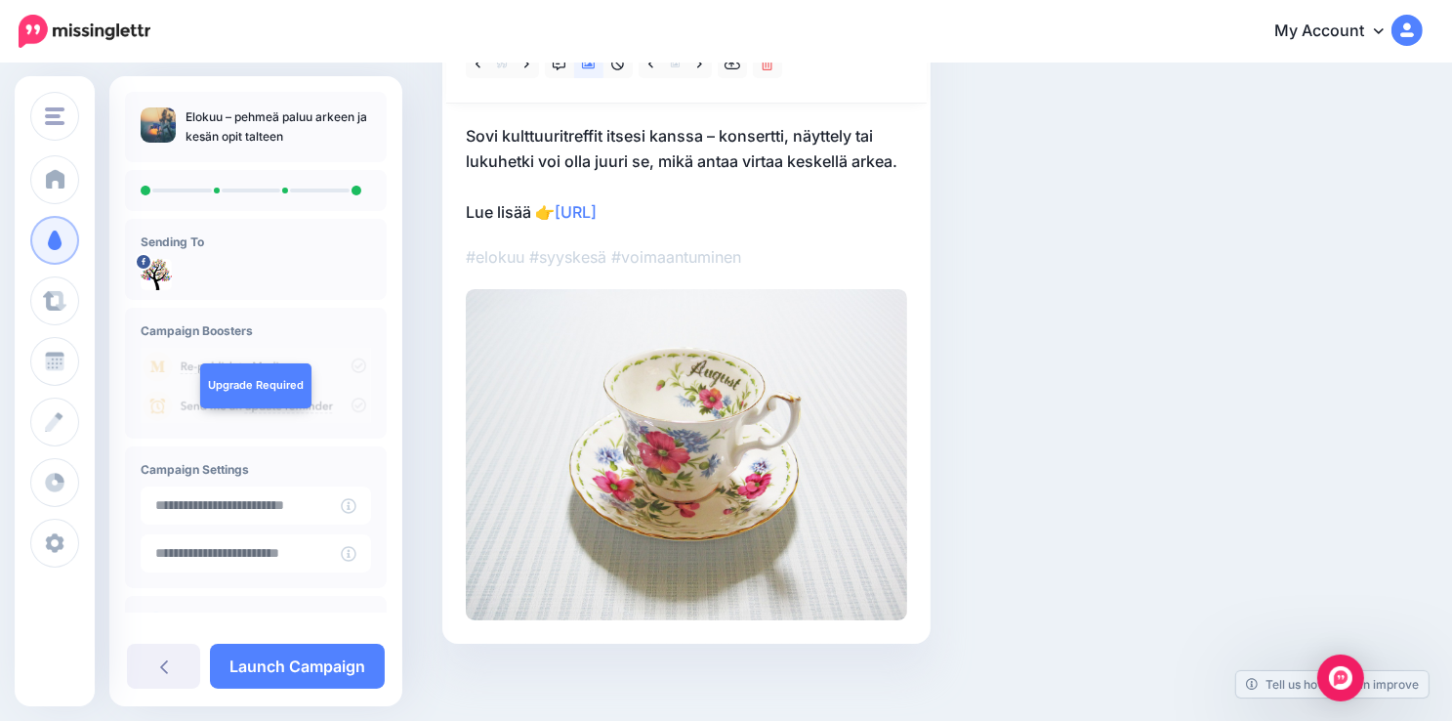
scroll to position [267, 0]
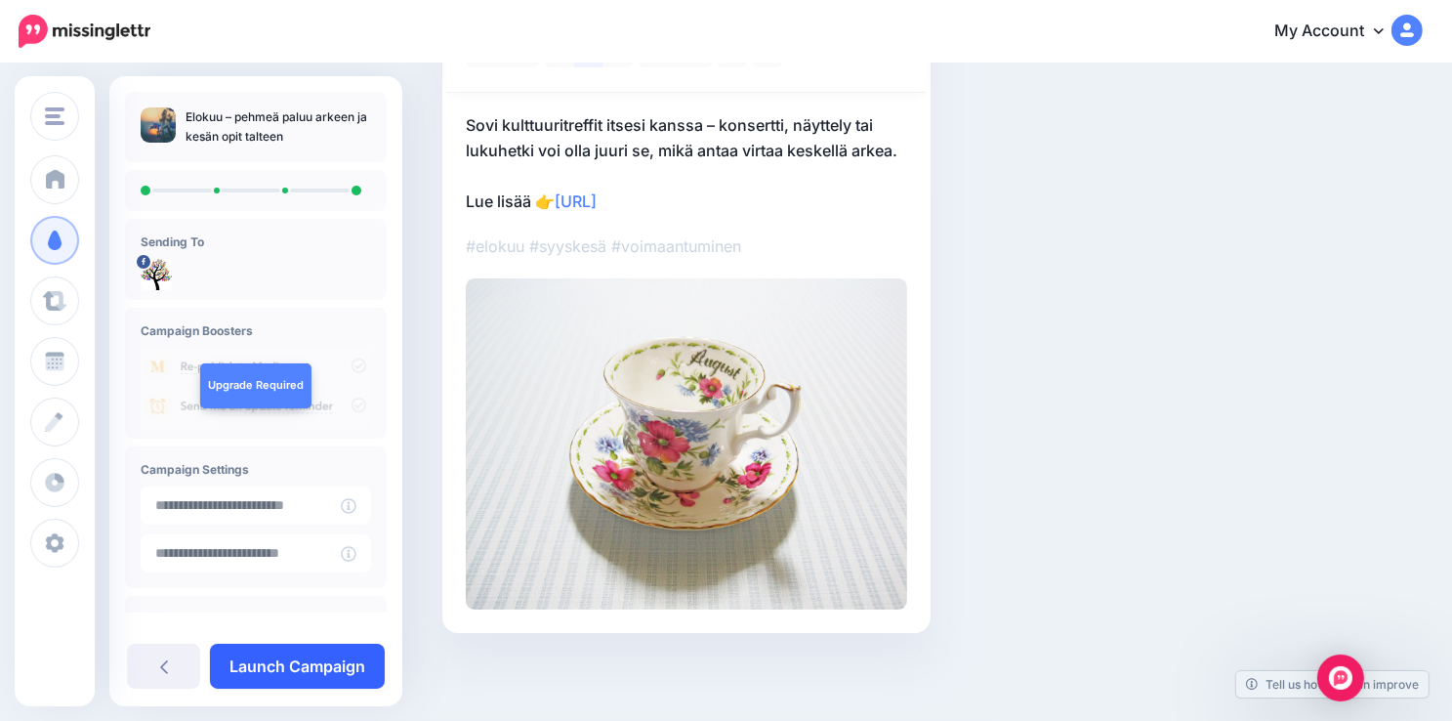
click at [291, 666] on link "Launch Campaign" at bounding box center [297, 665] width 175 height 45
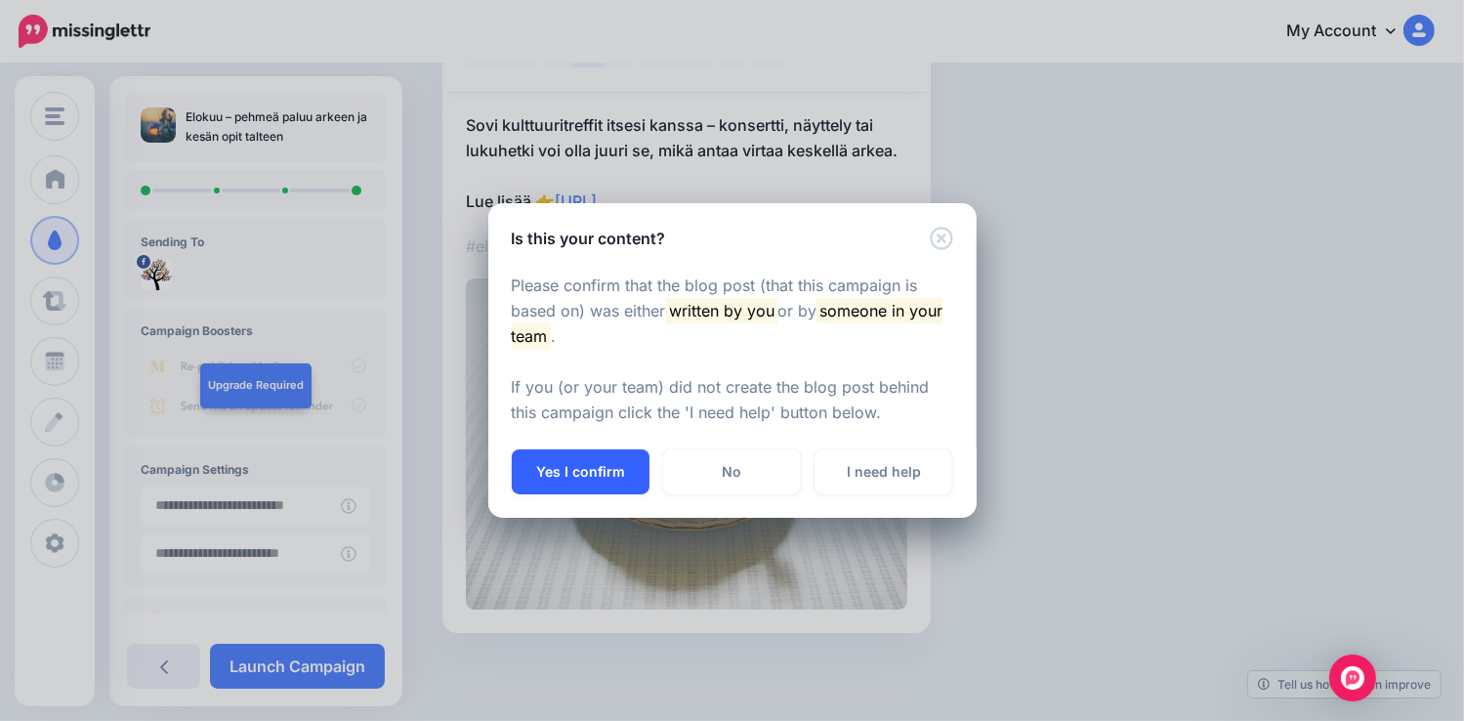
click at [562, 473] on button "Yes I confirm" at bounding box center [581, 471] width 138 height 45
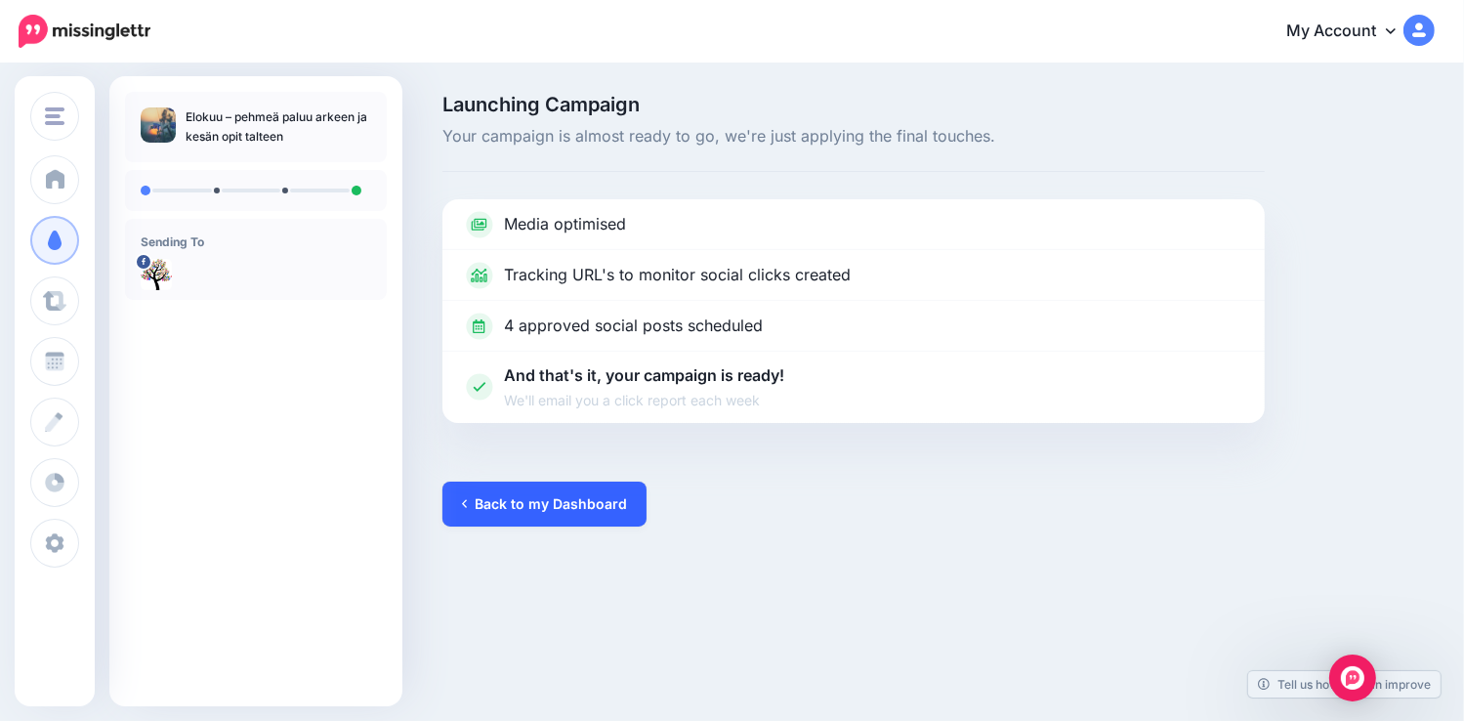
click at [557, 508] on link "Back to my Dashboard" at bounding box center [544, 503] width 204 height 45
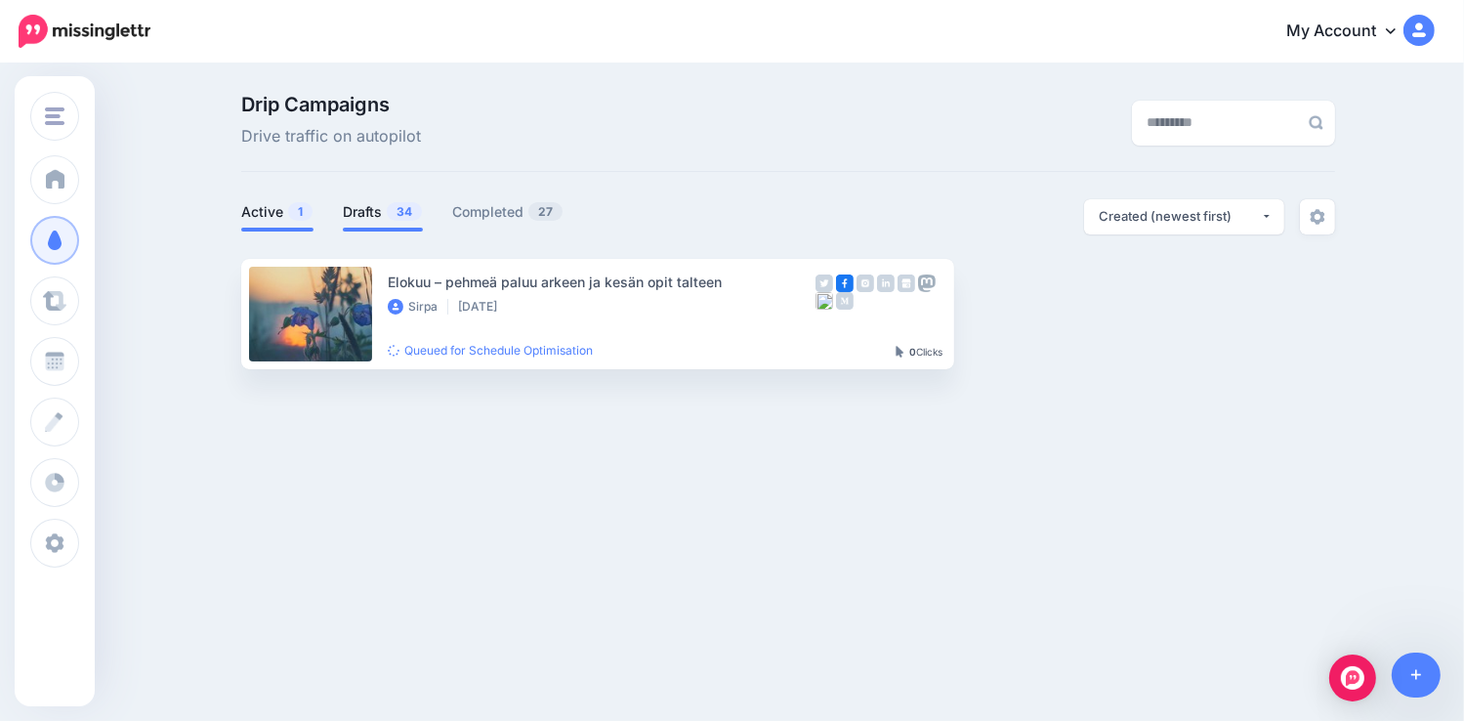
click at [374, 215] on link "Drafts 34" at bounding box center [383, 211] width 80 height 23
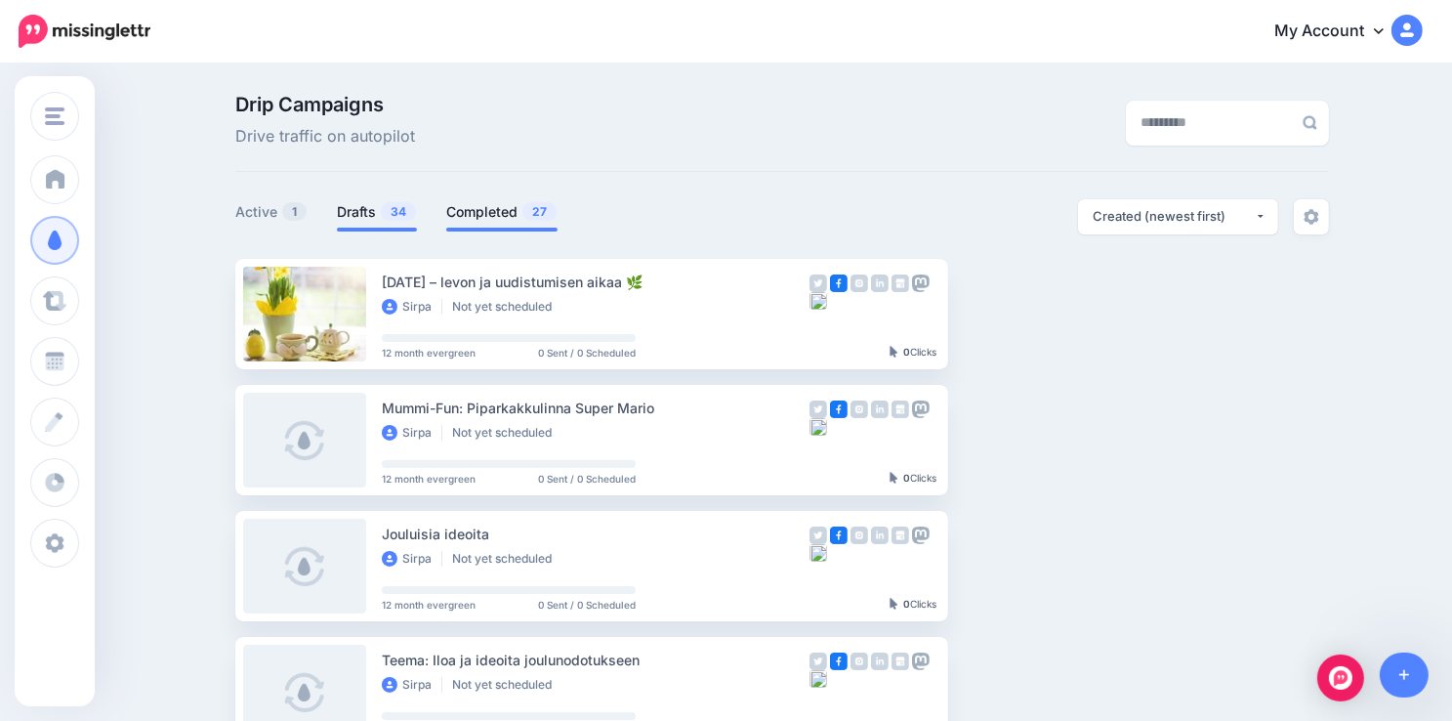
click at [517, 219] on link "Completed 27" at bounding box center [501, 211] width 111 height 23
